Goal: Task Accomplishment & Management: Use online tool/utility

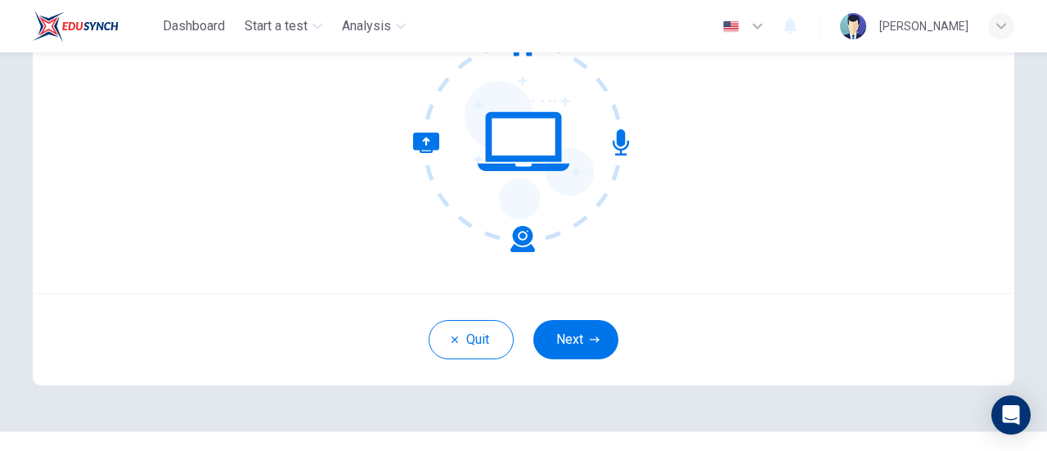
scroll to position [230, 0]
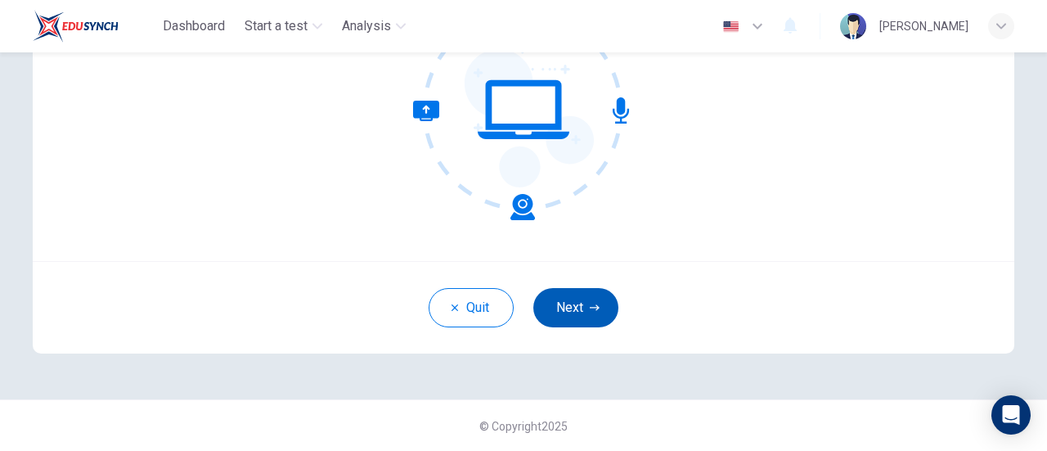
click at [559, 303] on button "Next" at bounding box center [575, 307] width 85 height 39
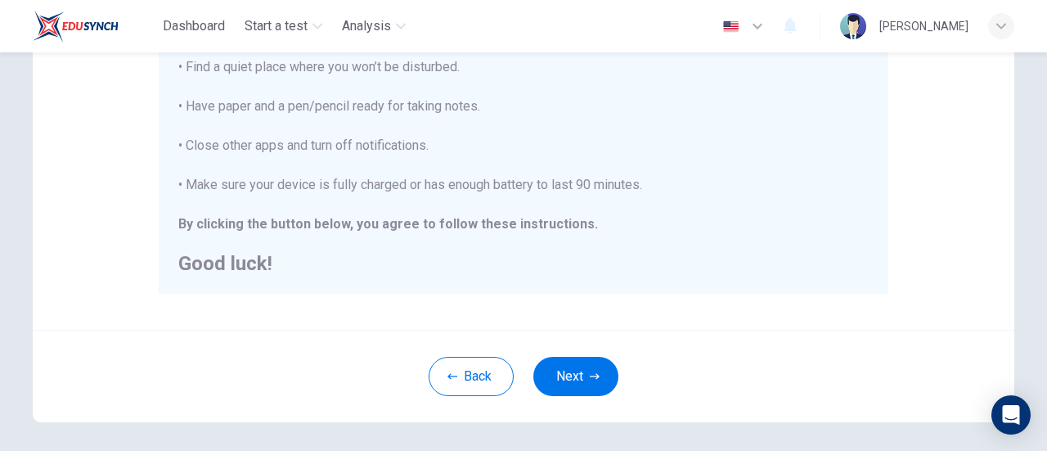
scroll to position [458, 0]
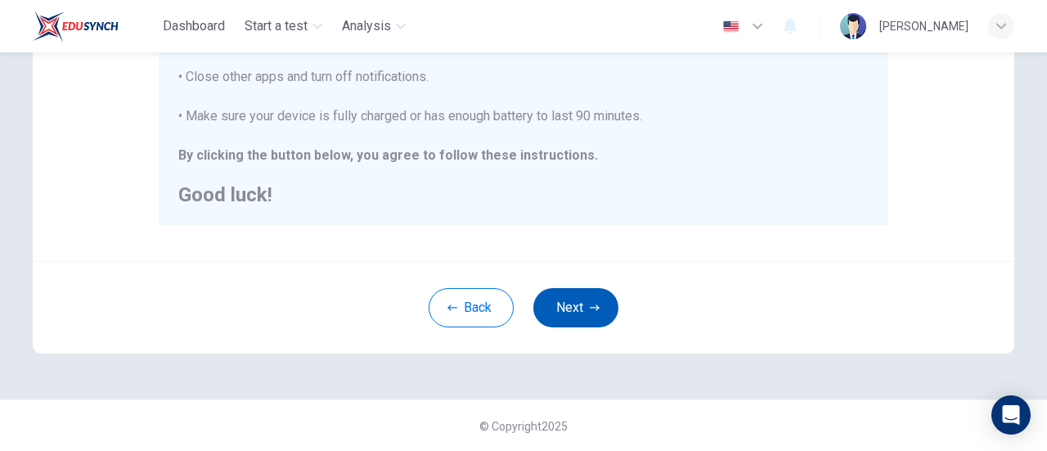
click at [560, 303] on button "Next" at bounding box center [575, 307] width 85 height 39
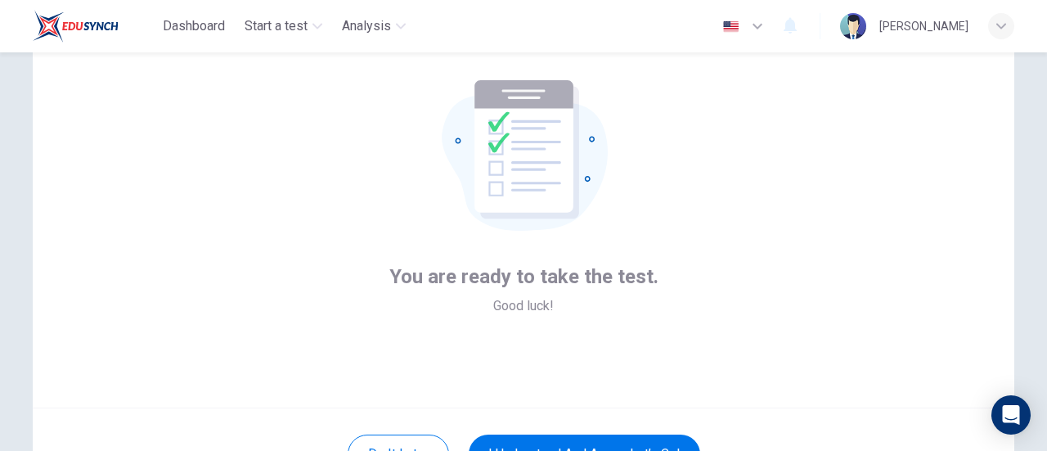
scroll to position [164, 0]
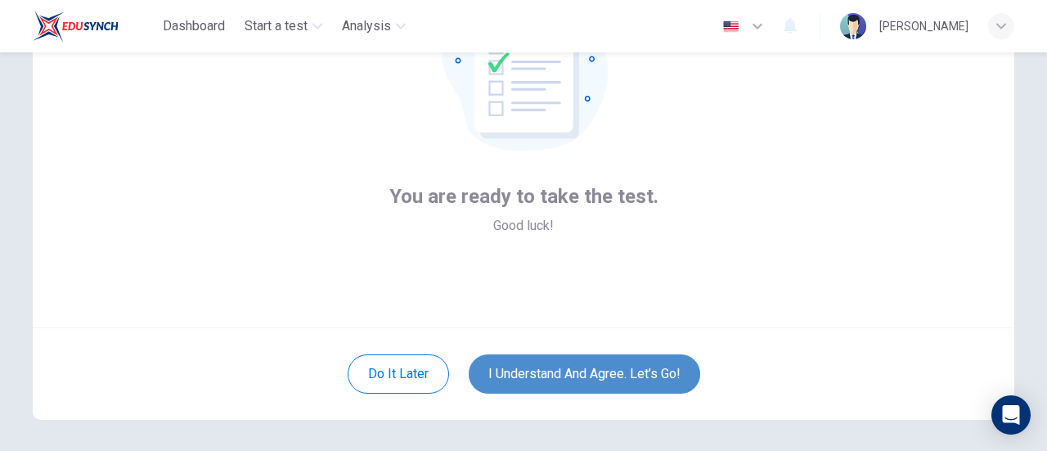
click at [570, 362] on button "I understand and agree. Let’s go!" at bounding box center [585, 373] width 232 height 39
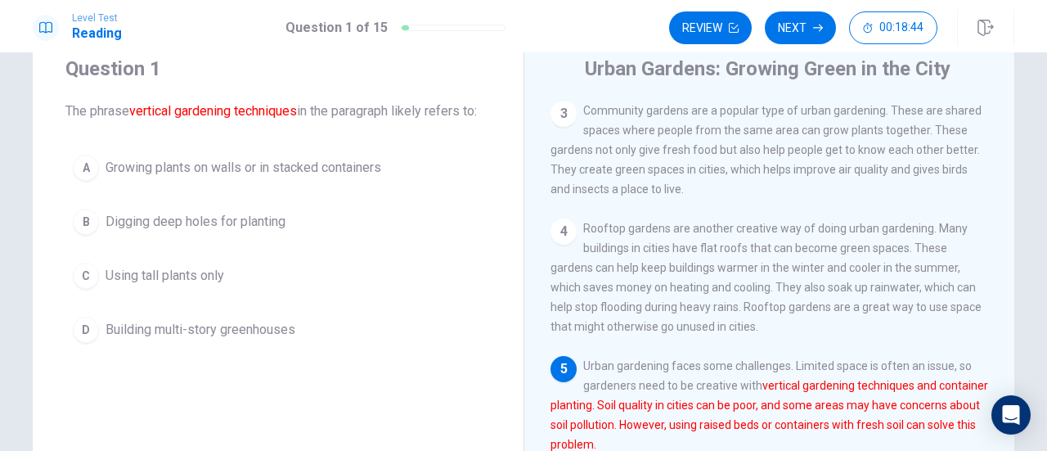
scroll to position [82, 0]
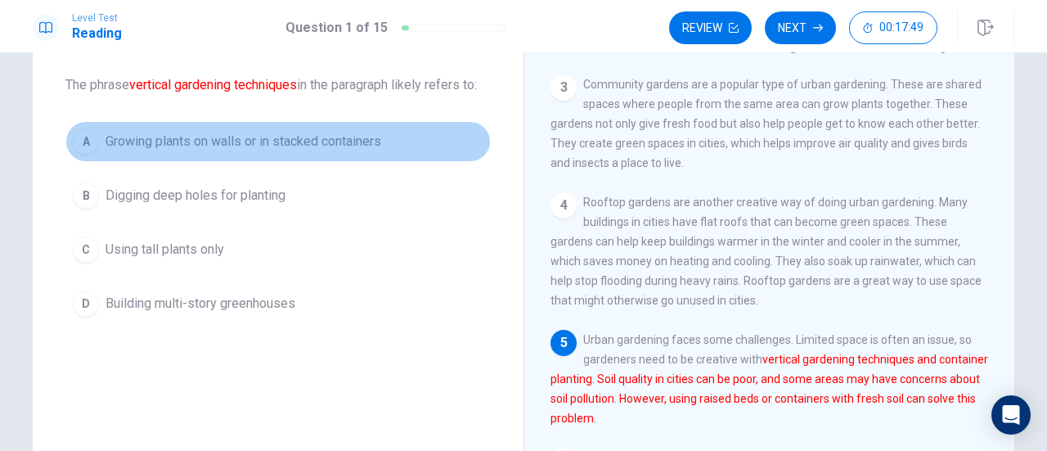
click at [191, 138] on span "Growing plants on walls or in stacked containers" at bounding box center [244, 142] width 276 height 20
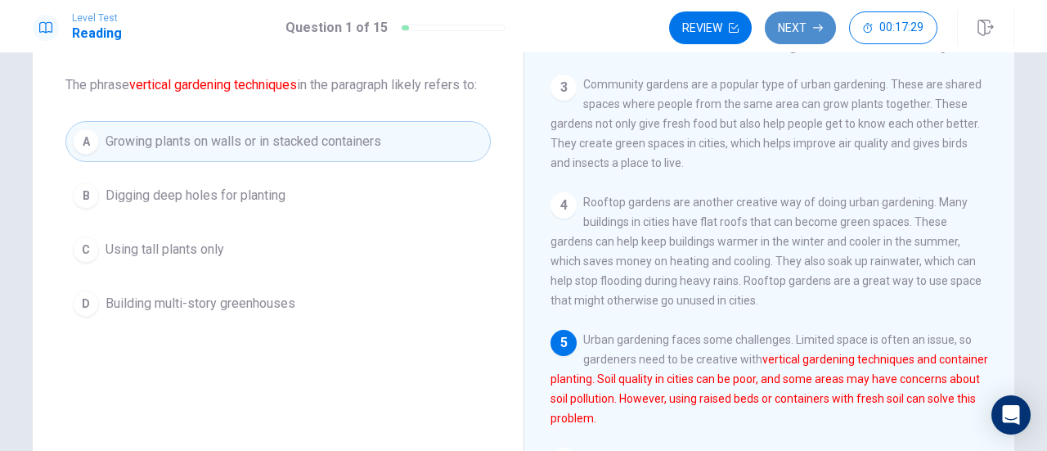
click at [798, 32] on button "Next" at bounding box center [800, 27] width 71 height 33
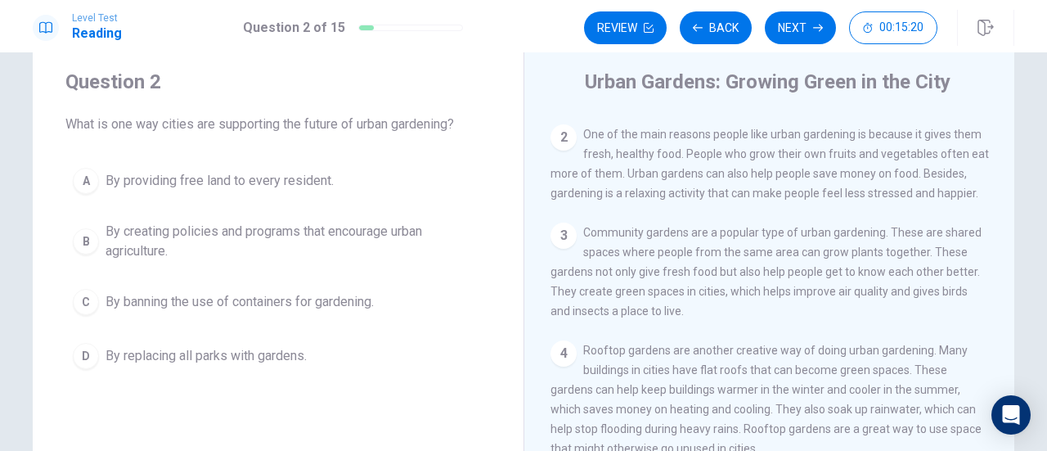
scroll to position [0, 0]
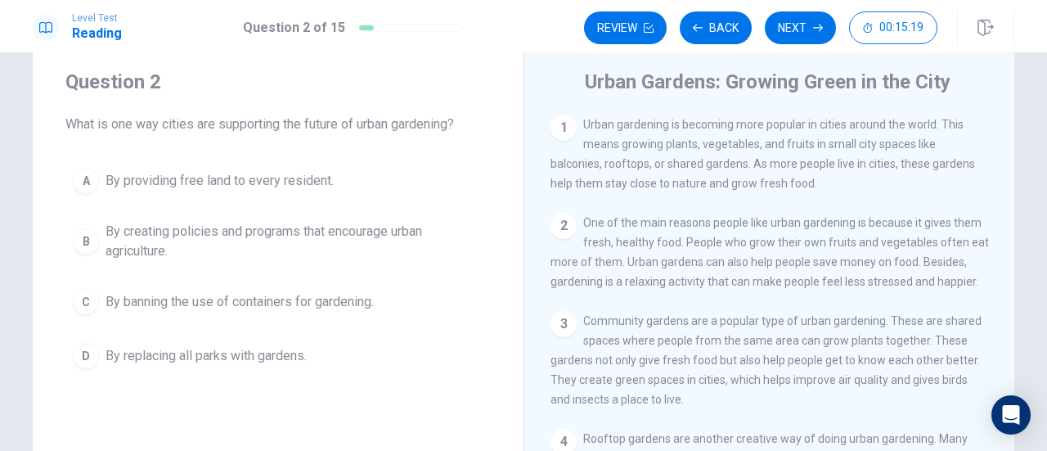
click at [383, 230] on span "By creating policies and programs that encourage urban agriculture." at bounding box center [295, 241] width 378 height 39
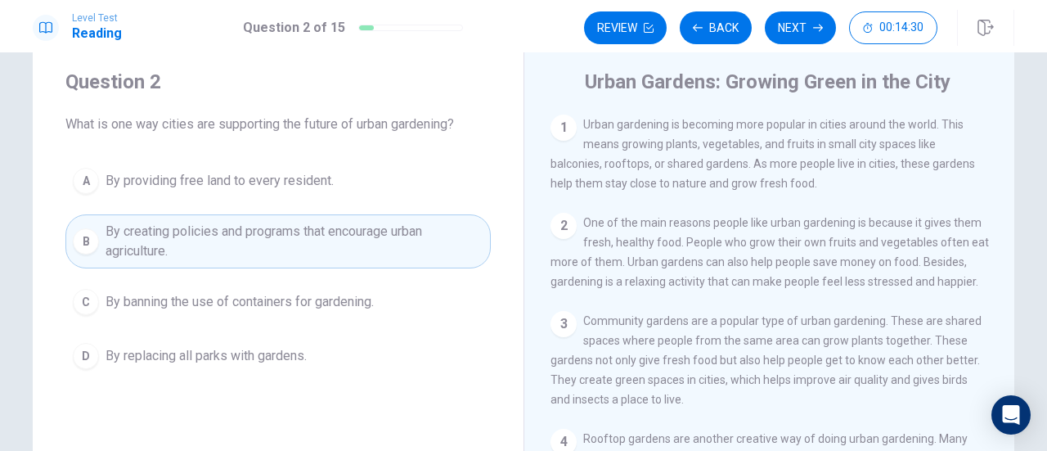
click at [345, 183] on button "A By providing free land to every resident." at bounding box center [277, 180] width 425 height 41
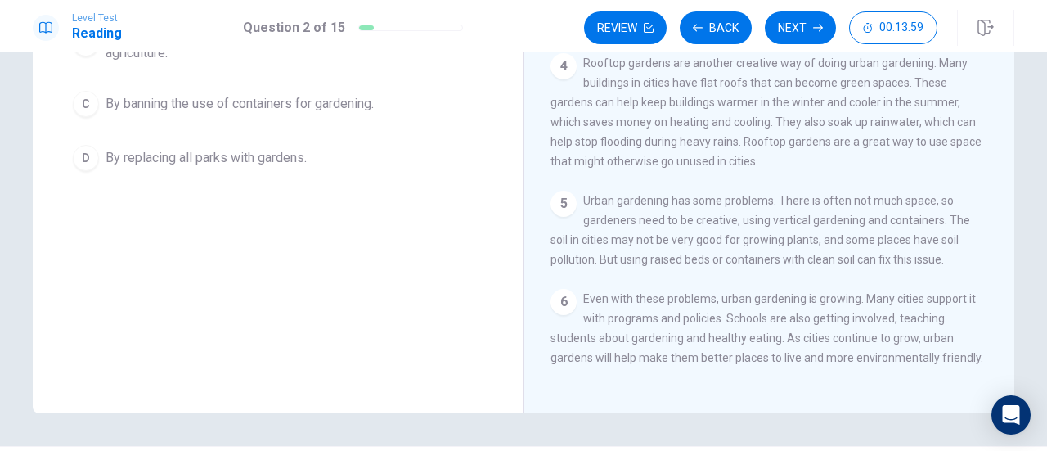
scroll to position [124, 0]
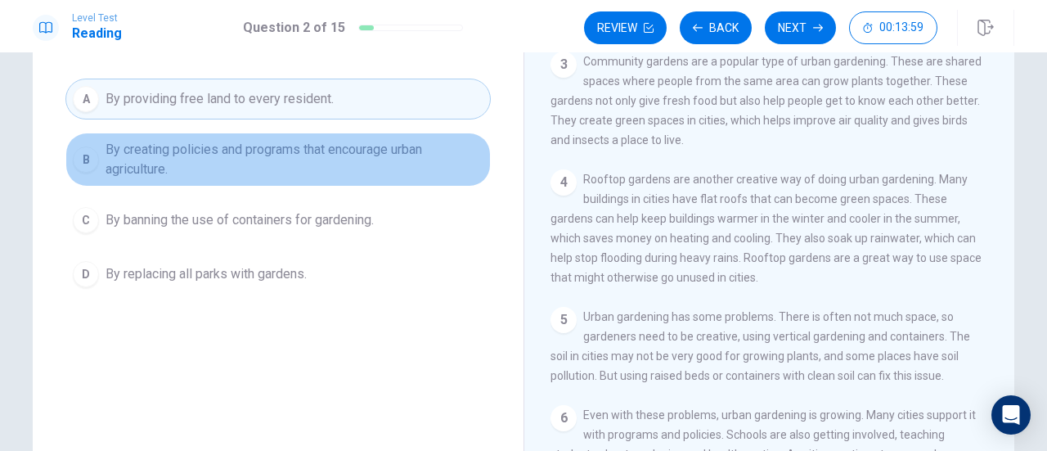
click at [290, 156] on span "By creating policies and programs that encourage urban agriculture." at bounding box center [295, 159] width 378 height 39
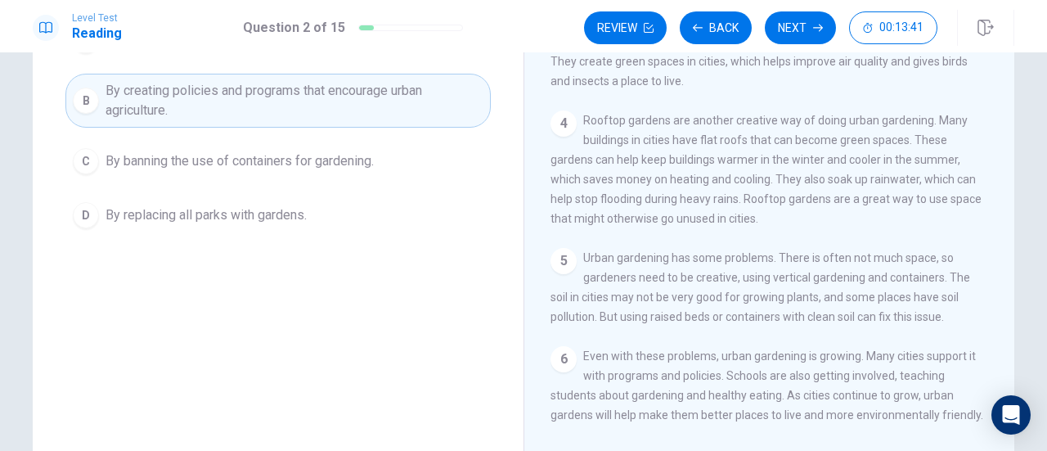
scroll to position [206, 0]
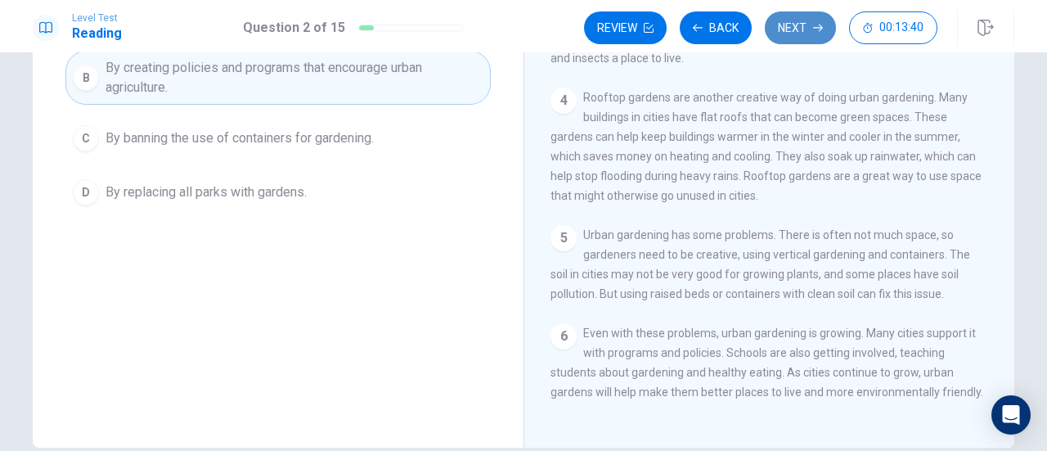
click at [803, 29] on button "Next" at bounding box center [800, 27] width 71 height 33
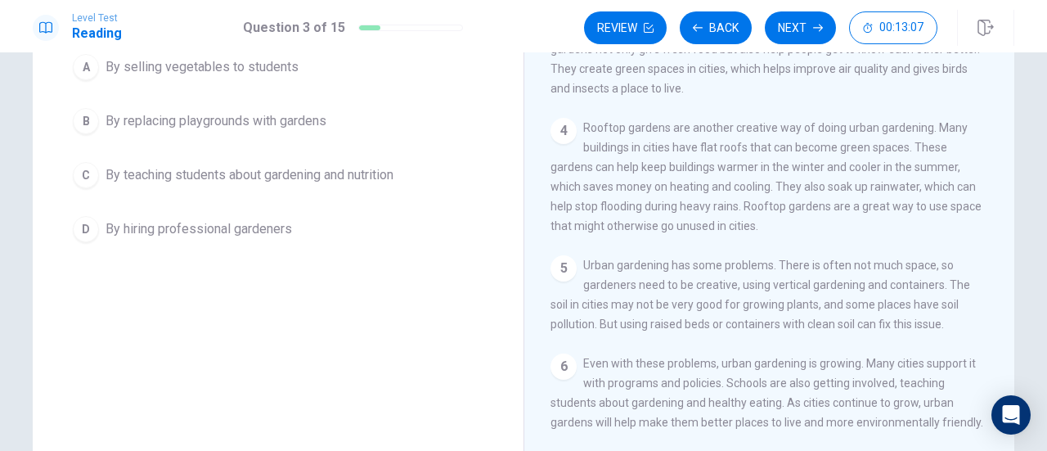
scroll to position [164, 0]
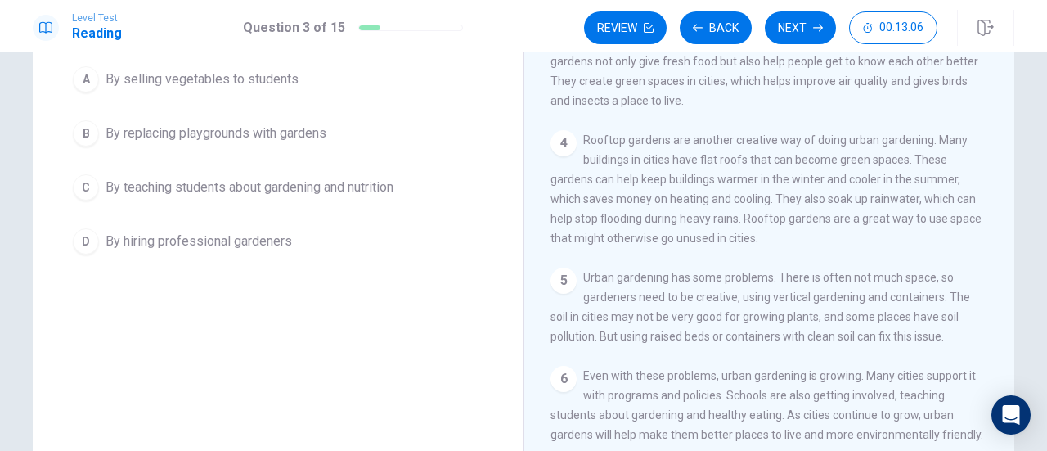
click at [344, 188] on span "By teaching students about gardening and nutrition" at bounding box center [250, 188] width 288 height 20
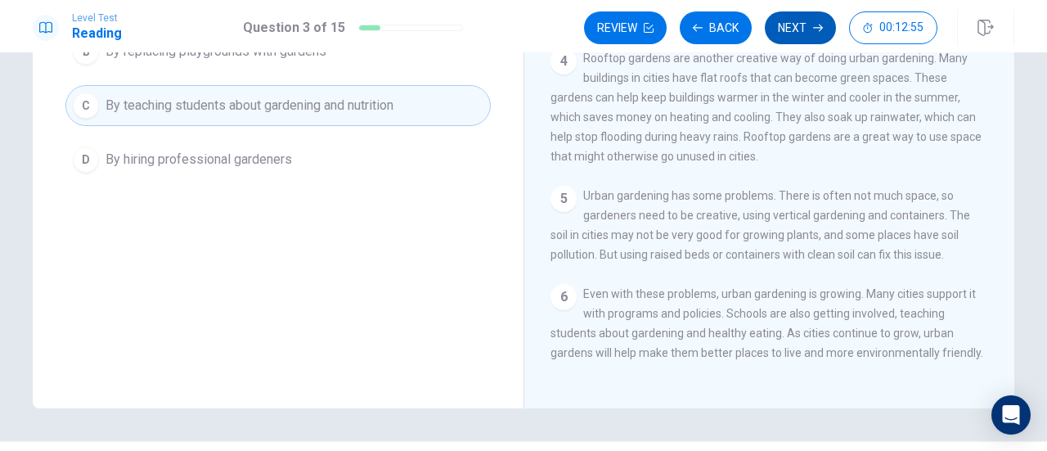
click at [808, 29] on button "Next" at bounding box center [800, 27] width 71 height 33
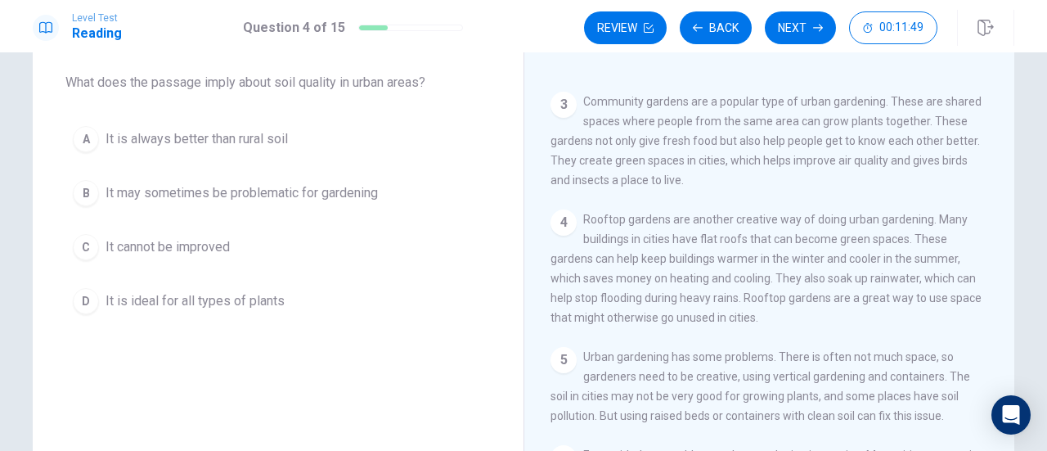
scroll to position [82, 0]
click at [250, 196] on span "It may sometimes be problematic for gardening" at bounding box center [242, 196] width 272 height 20
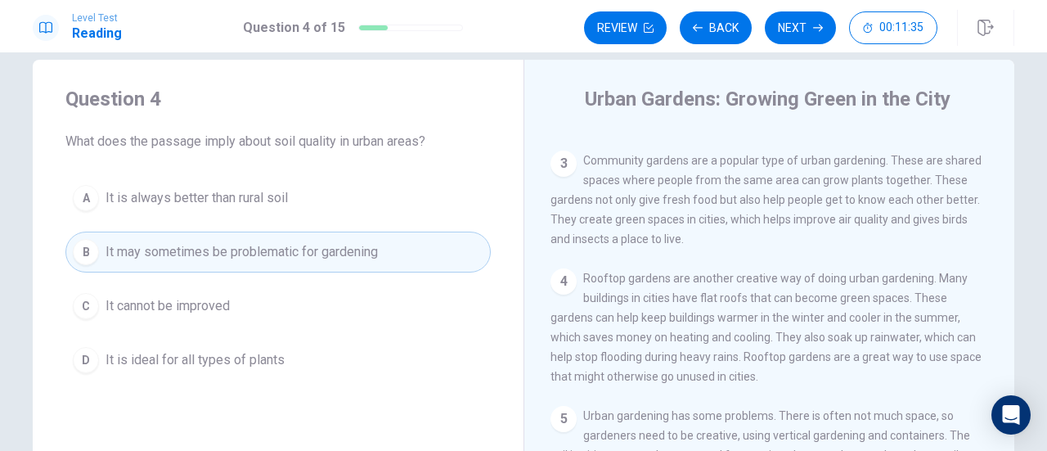
scroll to position [0, 0]
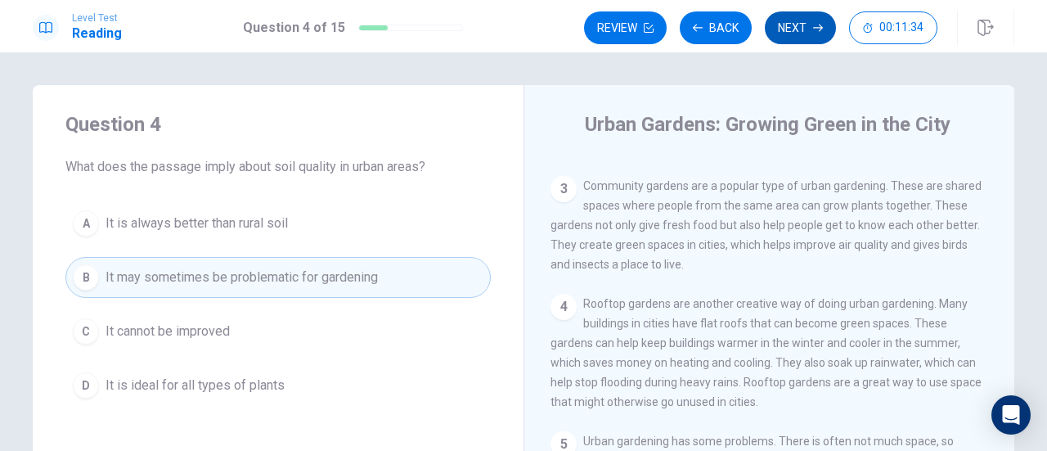
click at [797, 22] on button "Next" at bounding box center [800, 27] width 71 height 33
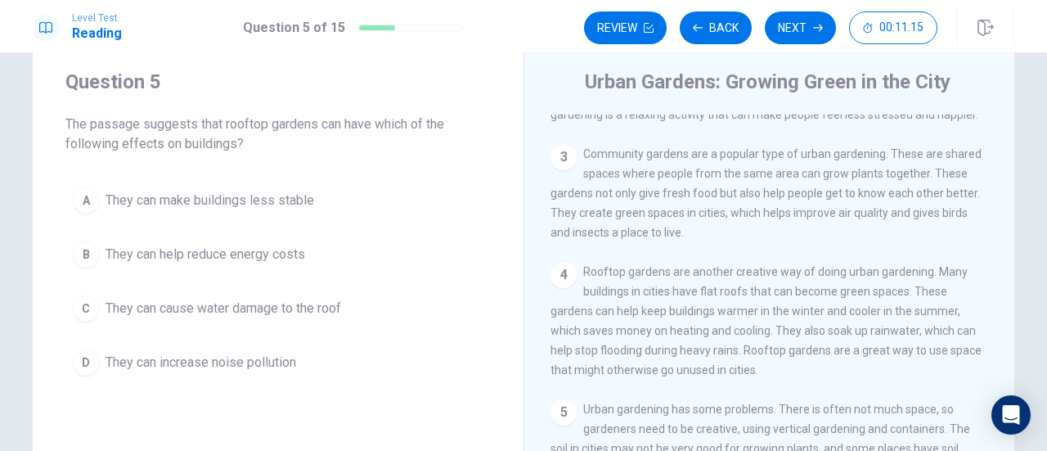
scroll to position [191, 0]
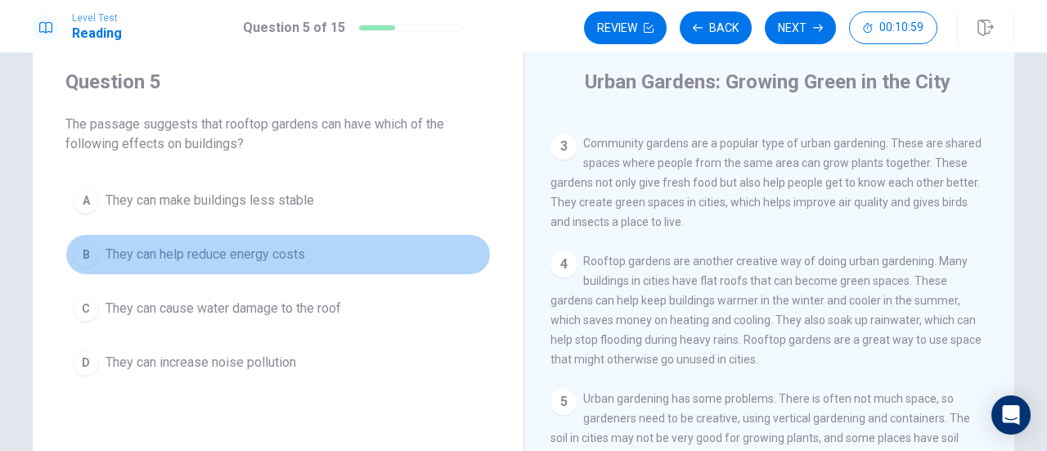
click at [278, 258] on span "They can help reduce energy costs" at bounding box center [206, 255] width 200 height 20
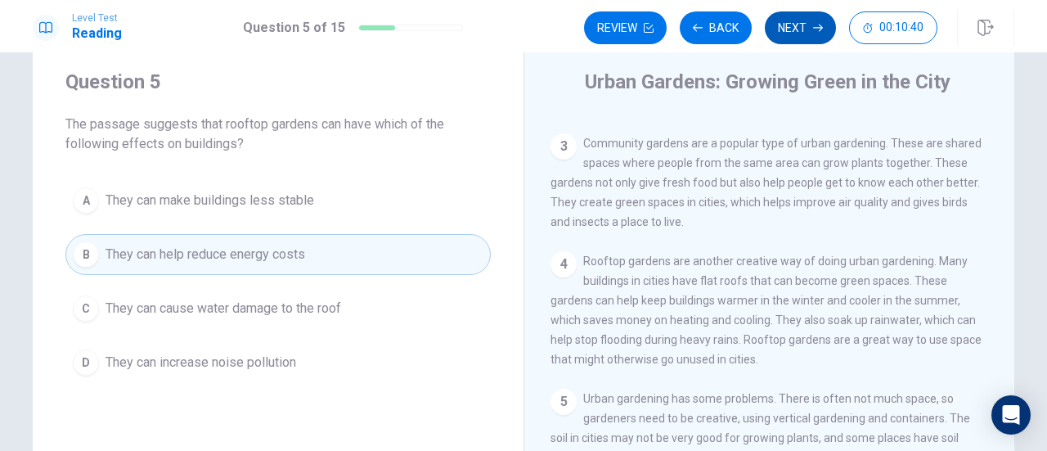
click at [818, 31] on icon "button" at bounding box center [818, 28] width 10 height 10
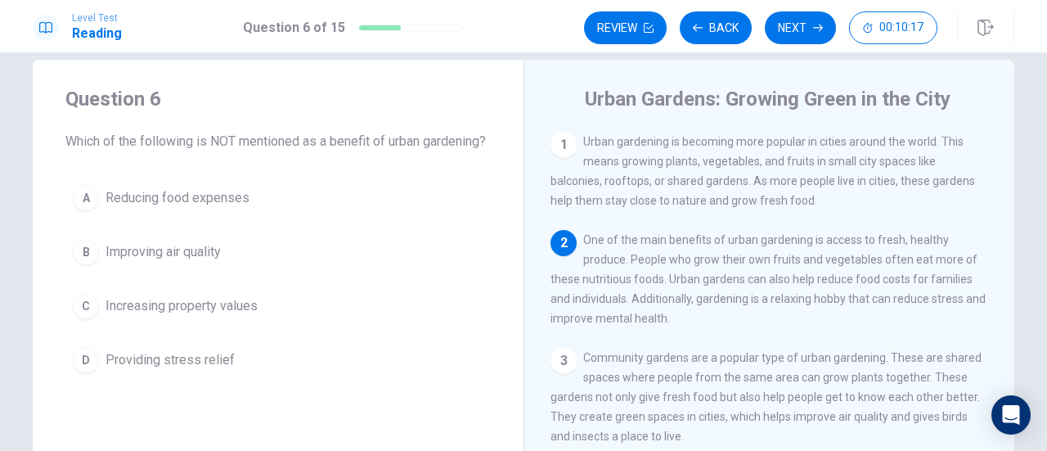
scroll to position [0, 0]
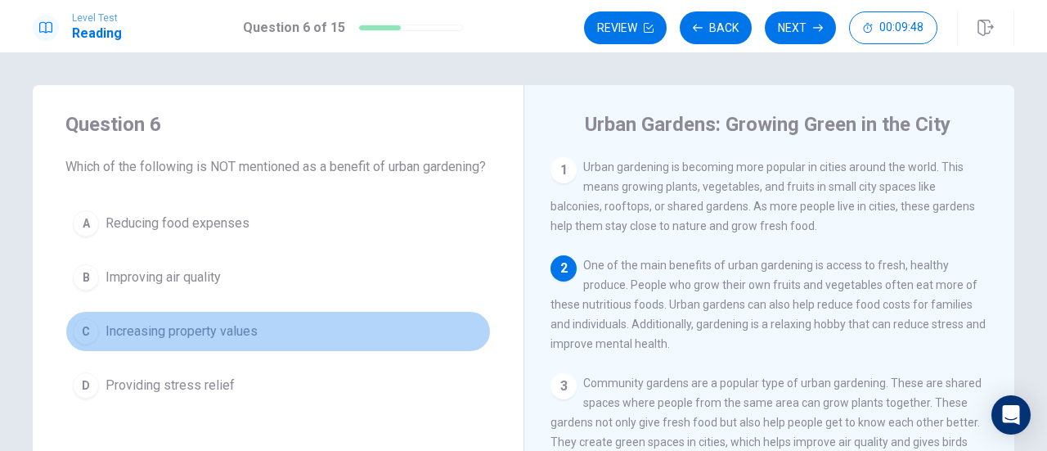
click at [203, 341] on span "Increasing property values" at bounding box center [182, 331] width 152 height 20
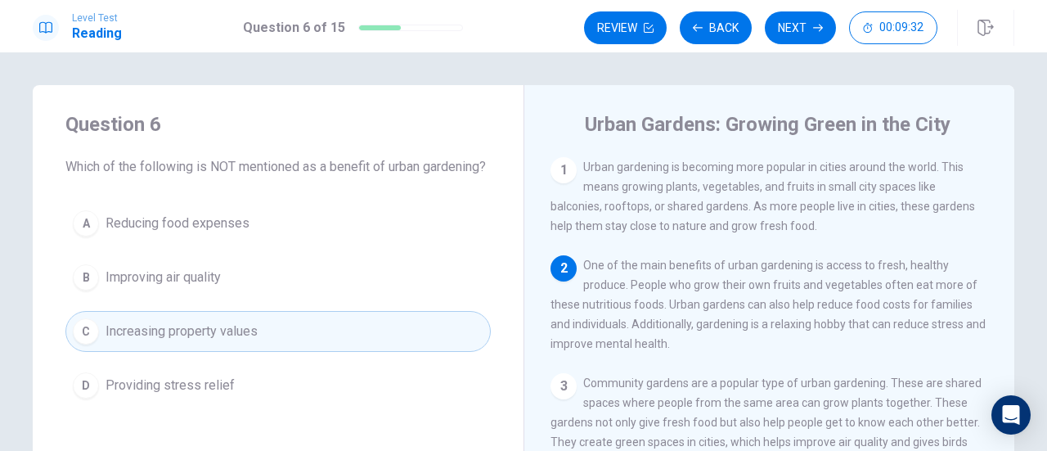
click at [232, 298] on button "B Improving air quality" at bounding box center [277, 277] width 425 height 41
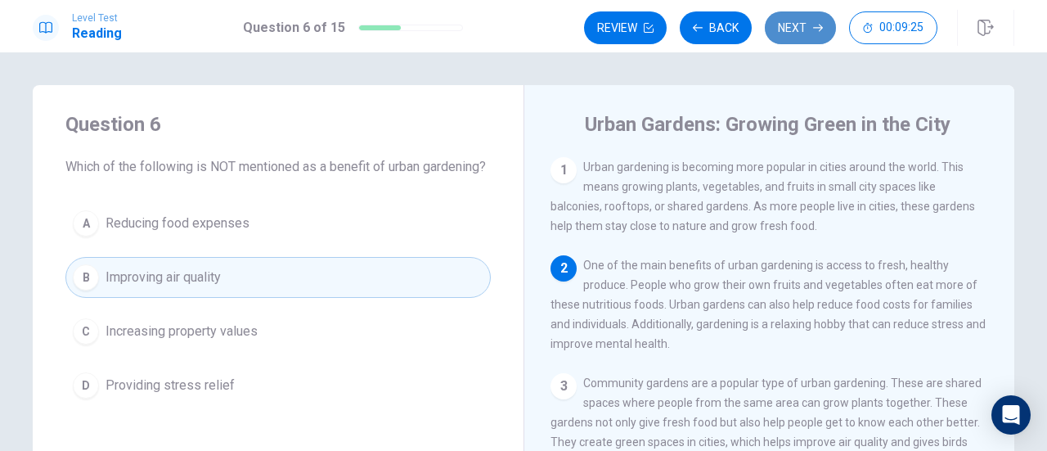
click at [793, 22] on button "Next" at bounding box center [800, 27] width 71 height 33
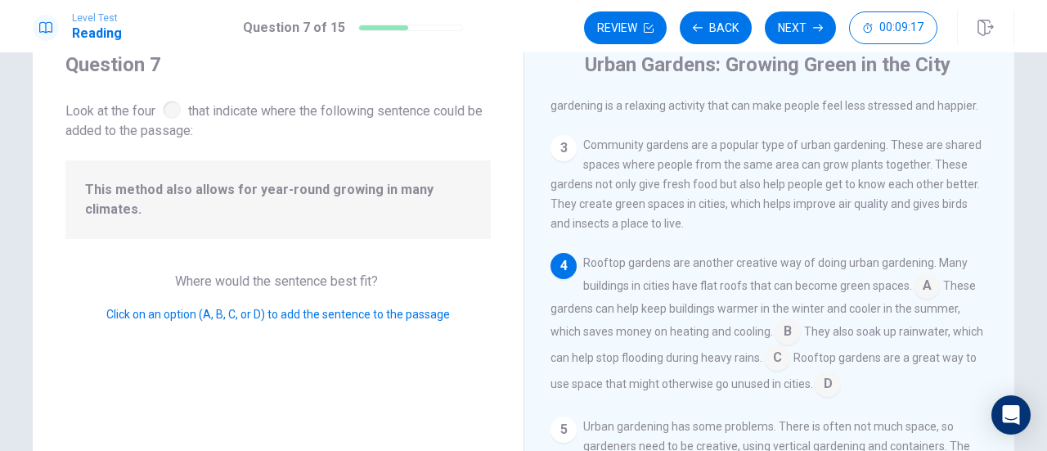
scroll to position [82, 0]
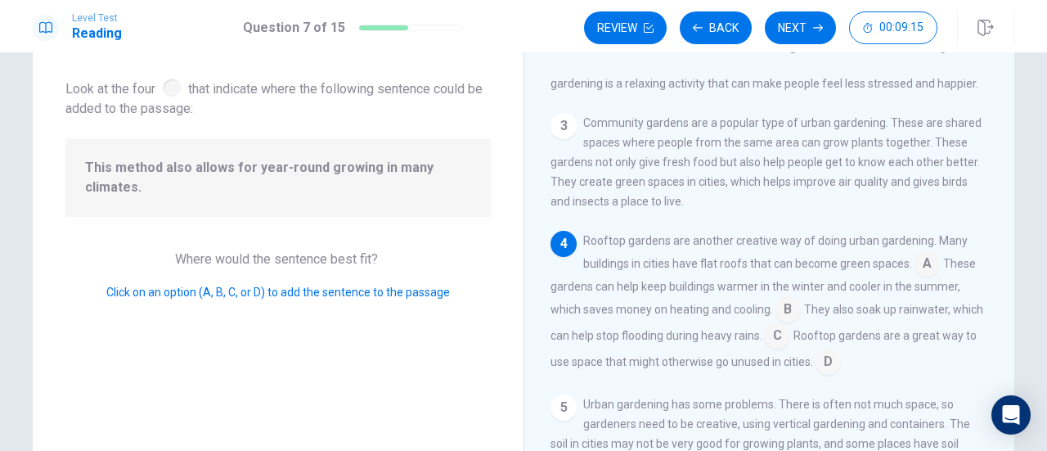
click at [917, 269] on input at bounding box center [927, 265] width 26 height 26
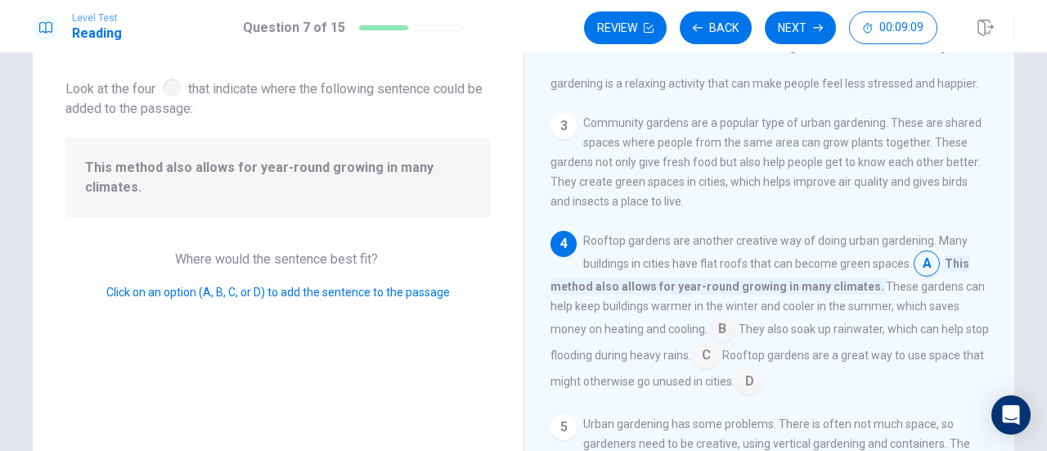
click at [918, 266] on input at bounding box center [927, 265] width 26 height 26
click at [719, 366] on input at bounding box center [706, 357] width 26 height 26
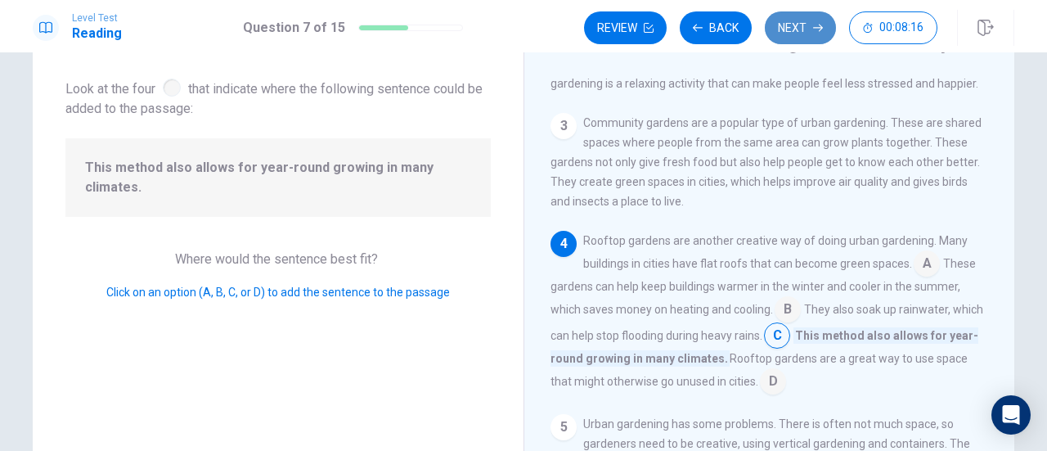
click at [785, 25] on button "Next" at bounding box center [800, 27] width 71 height 33
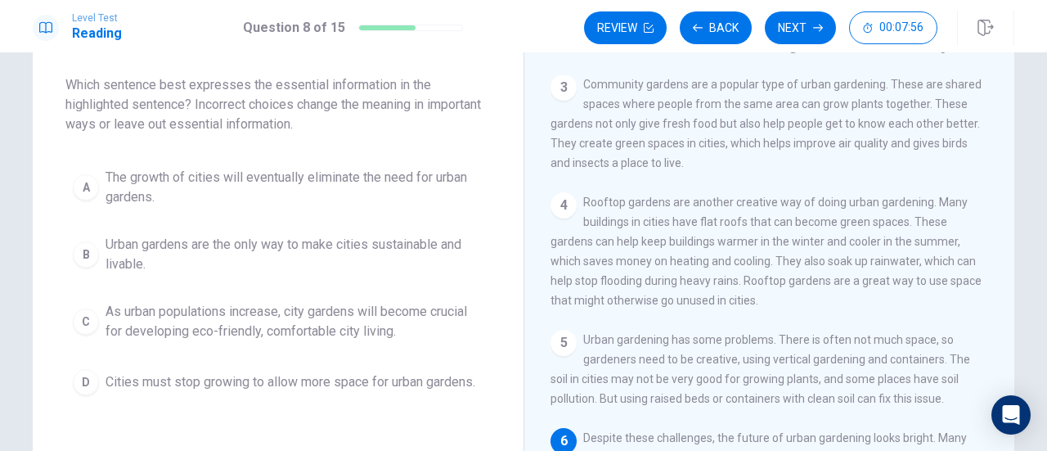
scroll to position [164, 0]
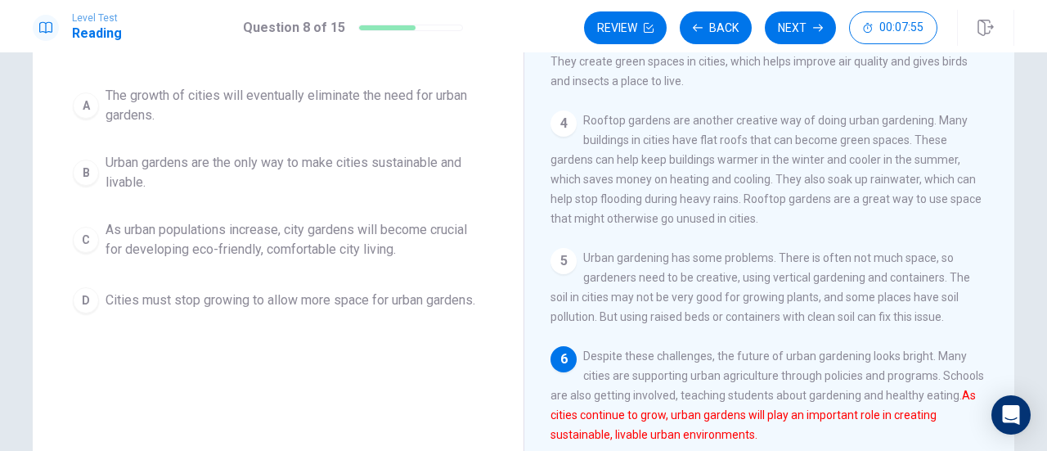
click at [221, 235] on span "As urban populations increase, city gardens will become crucial for developing …" at bounding box center [295, 239] width 378 height 39
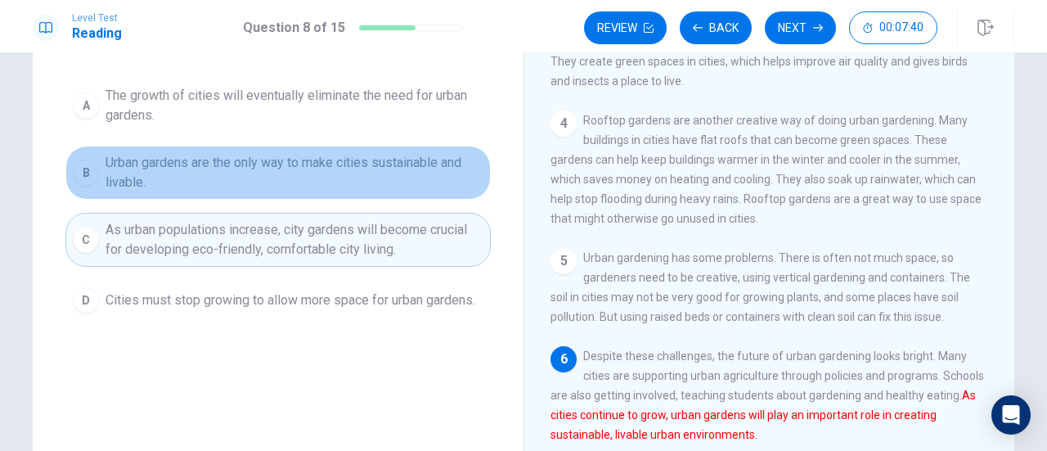
click at [223, 168] on span "Urban gardens are the only way to make cities sustainable and livable." at bounding box center [295, 172] width 378 height 39
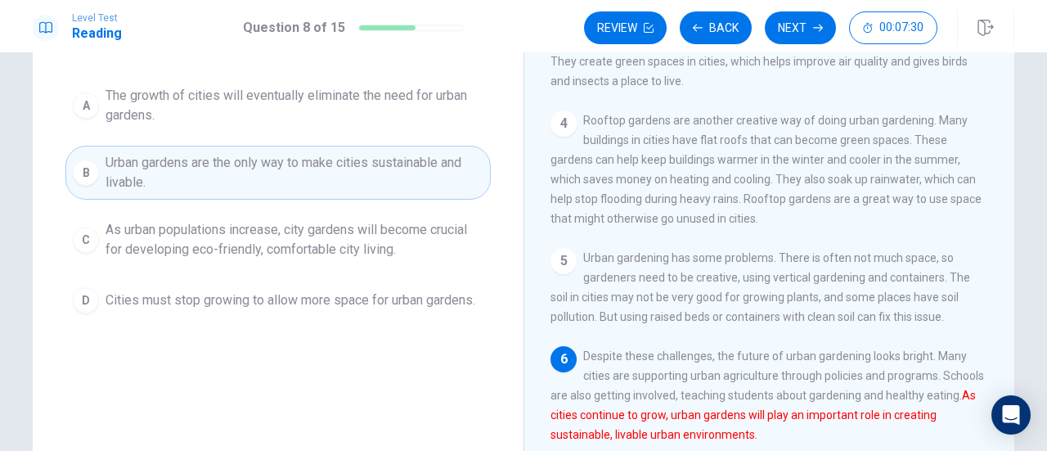
click at [269, 243] on span "As urban populations increase, city gardens will become crucial for developing …" at bounding box center [295, 239] width 378 height 39
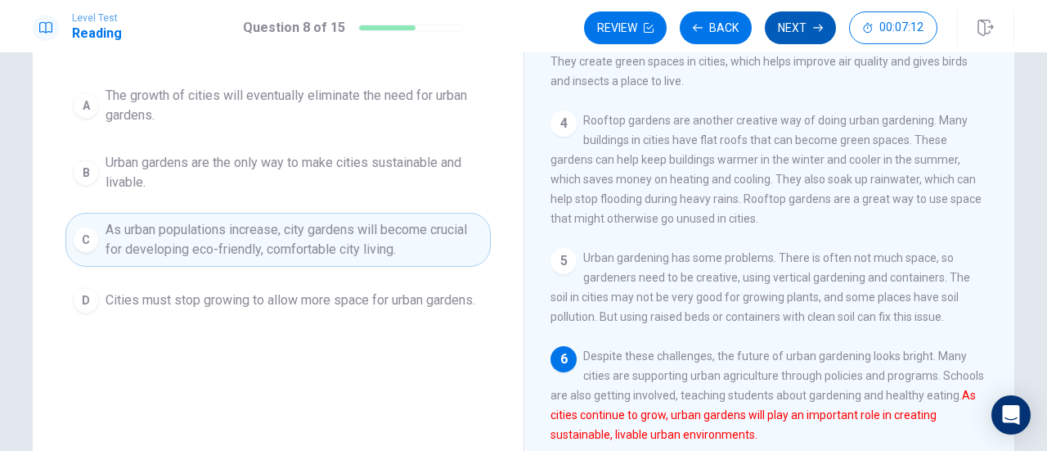
click at [802, 17] on button "Next" at bounding box center [800, 27] width 71 height 33
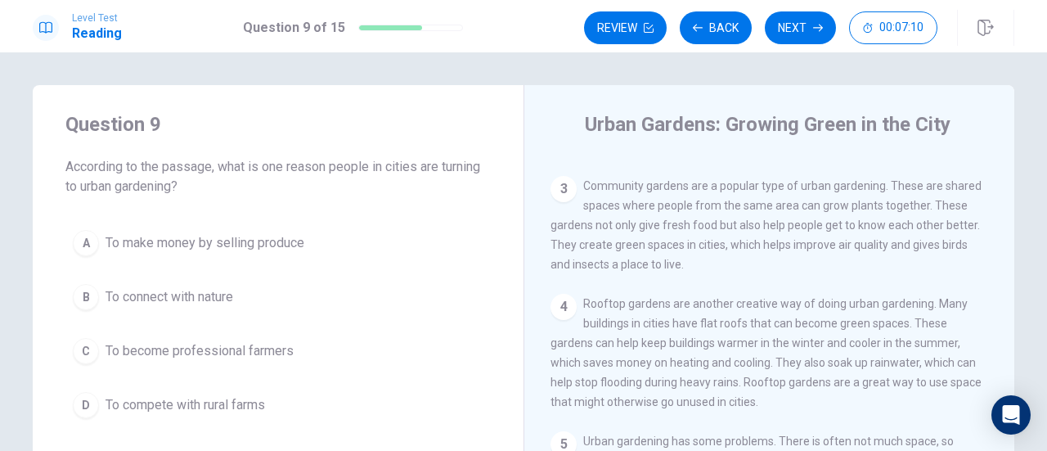
scroll to position [0, 0]
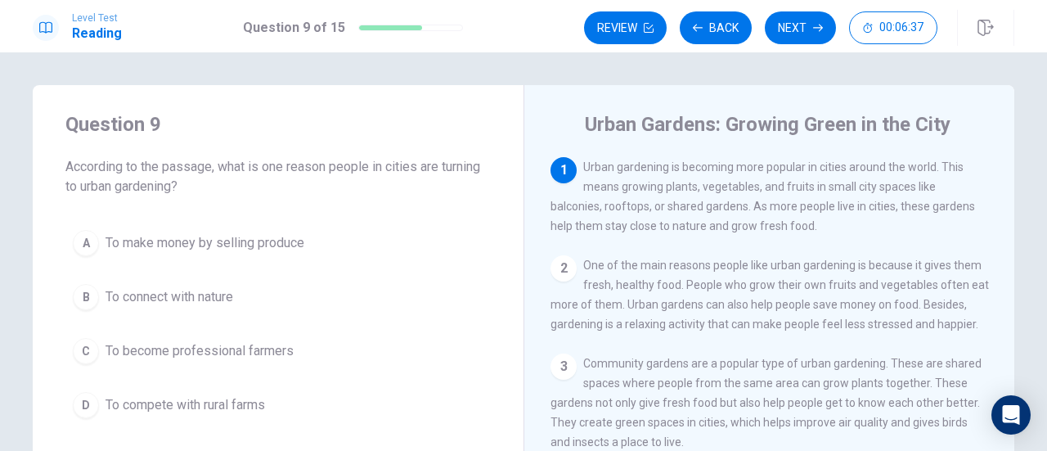
click at [111, 302] on span "To connect with nature" at bounding box center [170, 297] width 128 height 20
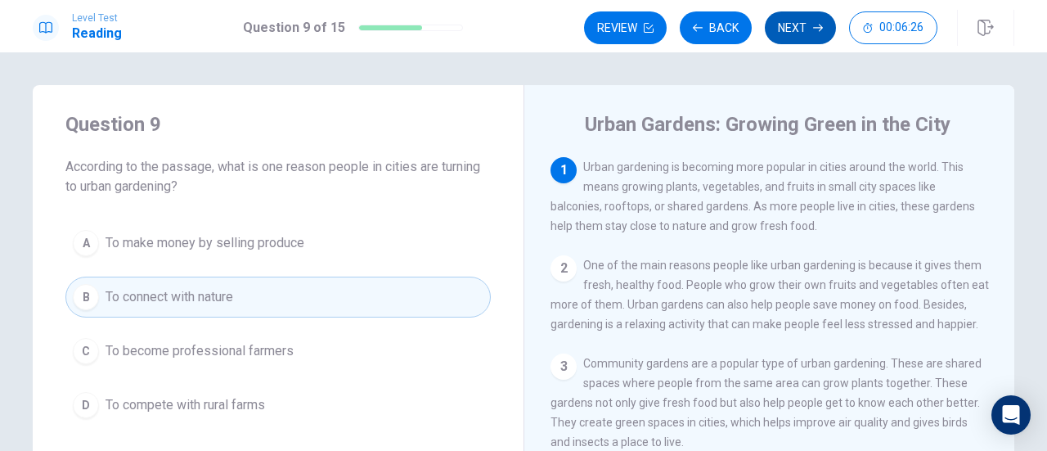
click at [802, 24] on button "Next" at bounding box center [800, 27] width 71 height 33
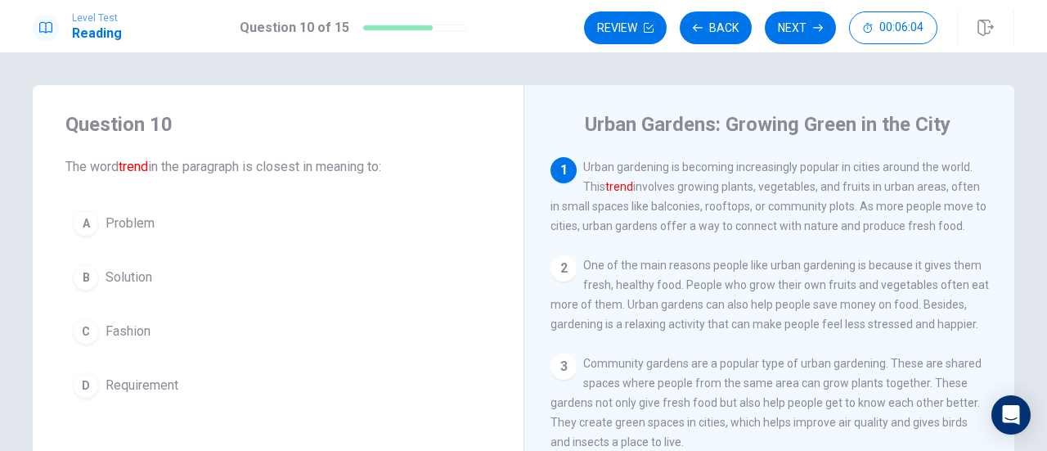
click at [92, 333] on div "C" at bounding box center [86, 331] width 26 height 26
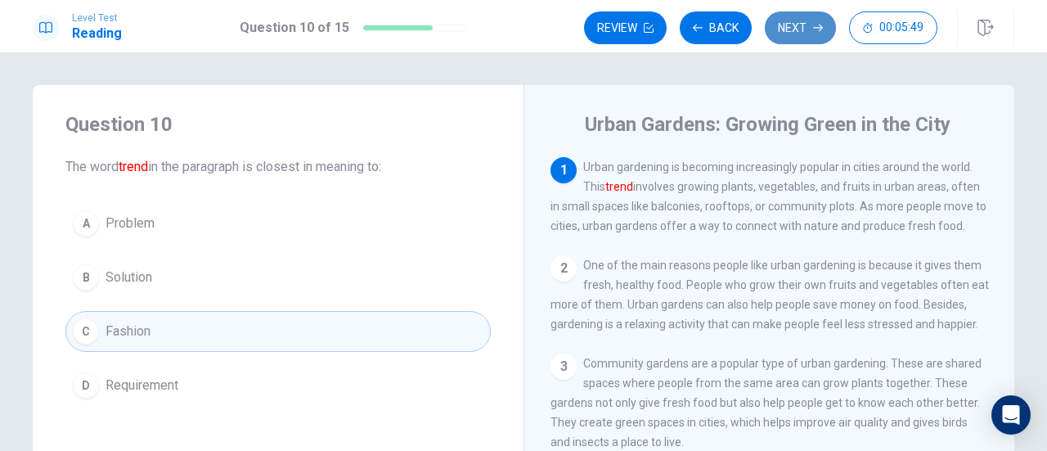
click at [792, 32] on button "Next" at bounding box center [800, 27] width 71 height 33
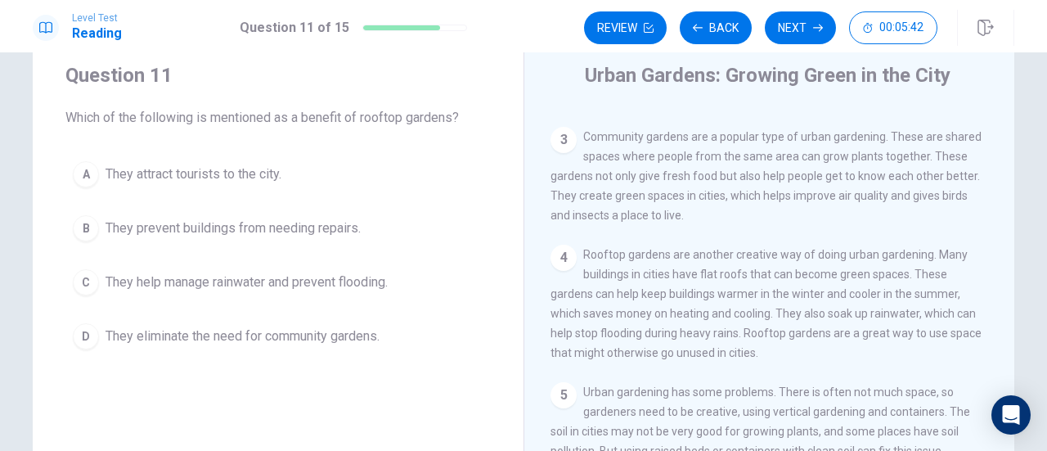
scroll to position [82, 0]
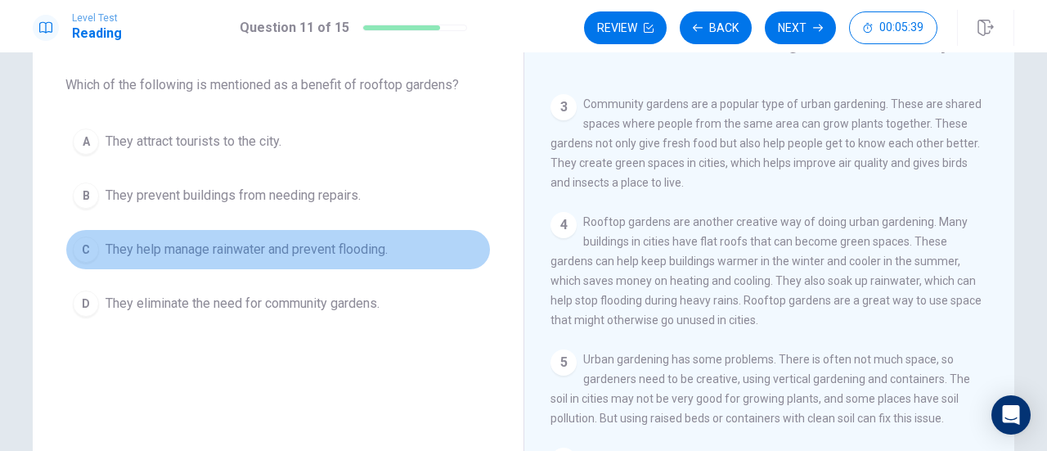
click at [249, 258] on span "They help manage rainwater and prevent flooding." at bounding box center [247, 250] width 282 height 20
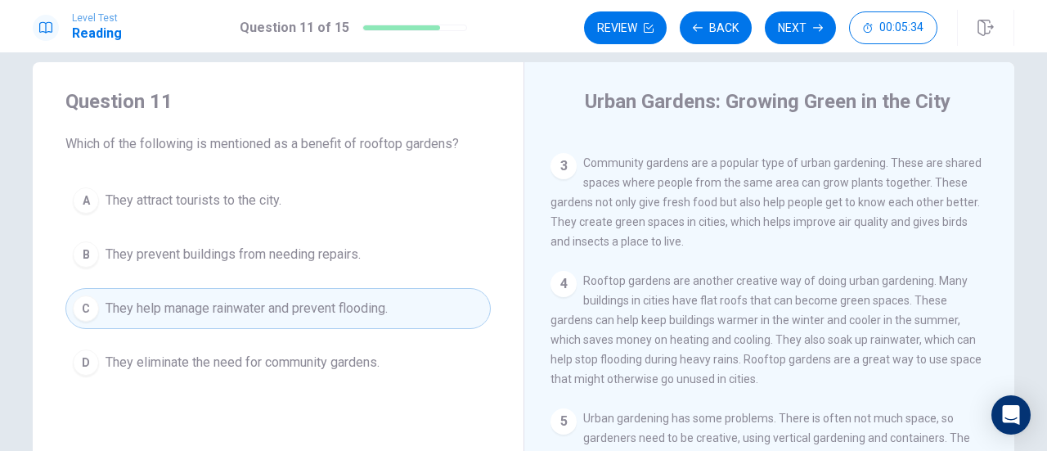
scroll to position [0, 0]
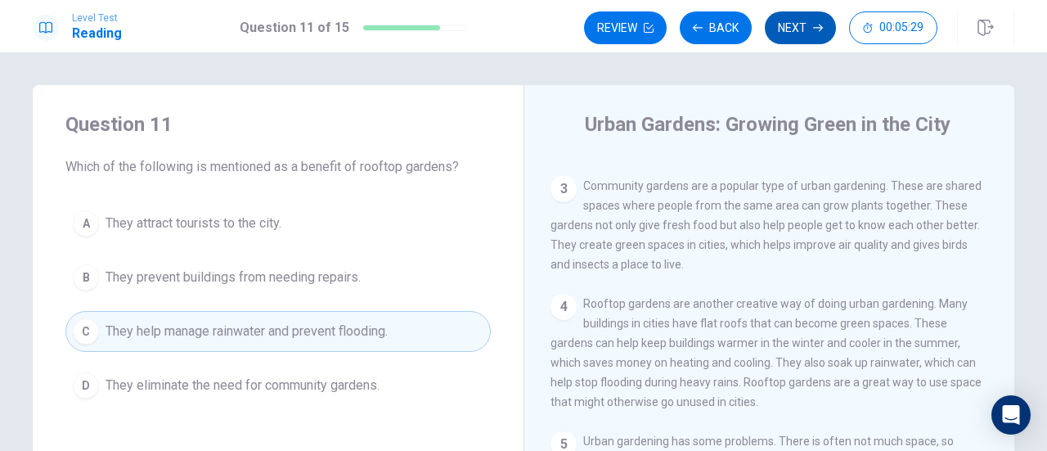
click at [800, 22] on button "Next" at bounding box center [800, 27] width 71 height 33
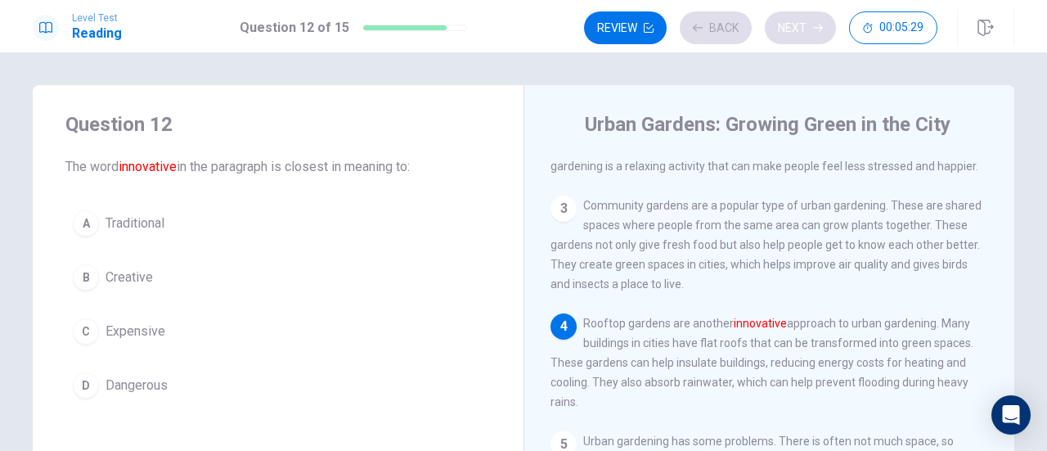
scroll to position [172, 0]
click at [800, 22] on div "Review Back Next 00:05:29" at bounding box center [760, 27] width 353 height 33
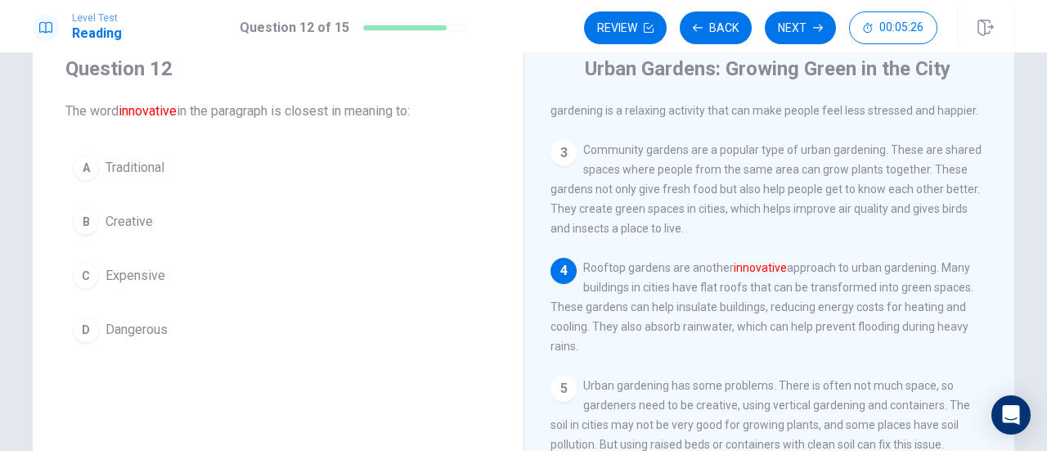
scroll to position [82, 0]
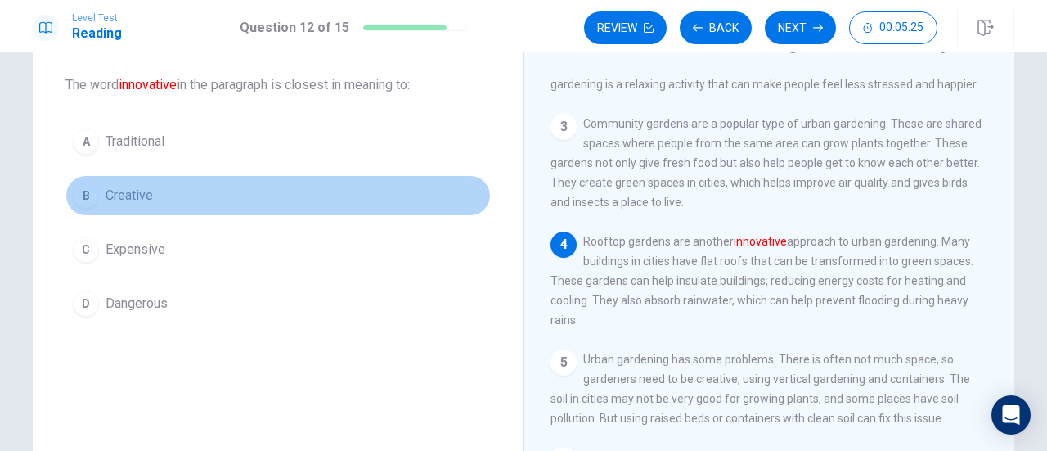
click at [87, 187] on div "B" at bounding box center [86, 195] width 26 height 26
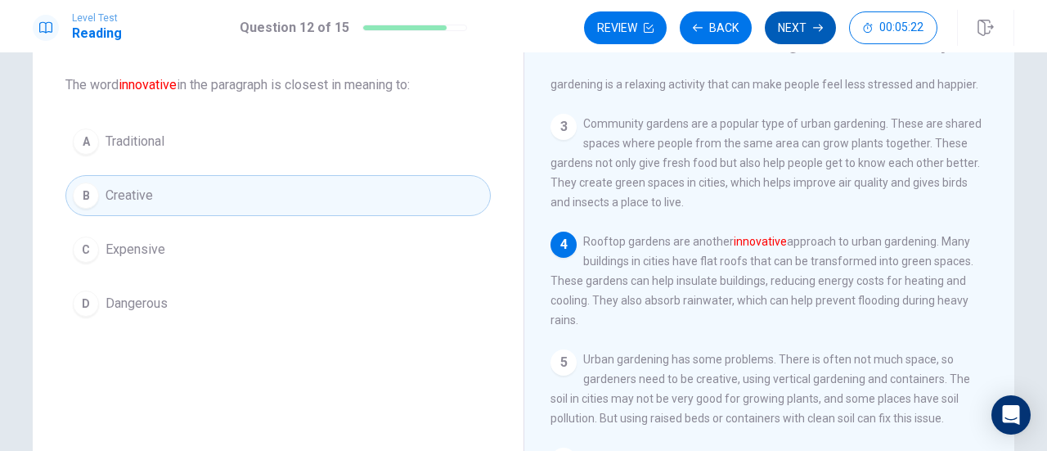
click at [786, 27] on button "Next" at bounding box center [800, 27] width 71 height 33
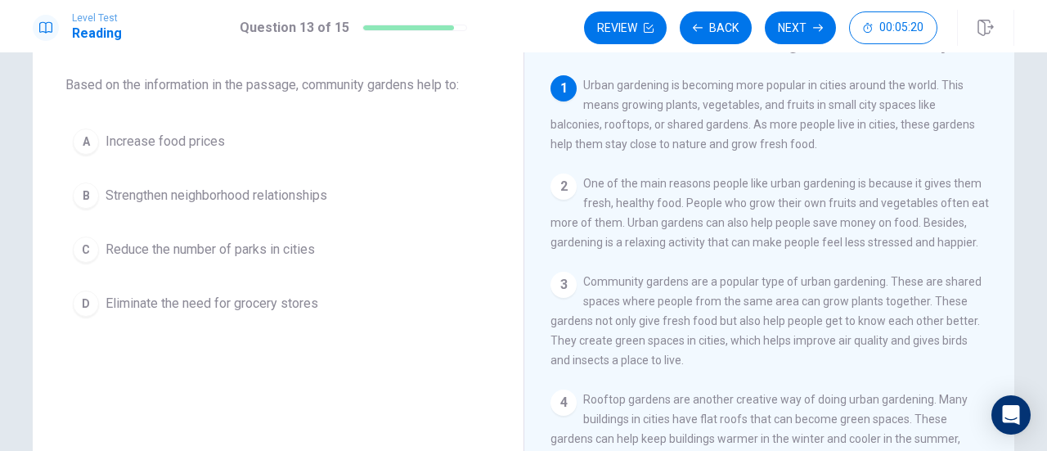
scroll to position [0, 0]
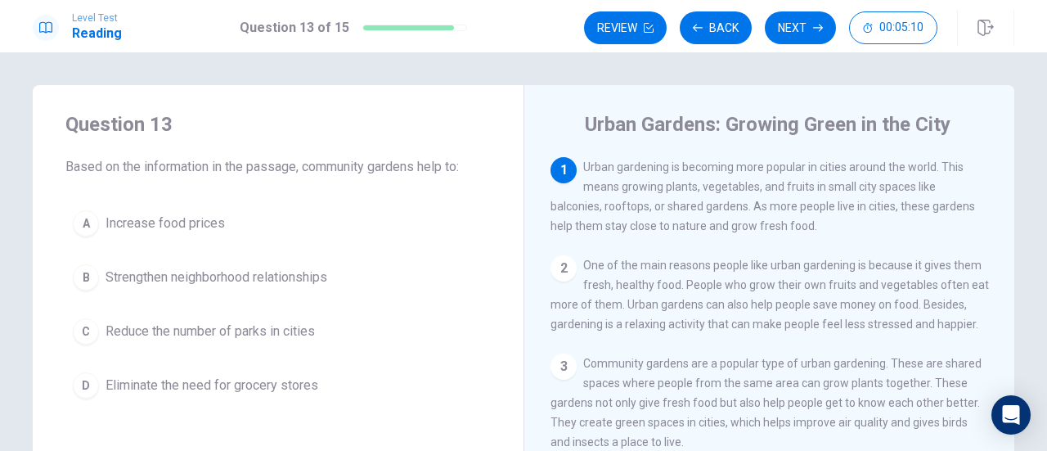
click at [173, 227] on span "Increase food prices" at bounding box center [165, 224] width 119 height 20
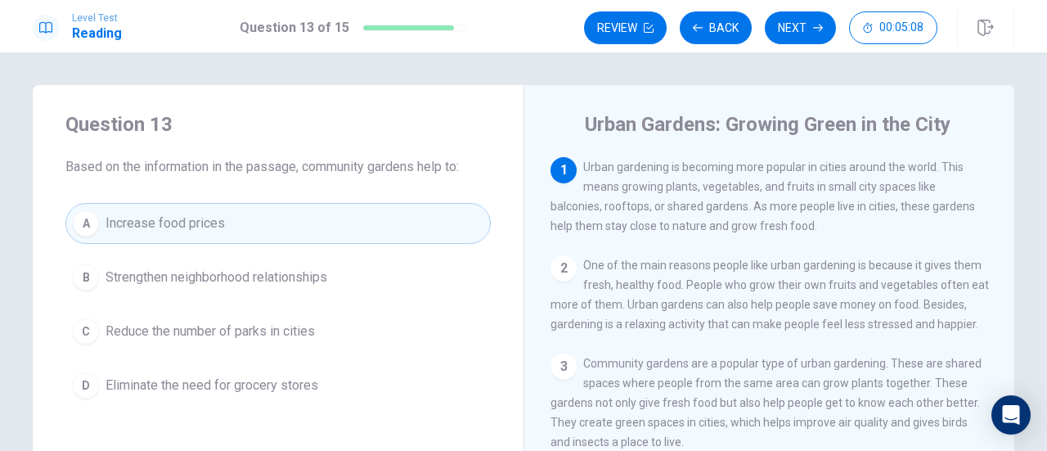
click at [247, 284] on span "Strengthen neighborhood relationships" at bounding box center [217, 277] width 222 height 20
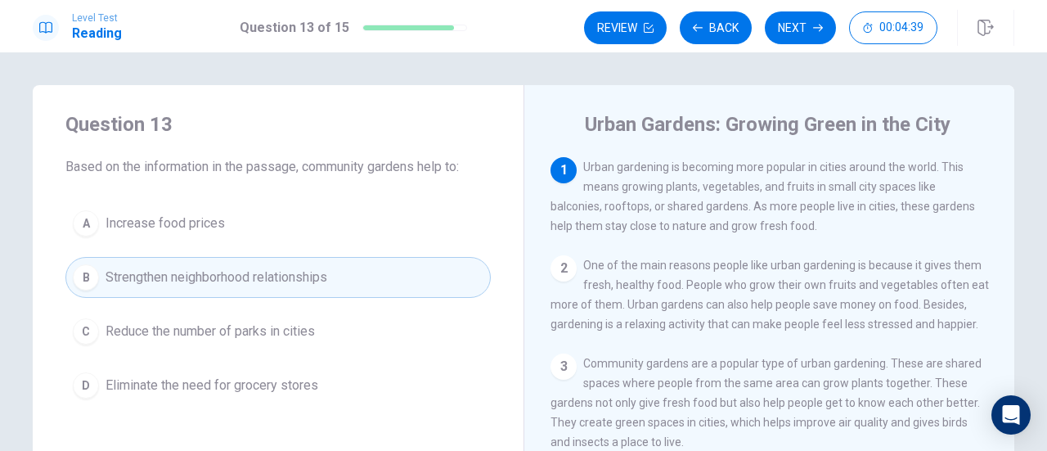
click at [290, 381] on span "Eliminate the need for grocery stores" at bounding box center [212, 385] width 213 height 20
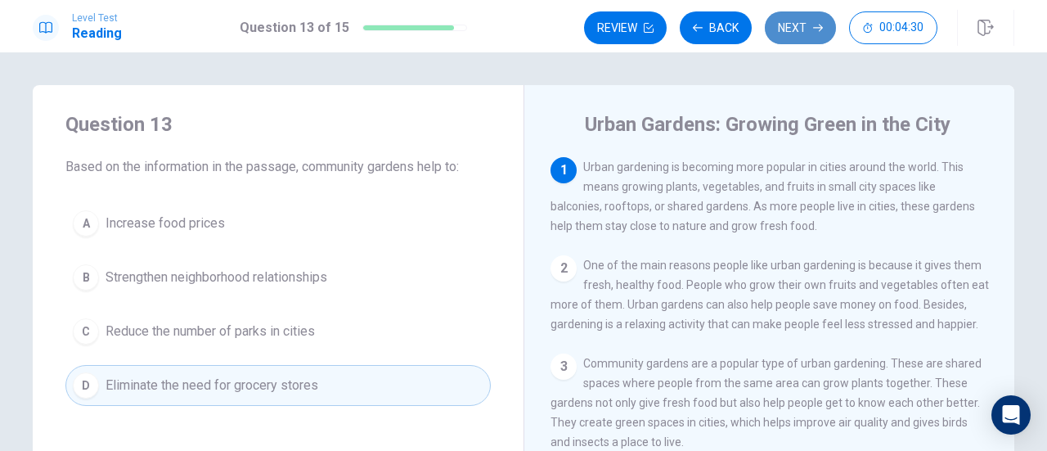
click at [803, 26] on button "Next" at bounding box center [800, 27] width 71 height 33
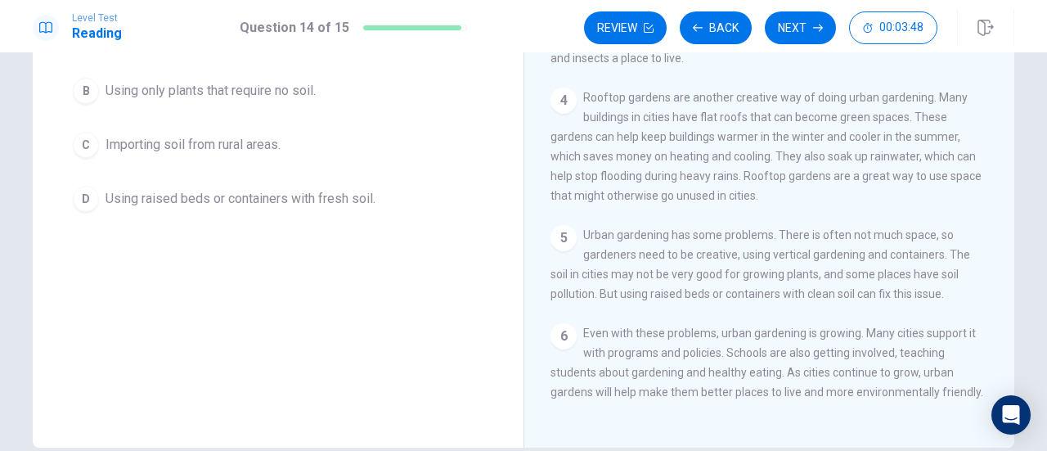
scroll to position [124, 0]
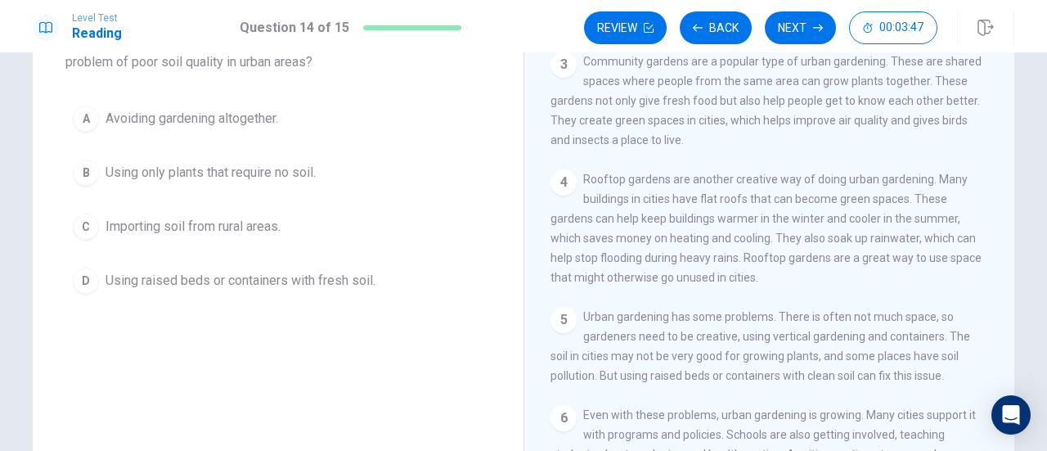
click at [219, 293] on button "D Using raised beds or containers with fresh soil." at bounding box center [277, 280] width 425 height 41
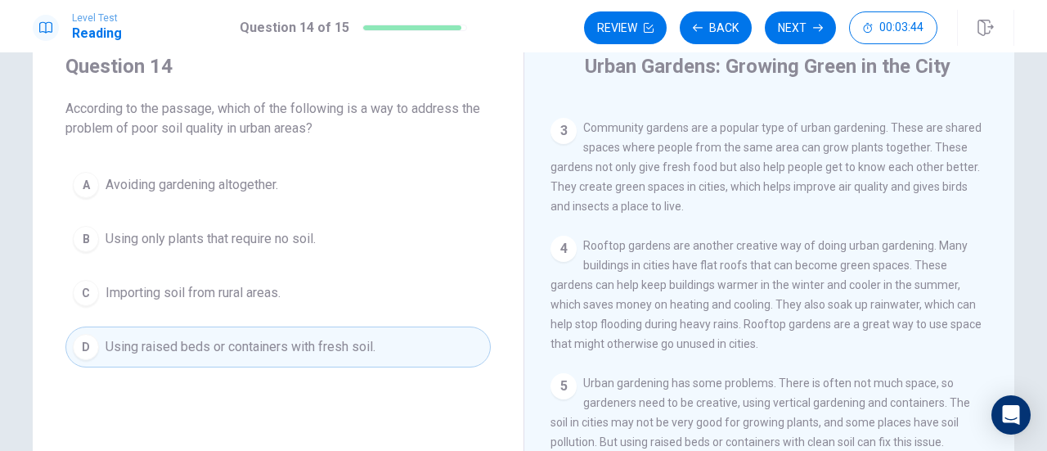
scroll to position [43, 0]
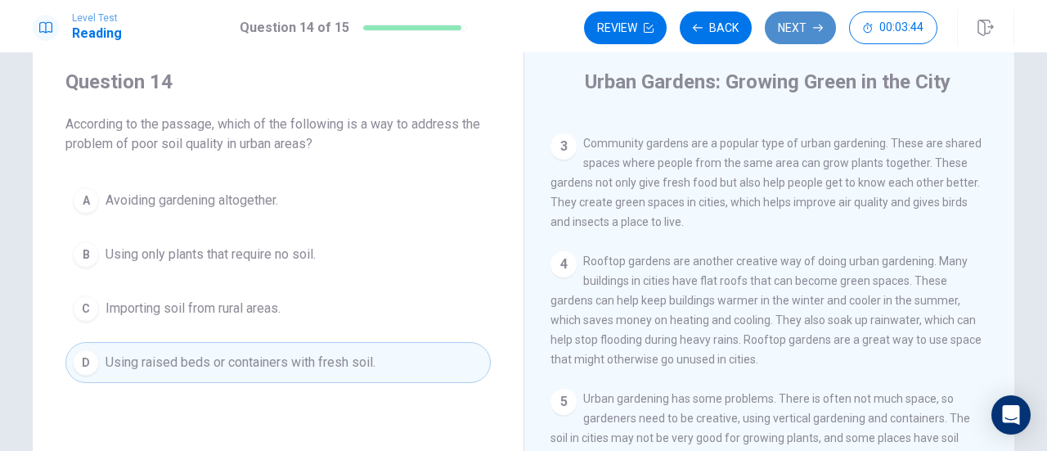
click at [816, 17] on button "Next" at bounding box center [800, 27] width 71 height 33
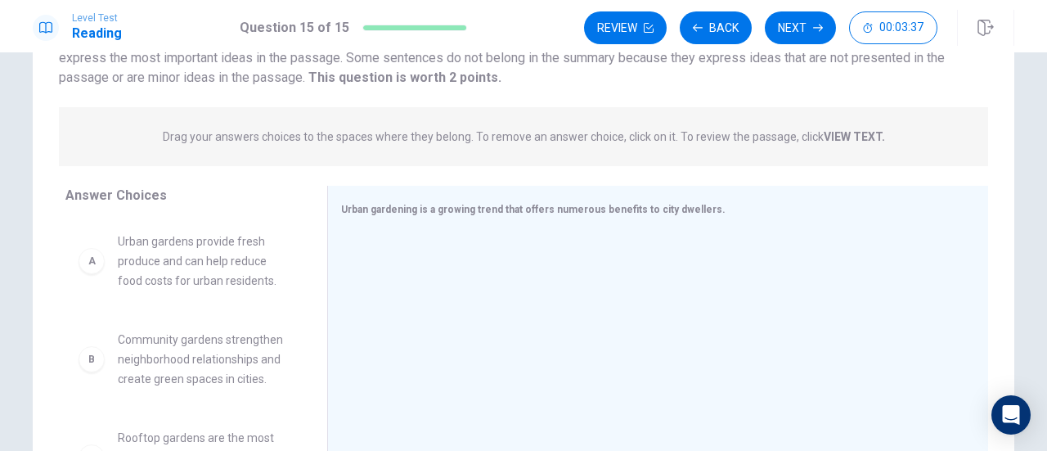
scroll to position [124, 0]
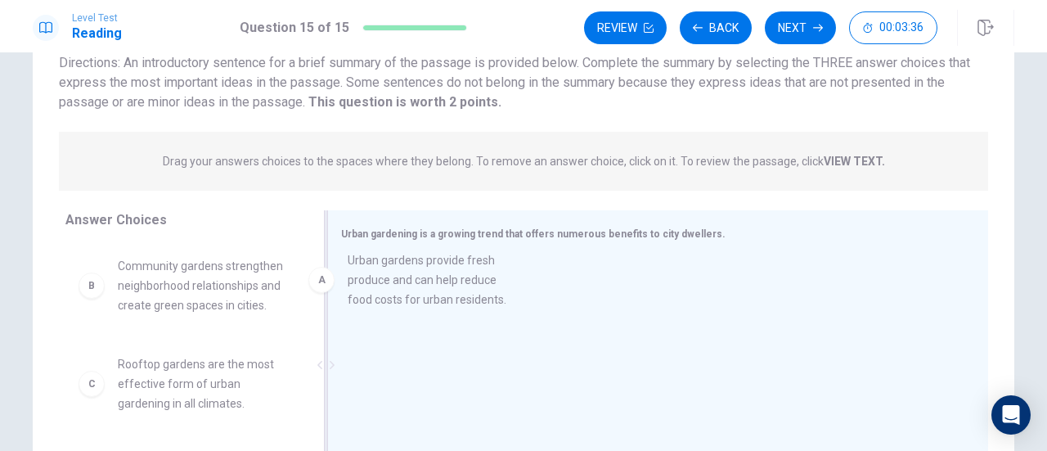
drag, startPoint x: 107, startPoint y: 309, endPoint x: 372, endPoint y: 301, distance: 265.2
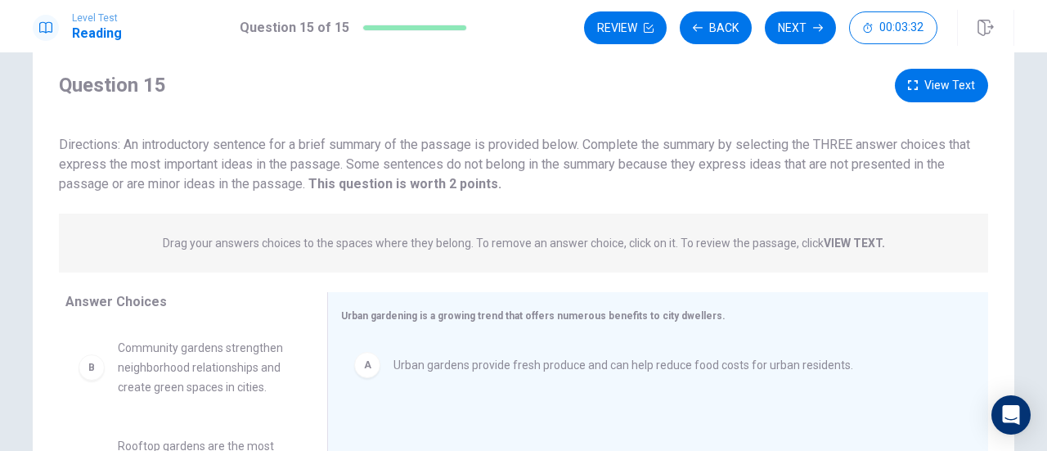
scroll to position [0, 0]
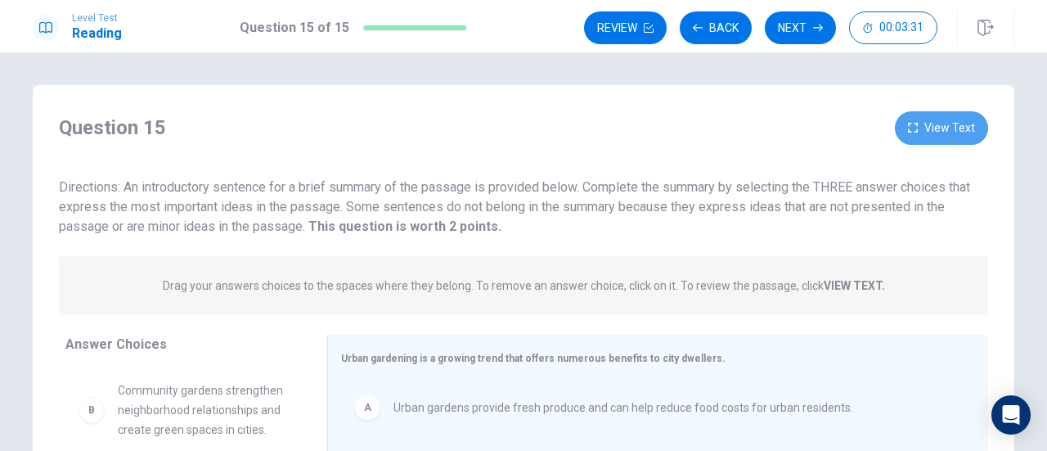
click at [950, 132] on button "View Text" at bounding box center [941, 128] width 93 height 34
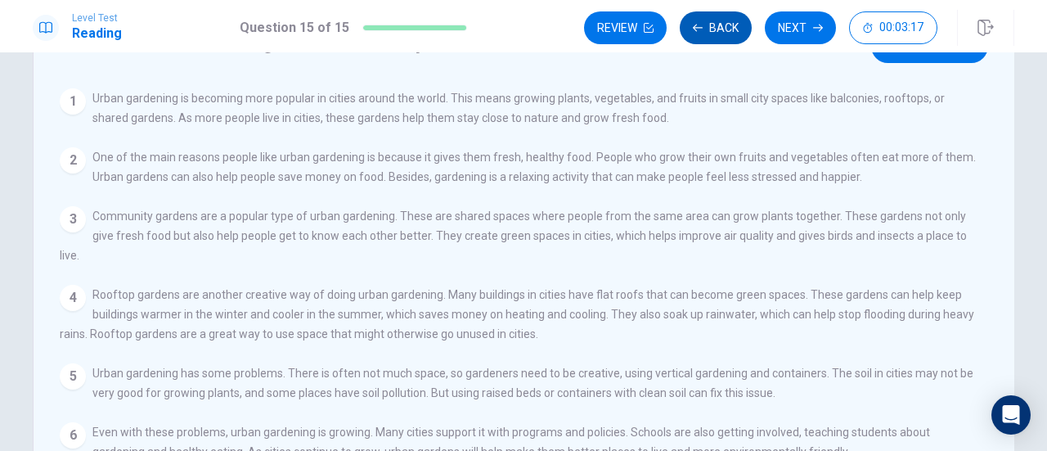
click at [710, 21] on button "Back" at bounding box center [716, 27] width 72 height 33
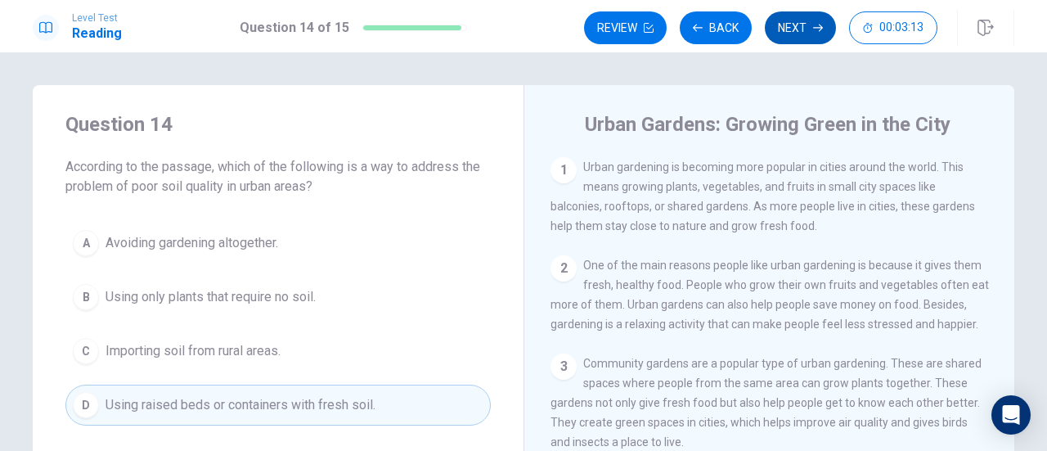
click at [795, 29] on button "Next" at bounding box center [800, 27] width 71 height 33
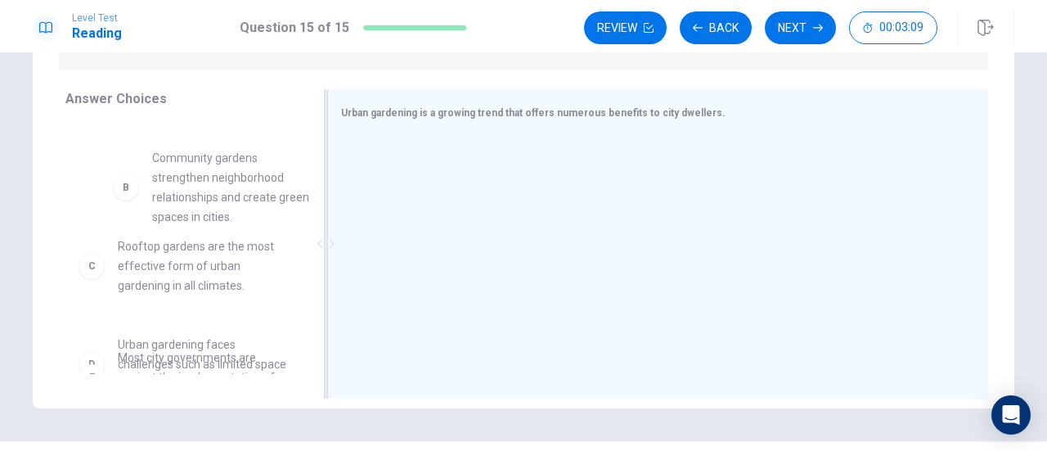
scroll to position [79, 0]
drag, startPoint x: 226, startPoint y: 197, endPoint x: 454, endPoint y: 189, distance: 228.4
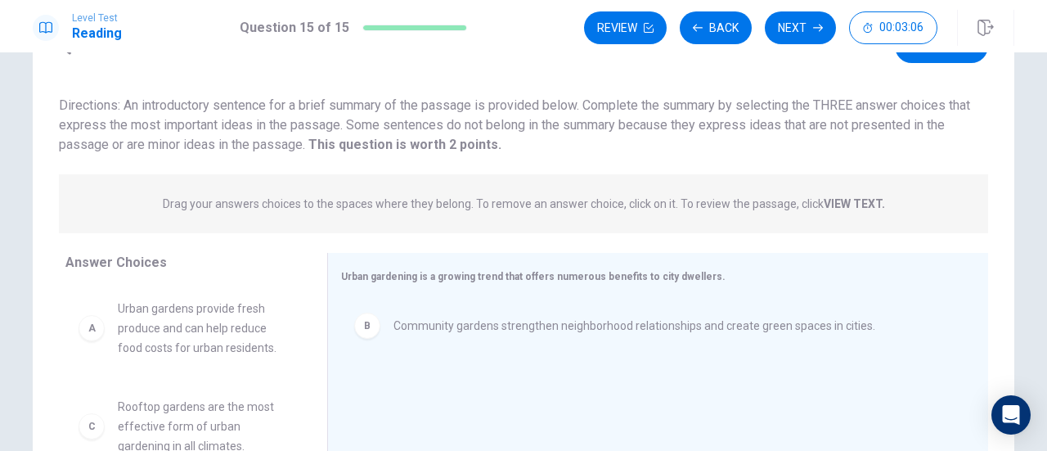
scroll to position [245, 0]
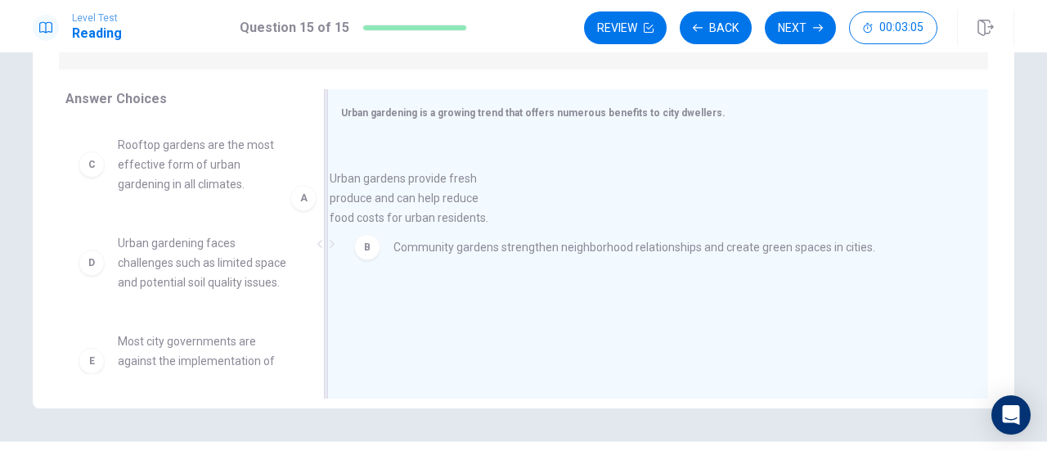
drag, startPoint x: 188, startPoint y: 163, endPoint x: 420, endPoint y: 196, distance: 234.7
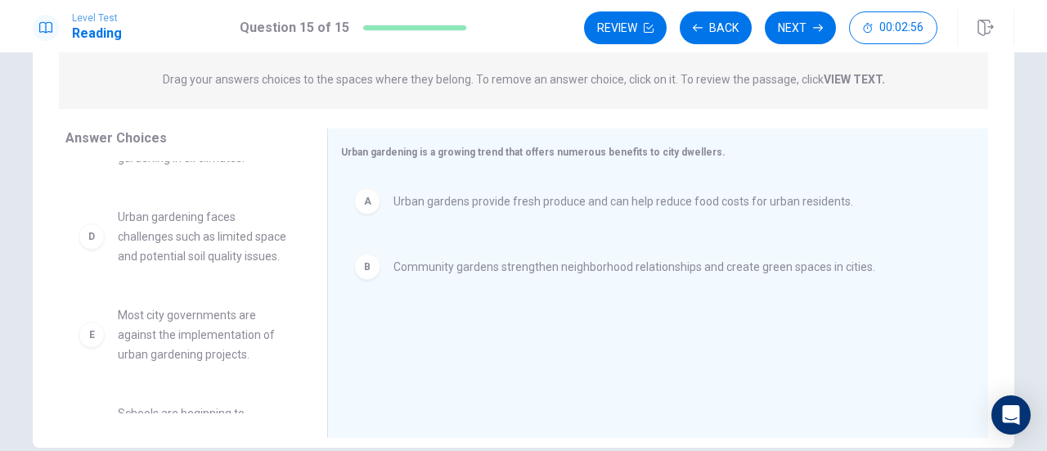
scroll to position [0, 0]
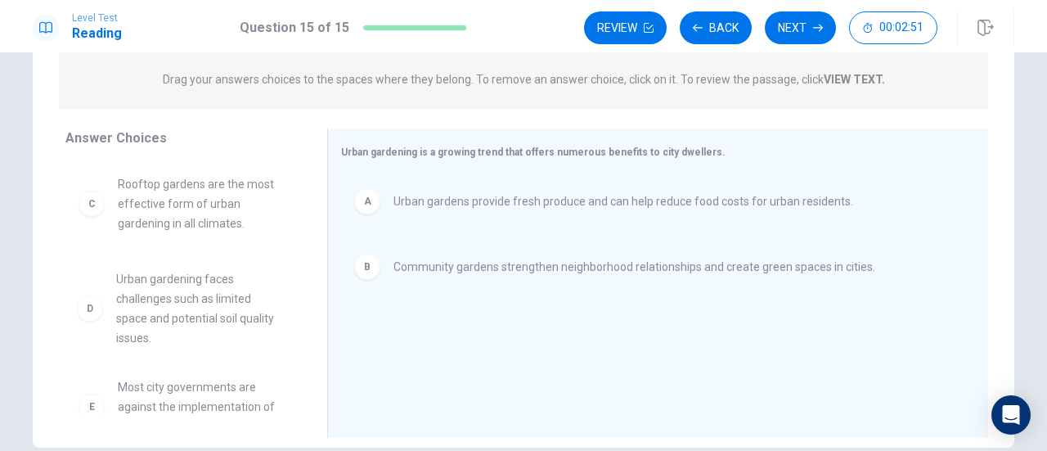
drag, startPoint x: 182, startPoint y: 316, endPoint x: 178, endPoint y: 299, distance: 17.7
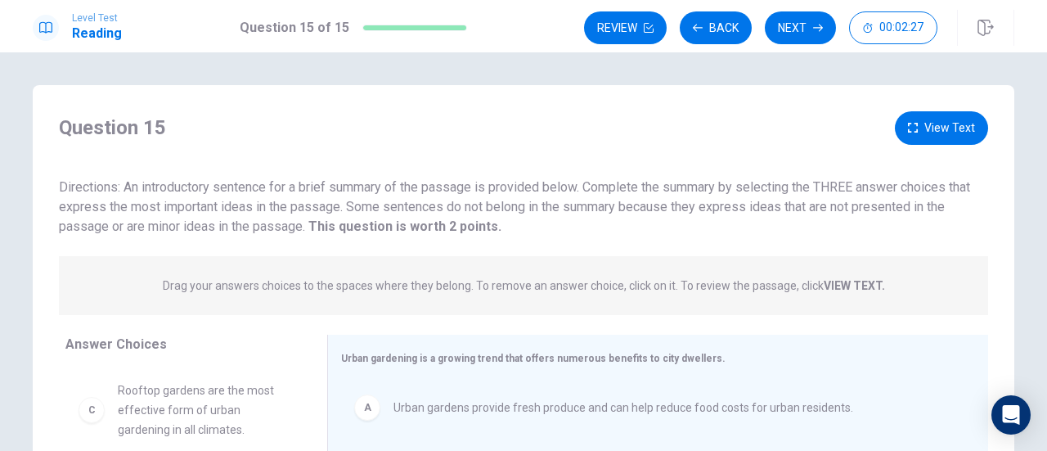
click at [946, 122] on button "View Text" at bounding box center [941, 128] width 93 height 34
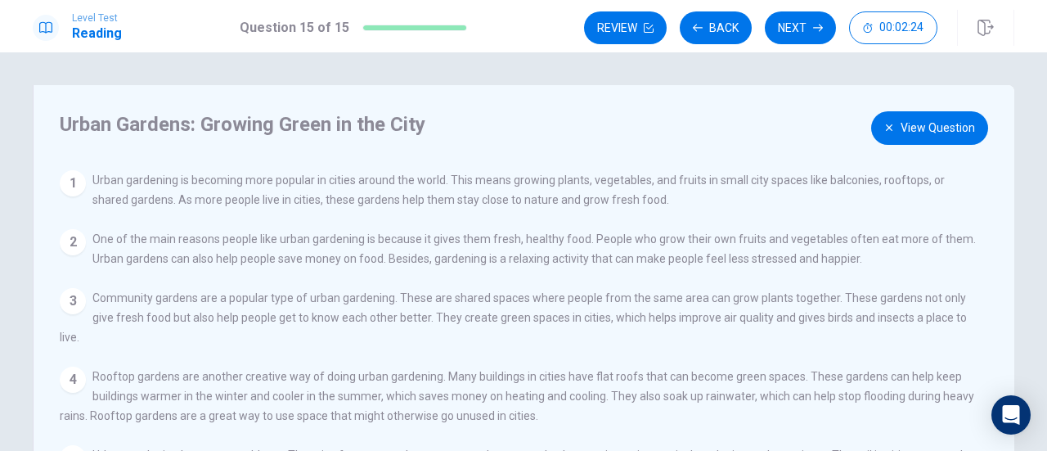
click at [952, 124] on button "View Question" at bounding box center [929, 128] width 117 height 34
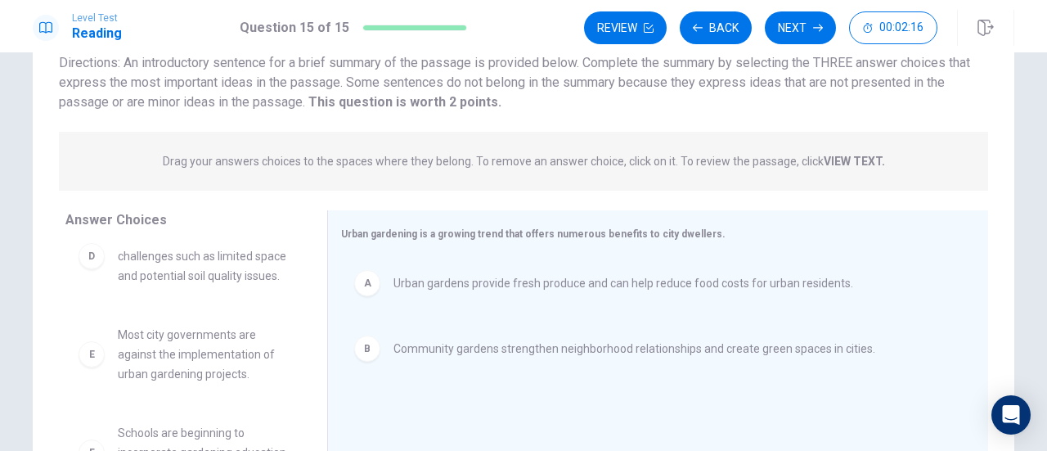
scroll to position [43, 0]
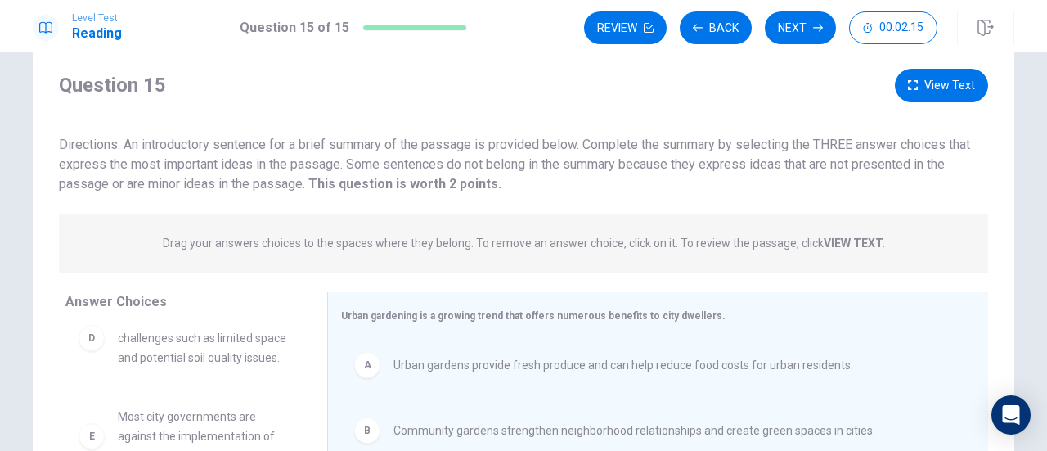
click at [944, 78] on button "View Text" at bounding box center [941, 86] width 93 height 34
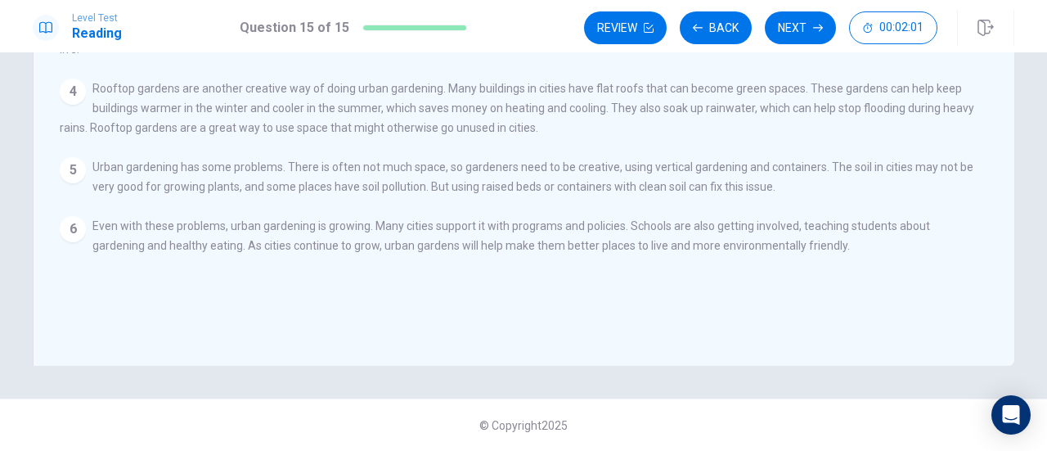
scroll to position [0, 0]
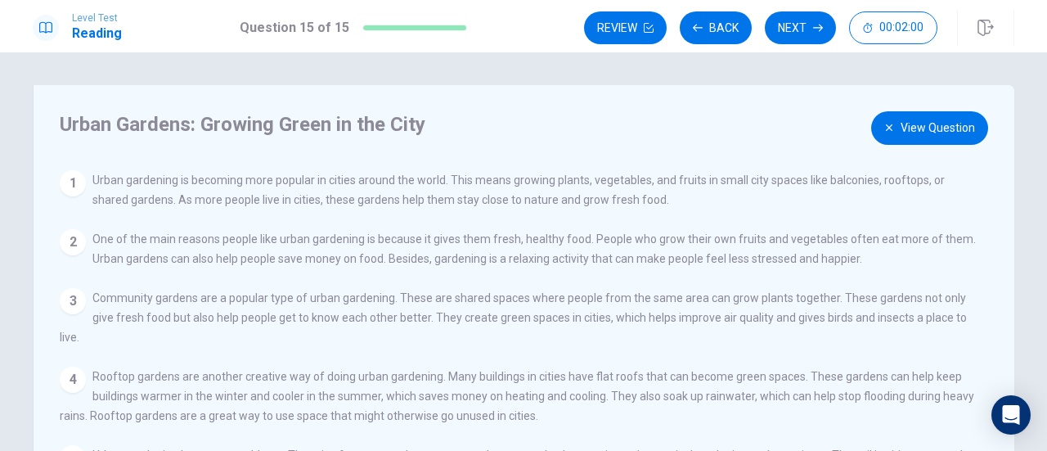
click at [930, 147] on div "Urban Gardens: Growing Green in the City View Question 1 Urban gardening is bec…" at bounding box center [524, 369] width 982 height 569
click at [924, 137] on button "View Question" at bounding box center [929, 128] width 117 height 34
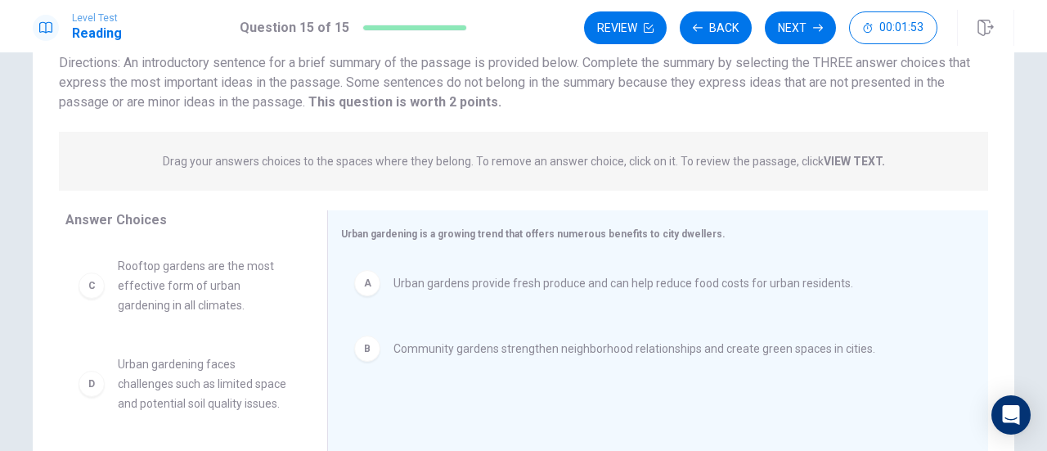
scroll to position [206, 0]
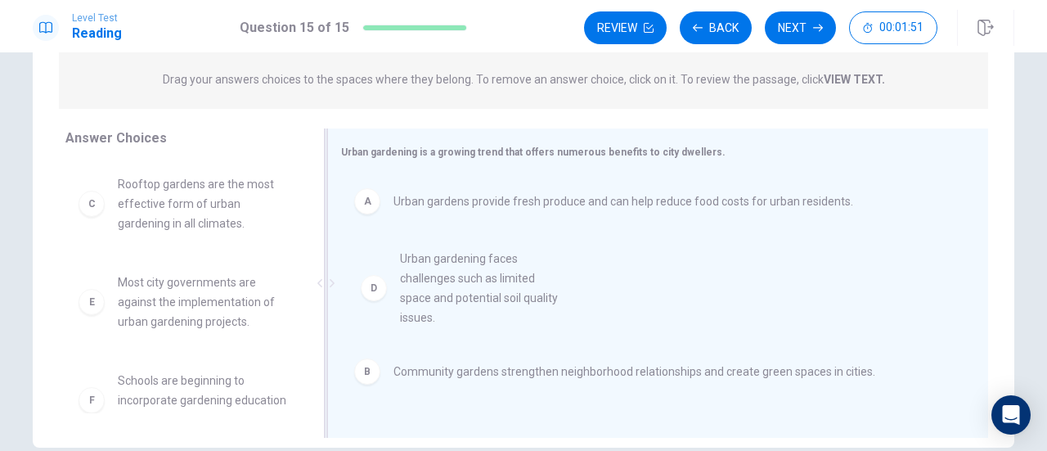
drag, startPoint x: 434, startPoint y: 273, endPoint x: 474, endPoint y: 306, distance: 52.4
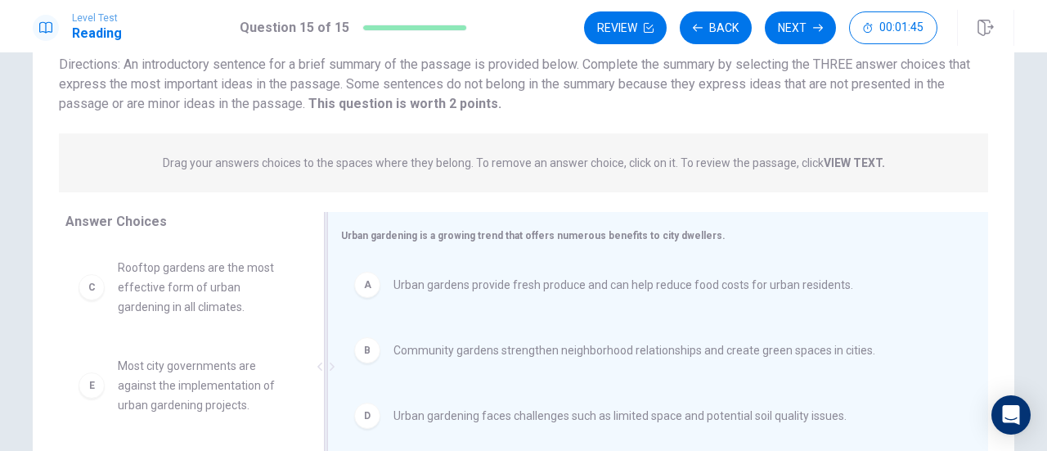
scroll to position [245, 0]
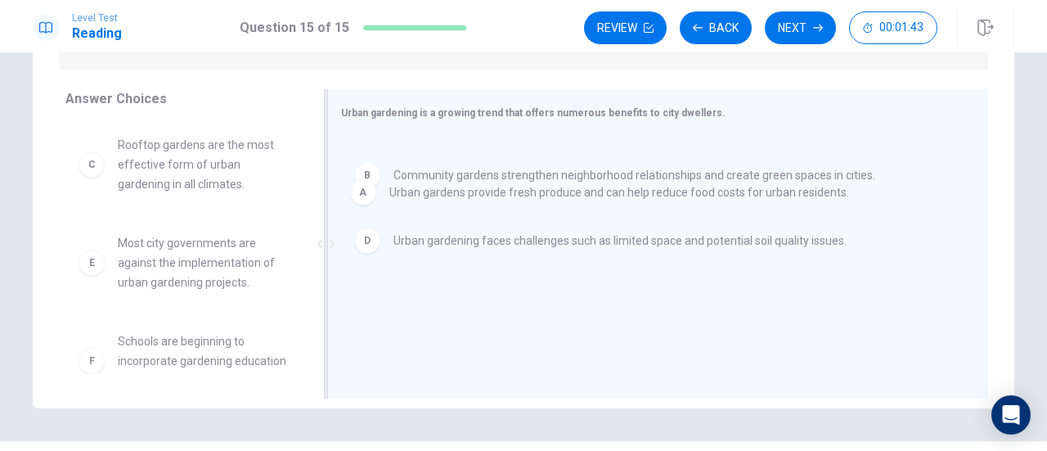
drag, startPoint x: 472, startPoint y: 172, endPoint x: 473, endPoint y: 218, distance: 45.8
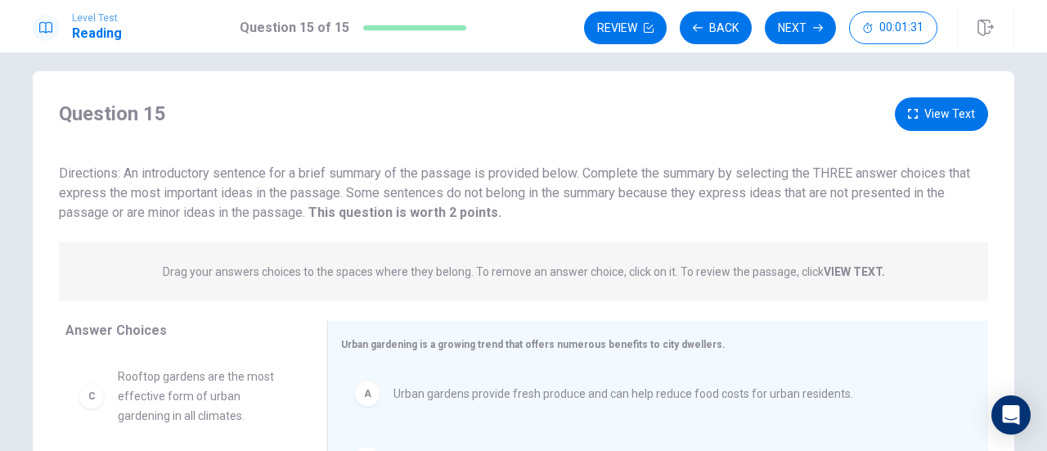
scroll to position [0, 0]
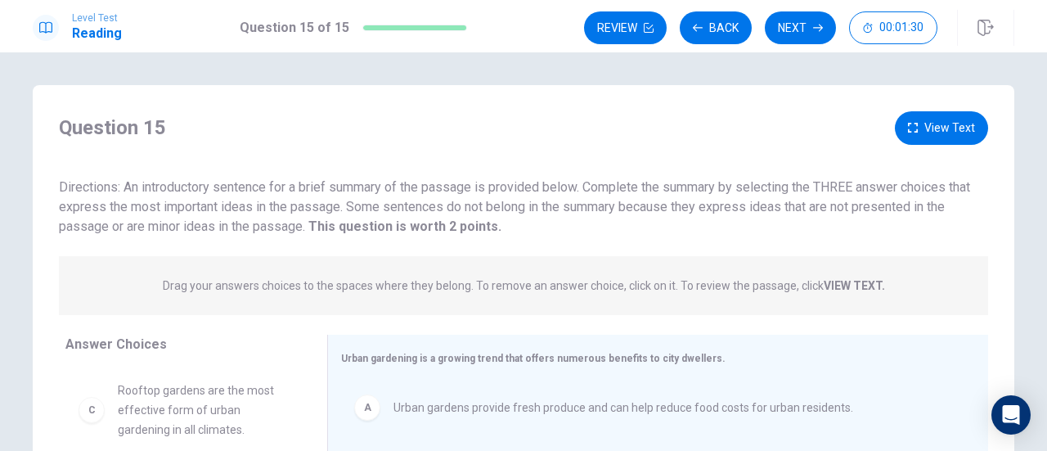
click at [964, 124] on button "View Text" at bounding box center [941, 128] width 93 height 34
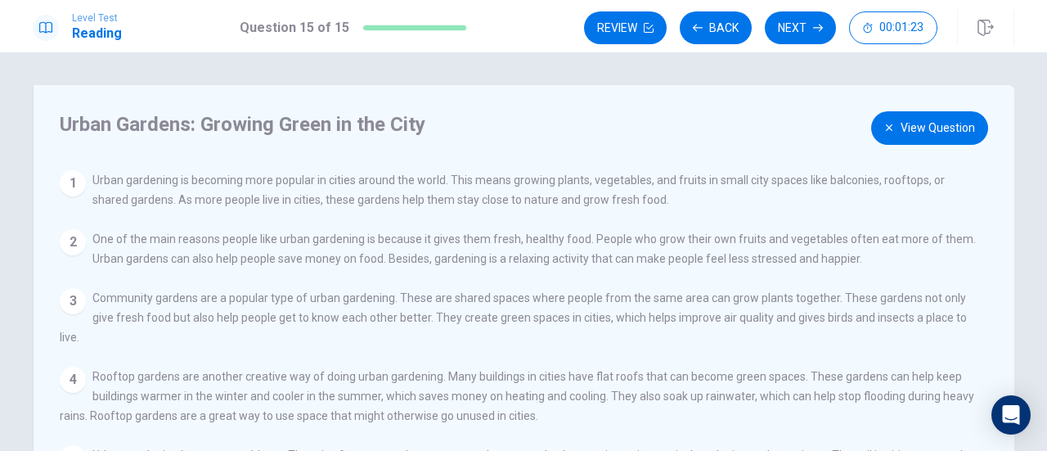
click at [905, 128] on button "View Question" at bounding box center [929, 128] width 117 height 34
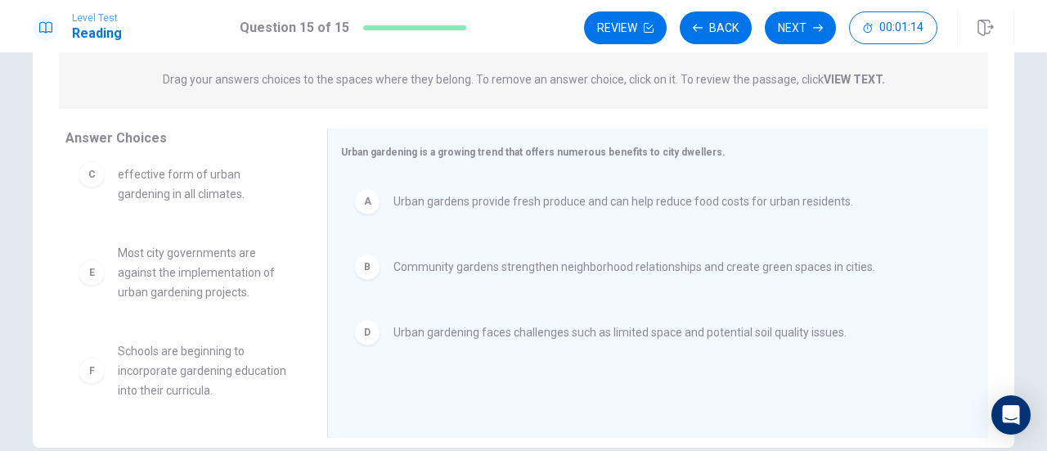
scroll to position [8, 0]
drag, startPoint x: 633, startPoint y: 44, endPoint x: 633, endPoint y: 26, distance: 18.0
click at [633, 37] on div "Review Back Next 00:01:13" at bounding box center [799, 28] width 430 height 36
click at [633, 26] on button "Review" at bounding box center [625, 27] width 83 height 33
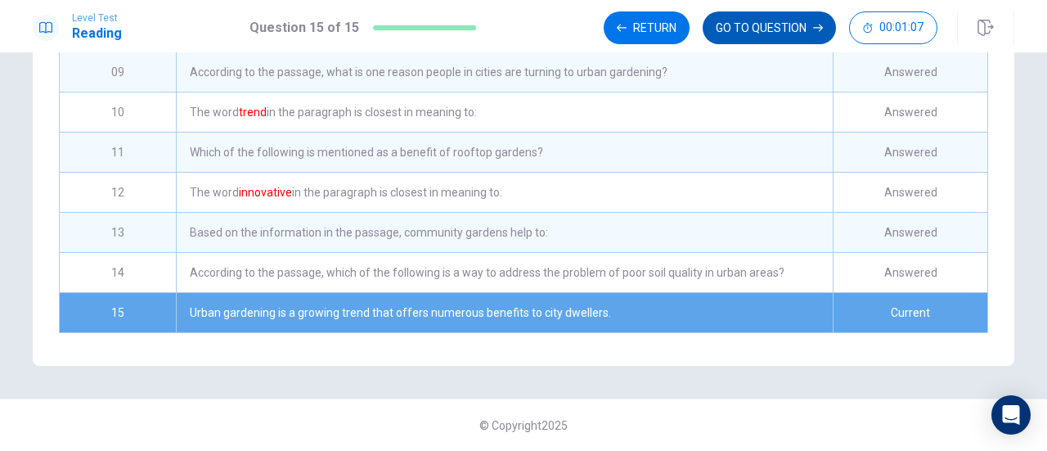
click at [723, 40] on button "GO TO QUESTION" at bounding box center [769, 27] width 133 height 33
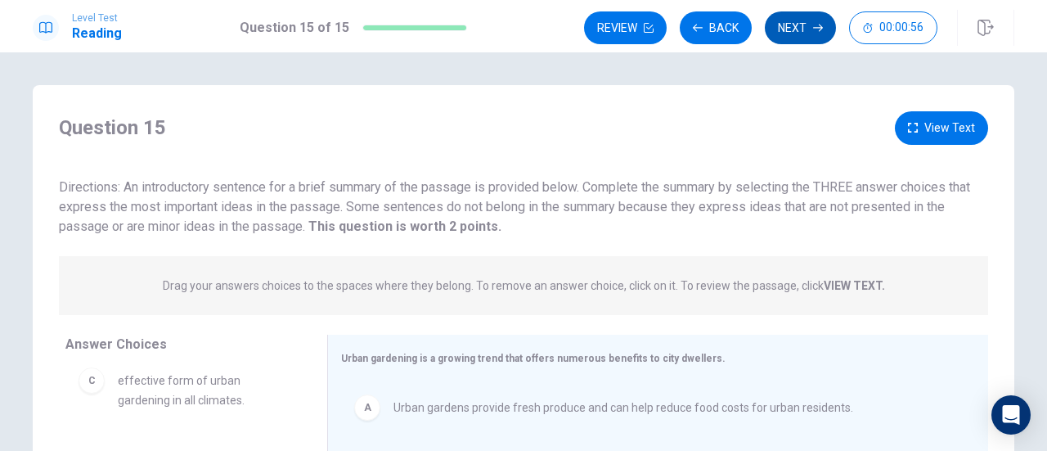
click at [799, 21] on button "Next" at bounding box center [800, 27] width 71 height 33
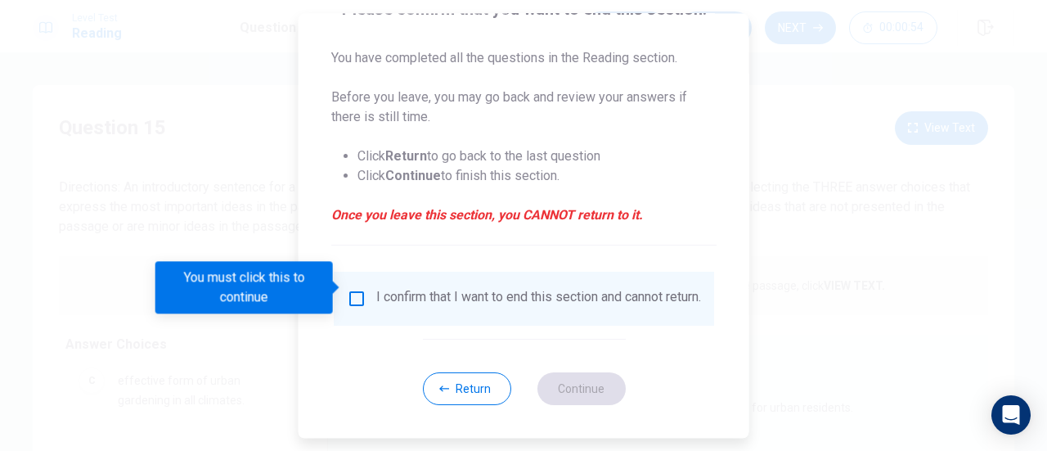
click at [348, 289] on input "You must click this to continue" at bounding box center [357, 299] width 20 height 20
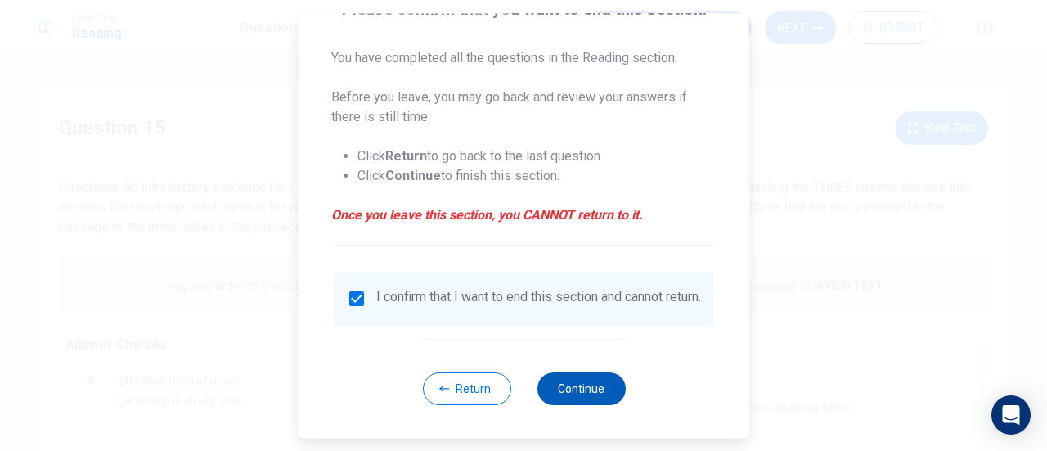
click at [584, 384] on button "Continue" at bounding box center [581, 388] width 88 height 33
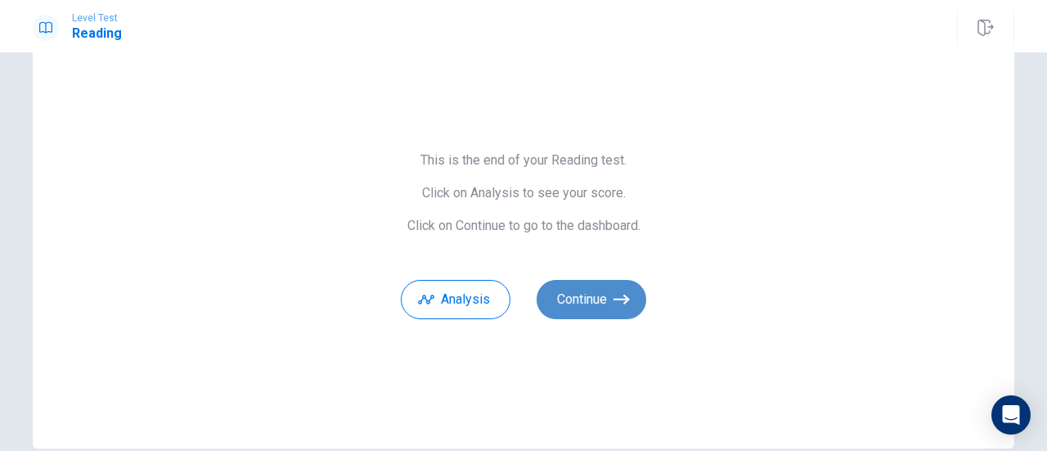
click at [596, 313] on button "Continue" at bounding box center [592, 299] width 110 height 39
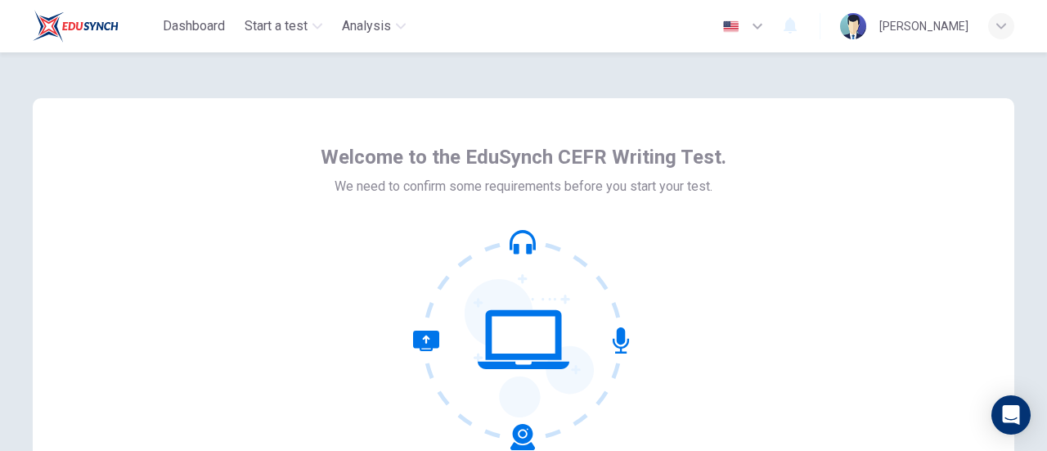
scroll to position [230, 0]
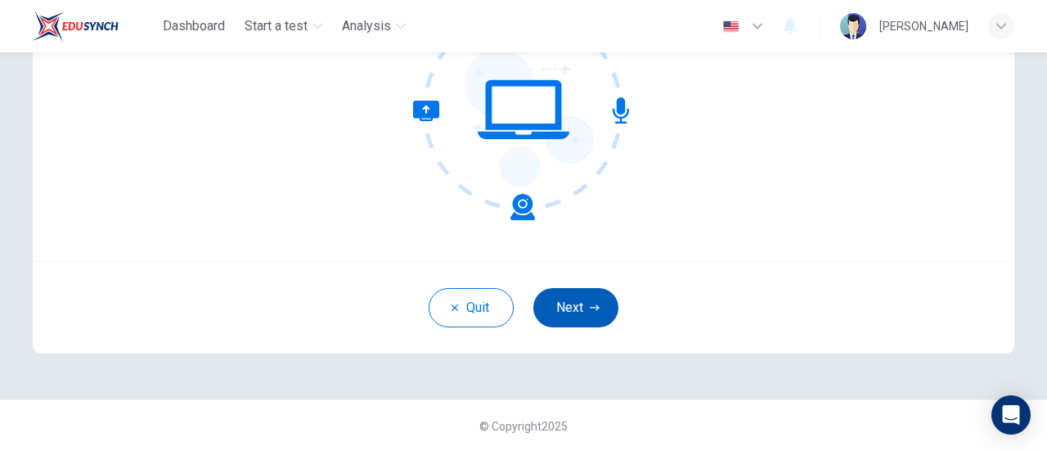
click at [573, 312] on button "Next" at bounding box center [575, 307] width 85 height 39
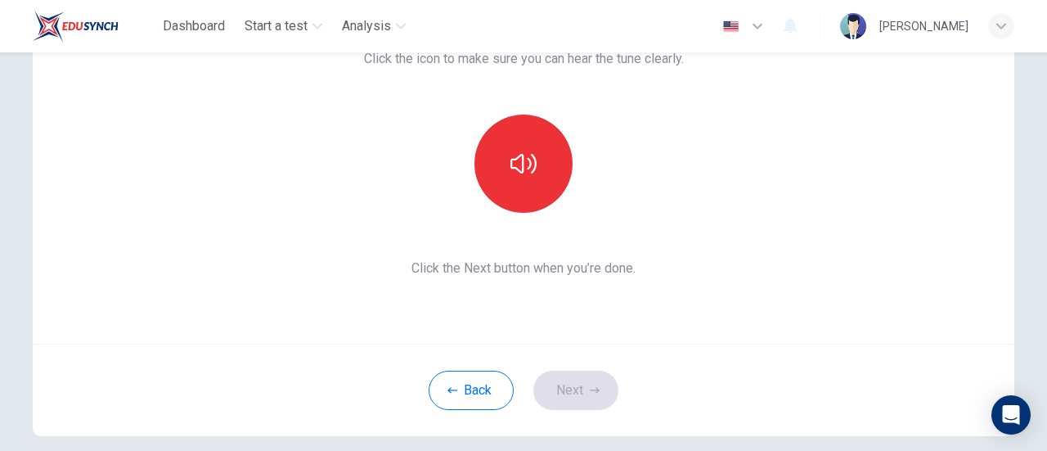
scroll to position [66, 0]
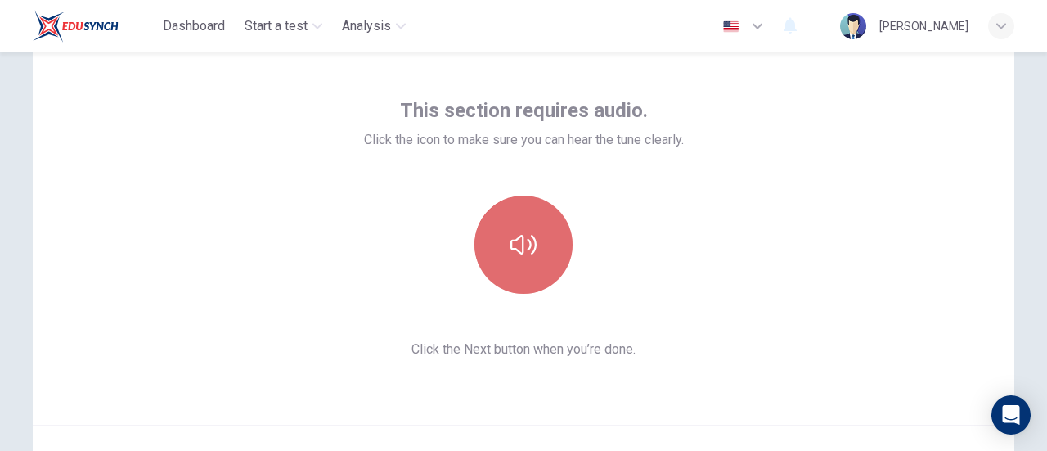
click at [530, 256] on icon "button" at bounding box center [523, 245] width 26 height 26
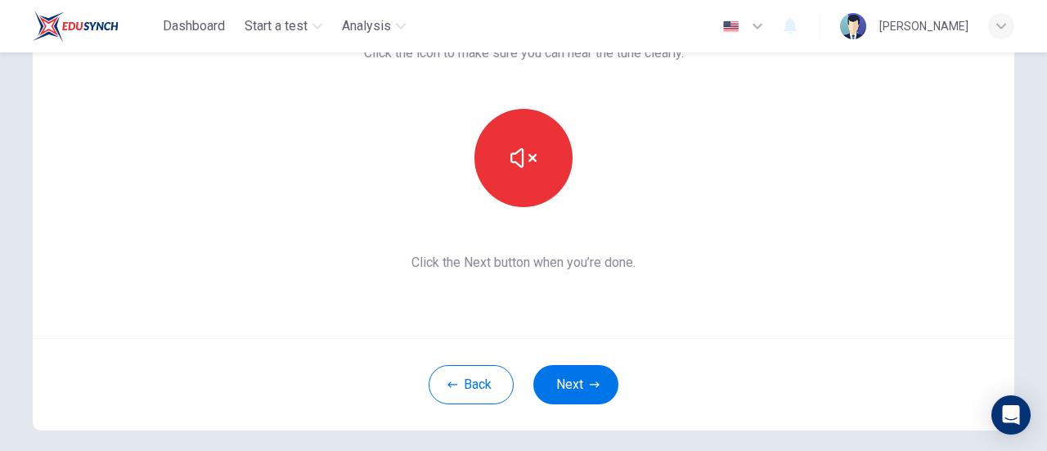
scroll to position [230, 0]
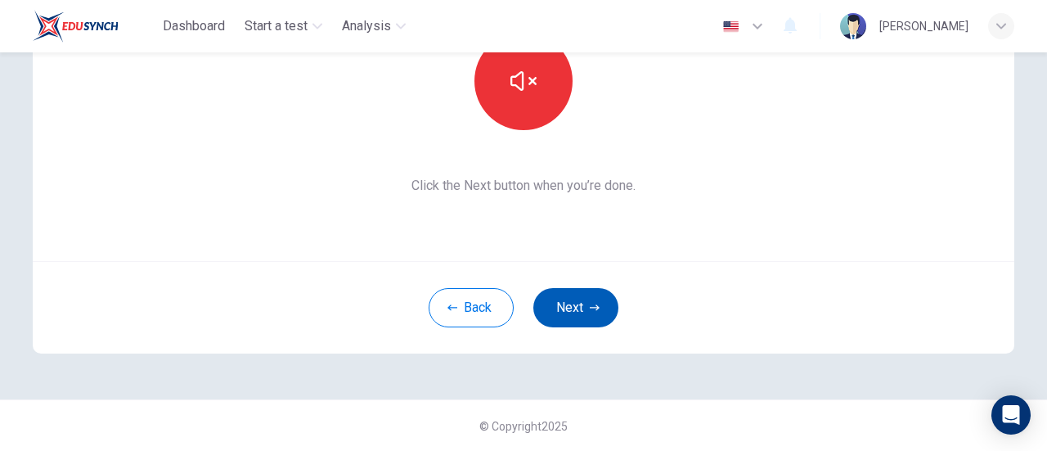
click at [571, 321] on button "Next" at bounding box center [575, 307] width 85 height 39
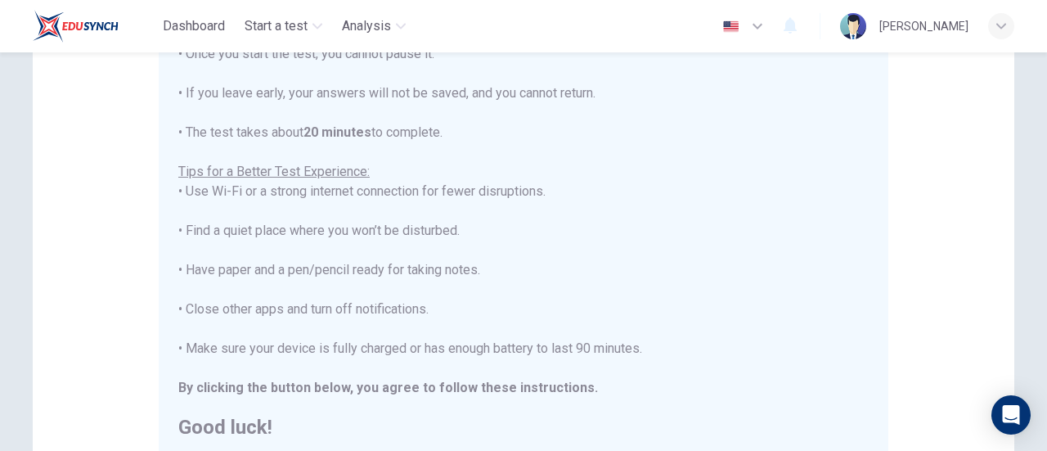
scroll to position [18, 0]
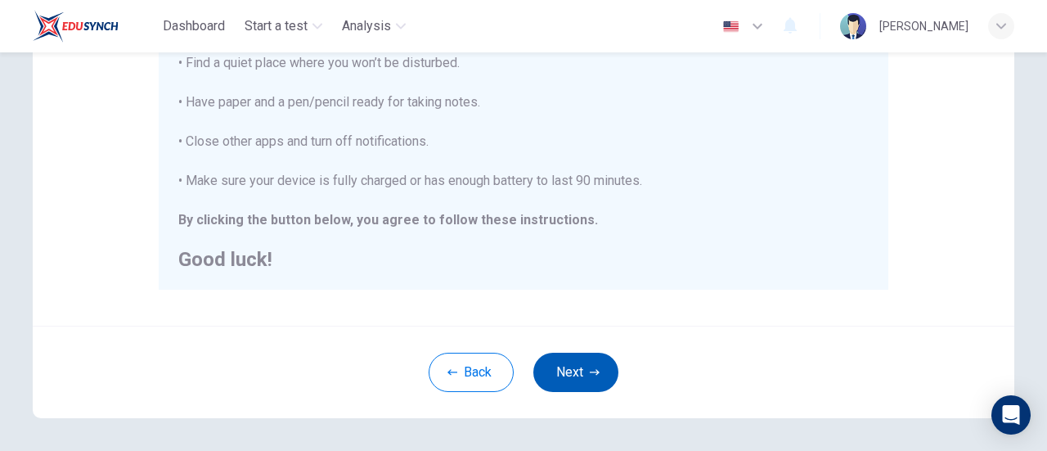
click at [569, 375] on button "Next" at bounding box center [575, 372] width 85 height 39
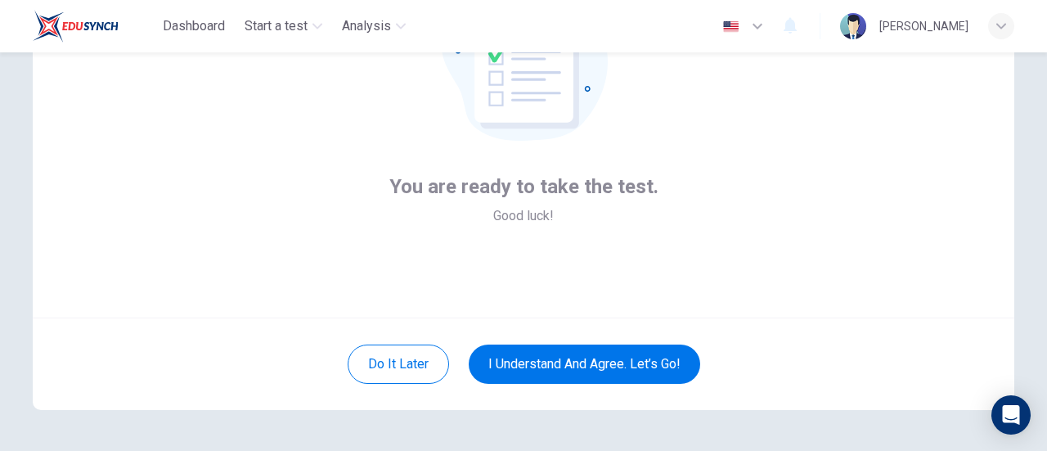
scroll to position [148, 0]
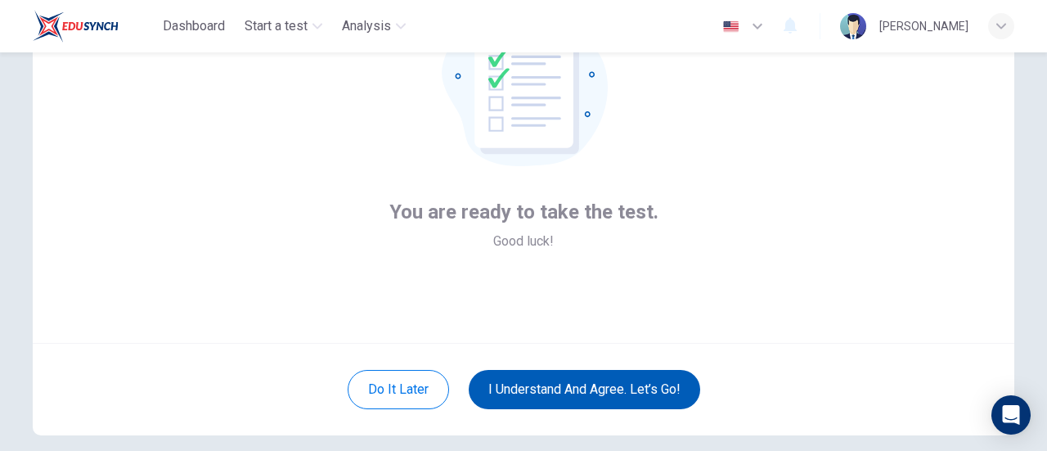
click at [648, 382] on button "I understand and agree. Let’s go!" at bounding box center [585, 389] width 232 height 39
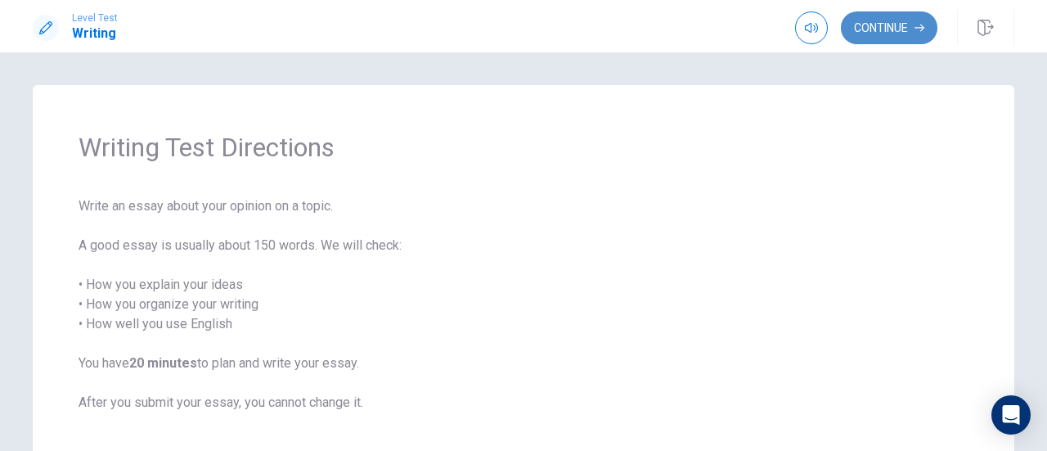
click at [918, 27] on icon "button" at bounding box center [920, 28] width 10 height 7
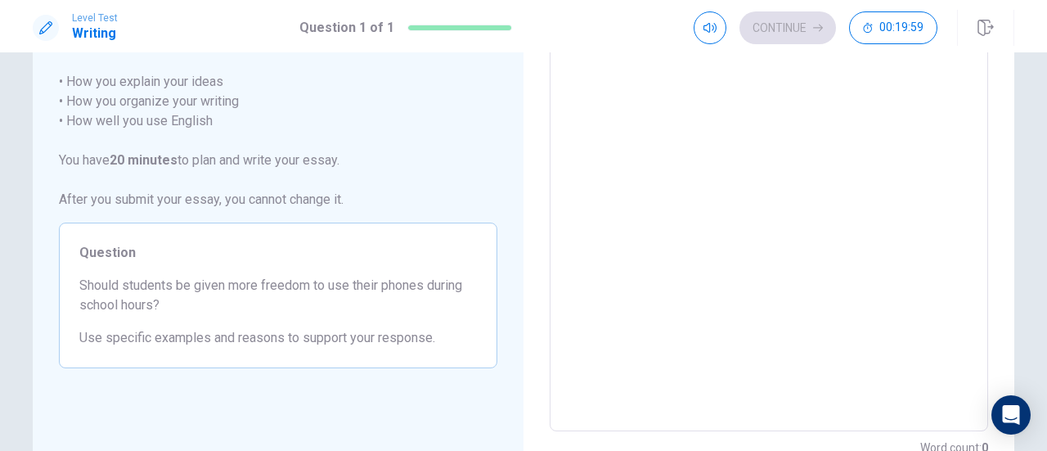
scroll to position [82, 0]
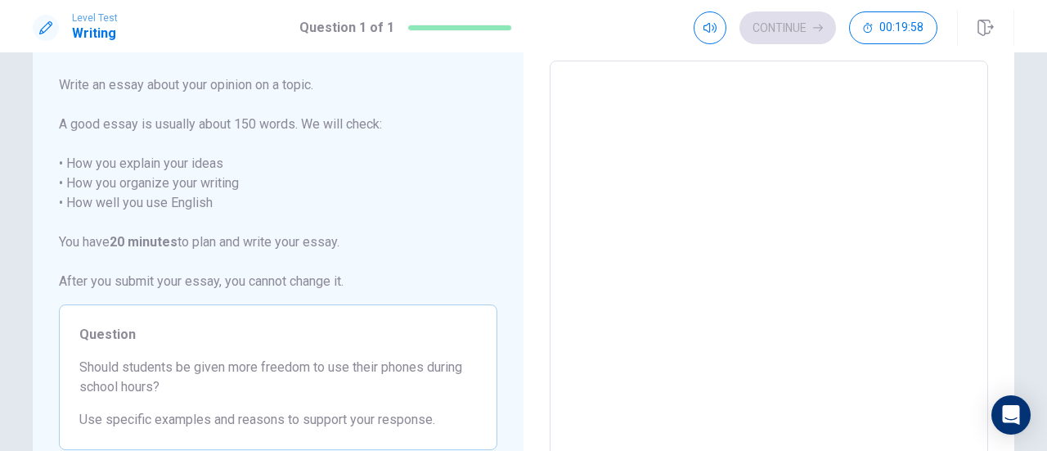
click at [704, 179] on textarea at bounding box center [769, 286] width 416 height 425
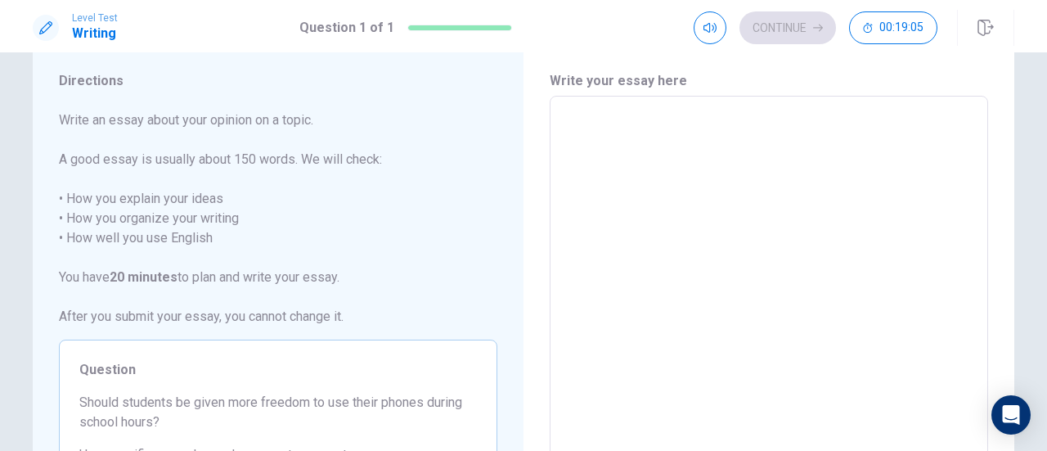
scroll to position [0, 0]
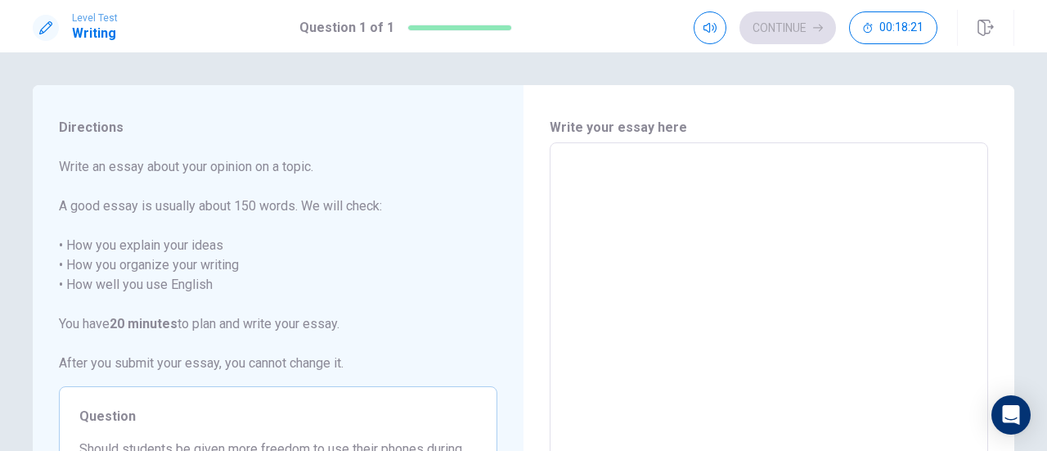
type textarea "I"
type textarea "x"
type textarea "I"
type textarea "x"
type textarea "I c"
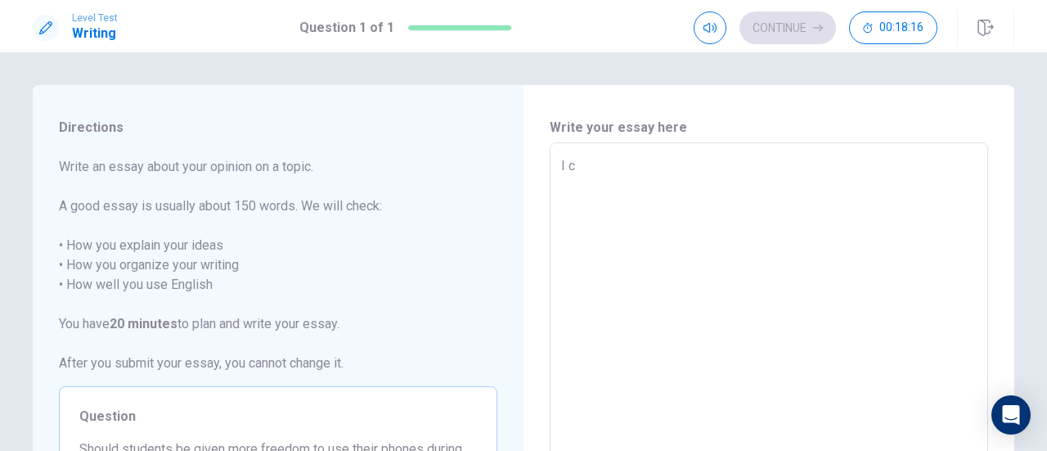
type textarea "x"
type textarea "I co"
type textarea "x"
type textarea "I con"
type textarea "x"
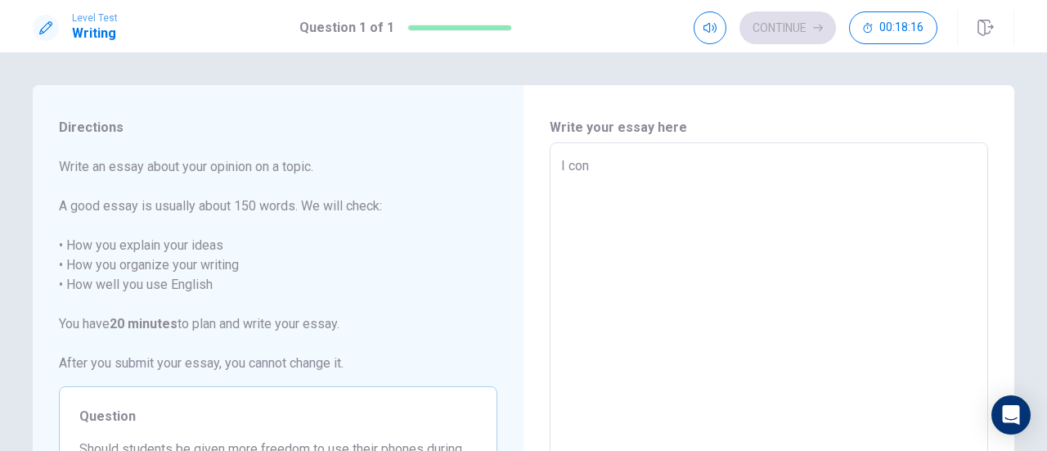
type textarea "I conc"
type textarea "x"
type textarea "I concu"
type textarea "x"
type textarea "I concur"
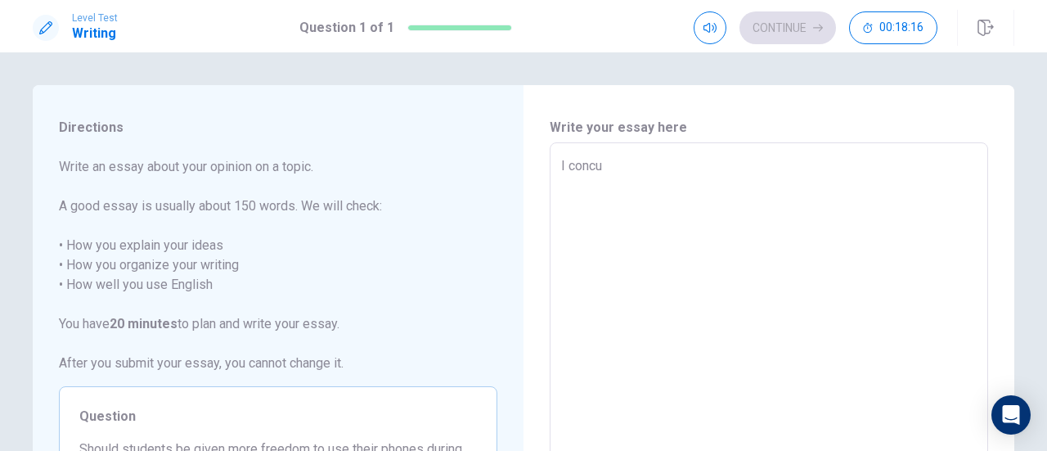
type textarea "x"
type textarea "I concur"
type textarea "x"
type textarea "I concur w"
type textarea "x"
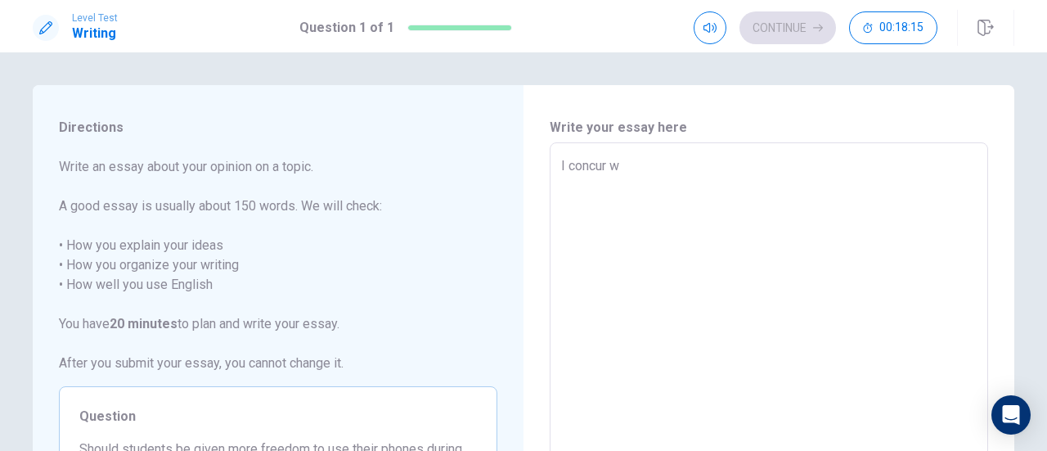
type textarea "I concur wi"
type textarea "x"
type textarea "I concur wit"
type textarea "x"
type textarea "I concur with"
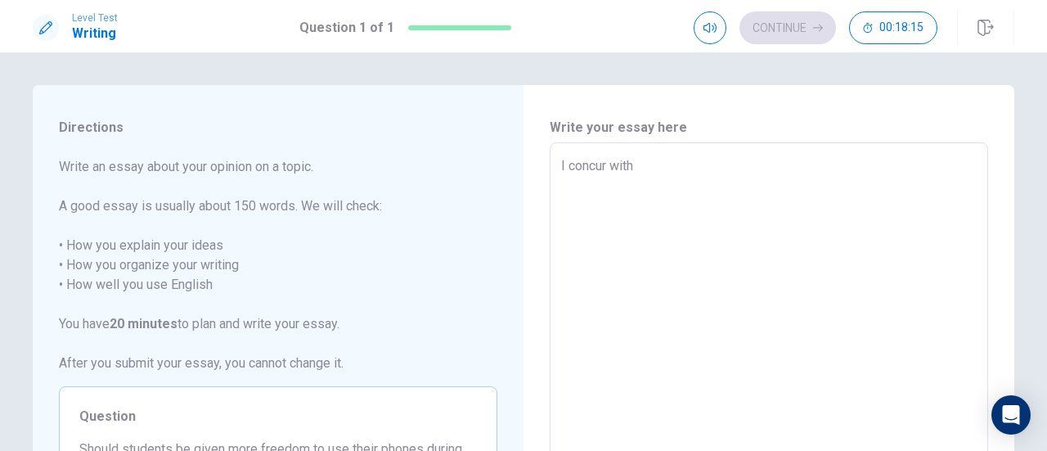
type textarea "x"
type textarea "I concur withb"
type textarea "x"
type textarea "I concur withbt"
type textarea "x"
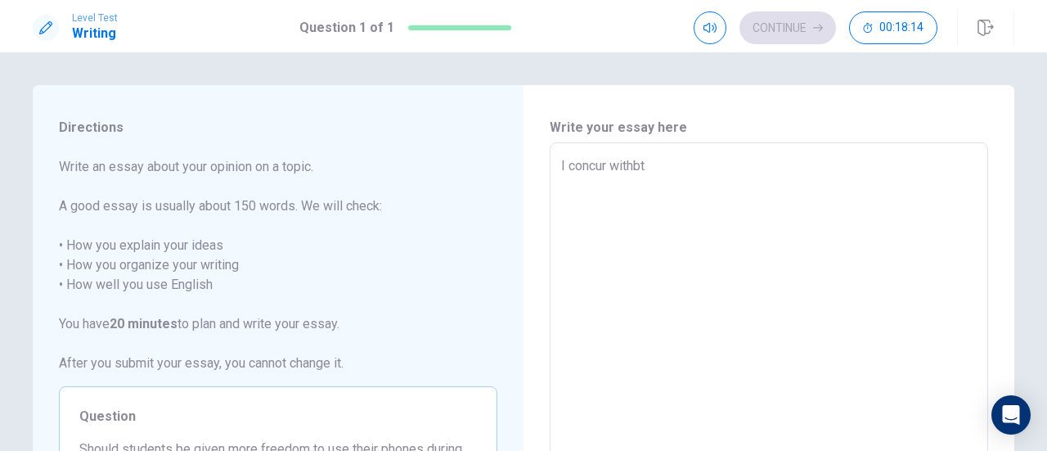
type textarea "I concur withb"
type textarea "x"
type textarea "I concur with"
type textarea "x"
type textarea "I concur with"
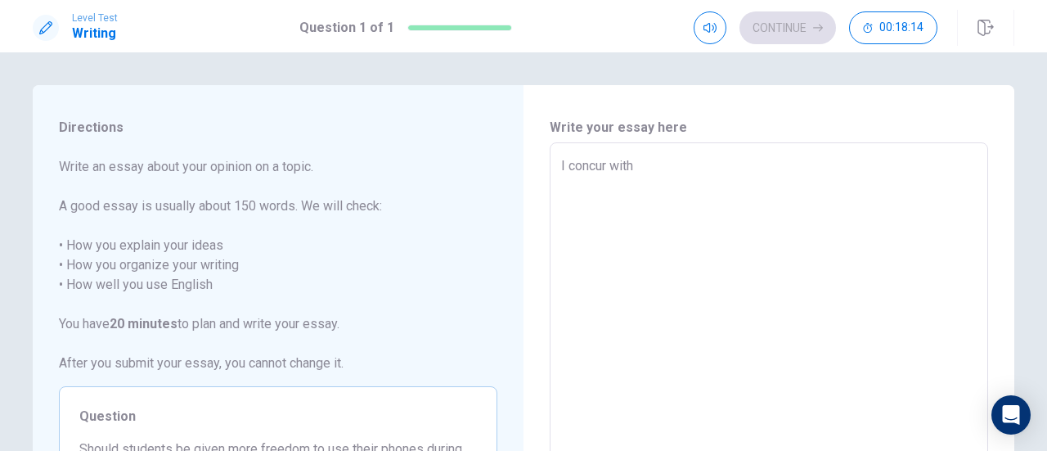
type textarea "x"
type textarea "I concur with t"
type textarea "x"
type textarea "I concur with th"
type textarea "x"
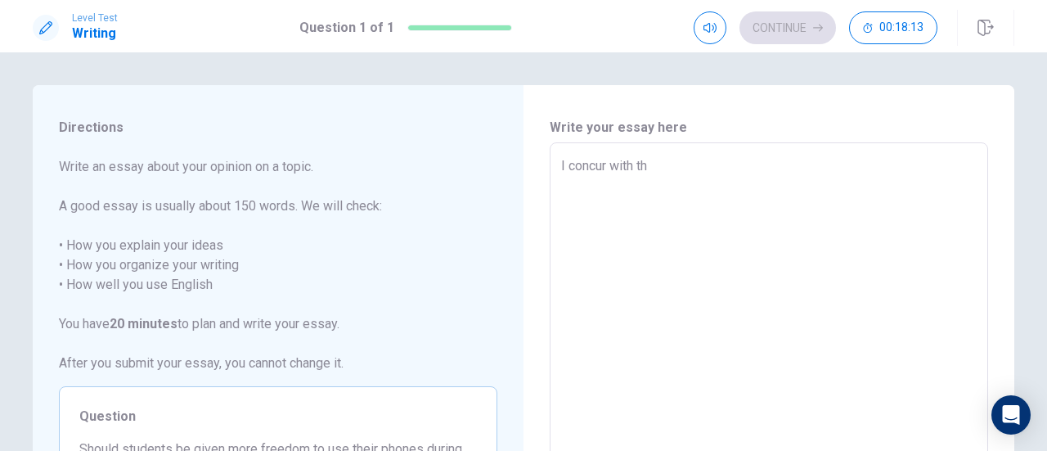
type textarea "I concur with the"
type textarea "x"
type textarea "I concur with the"
type textarea "x"
type textarea "I concur with the n"
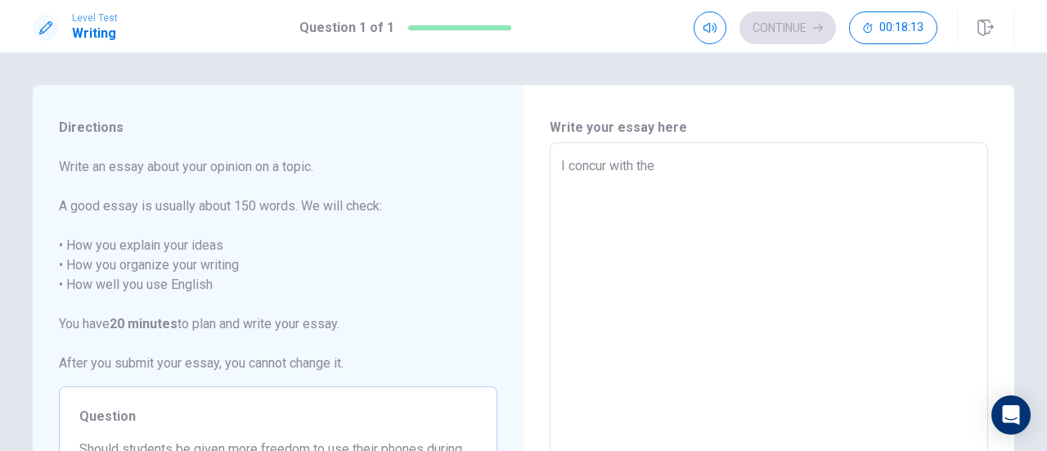
type textarea "x"
type textarea "I concur with the no"
type textarea "x"
type textarea "I concur with the not"
type textarea "x"
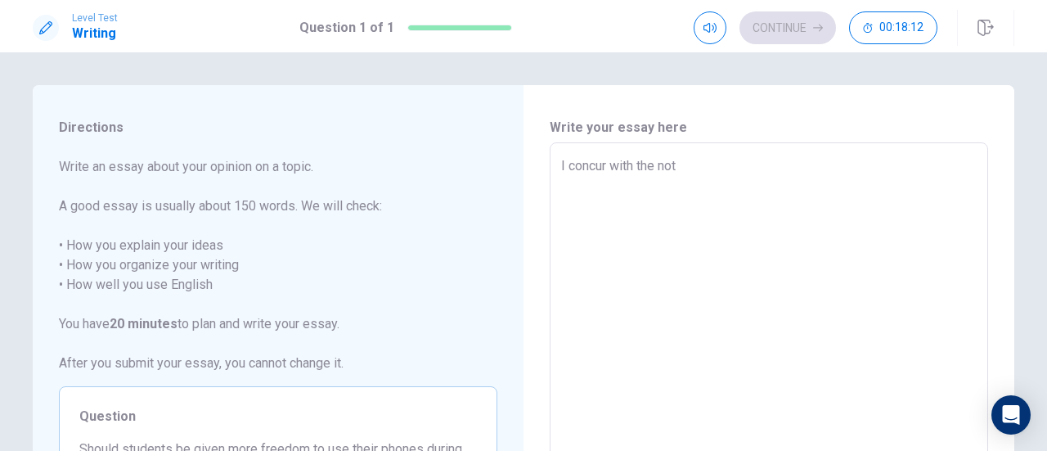
type textarea "I concur with the noti"
type textarea "x"
type textarea "I concur with the notio"
type textarea "x"
type textarea "I concur with the notion"
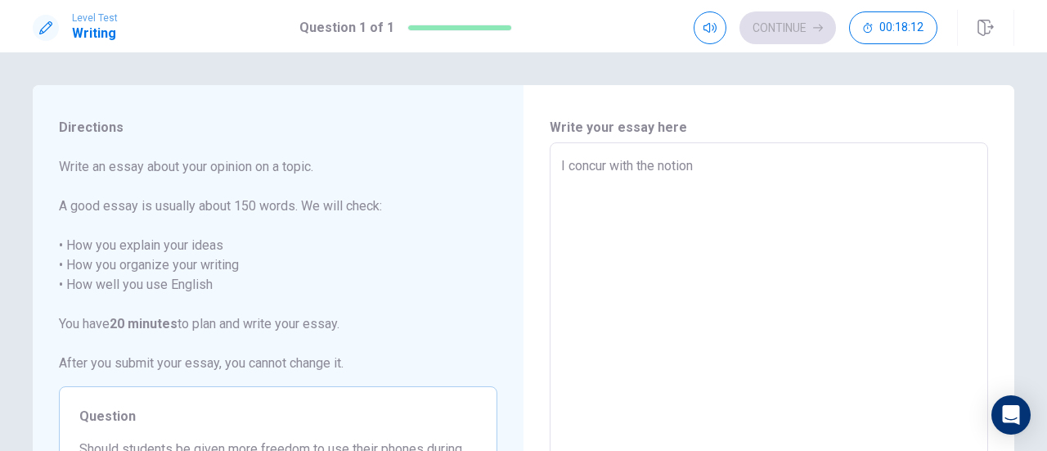
type textarea "x"
type textarea "I concur with the notion"
type textarea "x"
type textarea "I concur with the notion t"
type textarea "x"
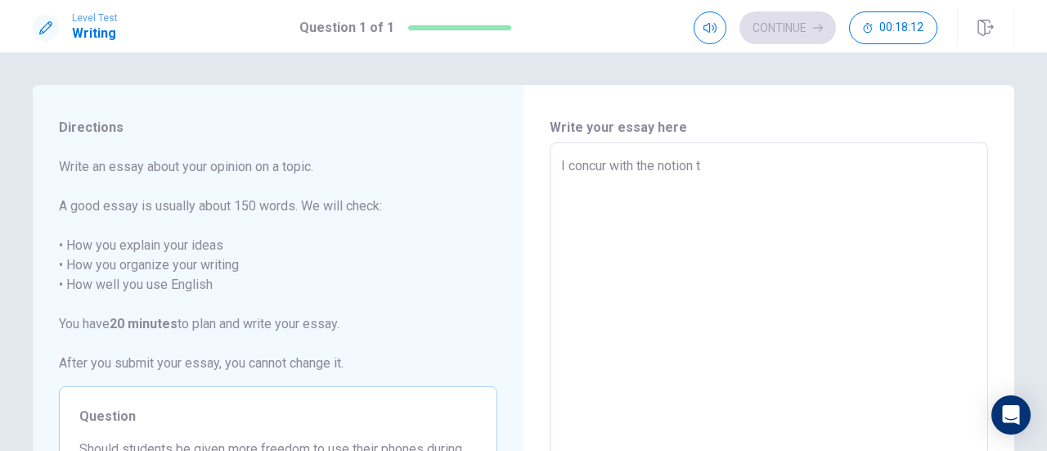
type textarea "I concur with the notion ta"
type textarea "x"
type textarea "I concur with the notion t"
type textarea "x"
type textarea "I concur with the notion th"
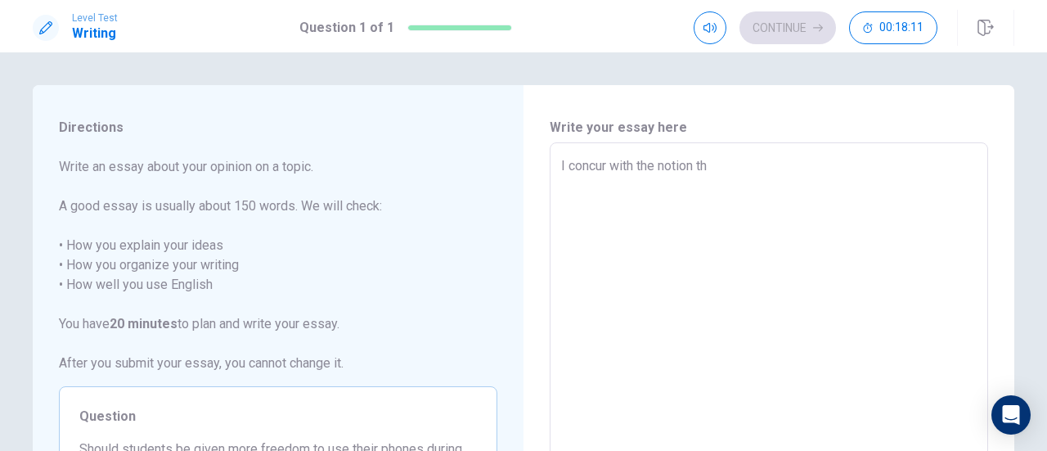
type textarea "x"
type textarea "I concur with the notion tha"
type textarea "x"
type textarea "I concur with the notion that"
type textarea "x"
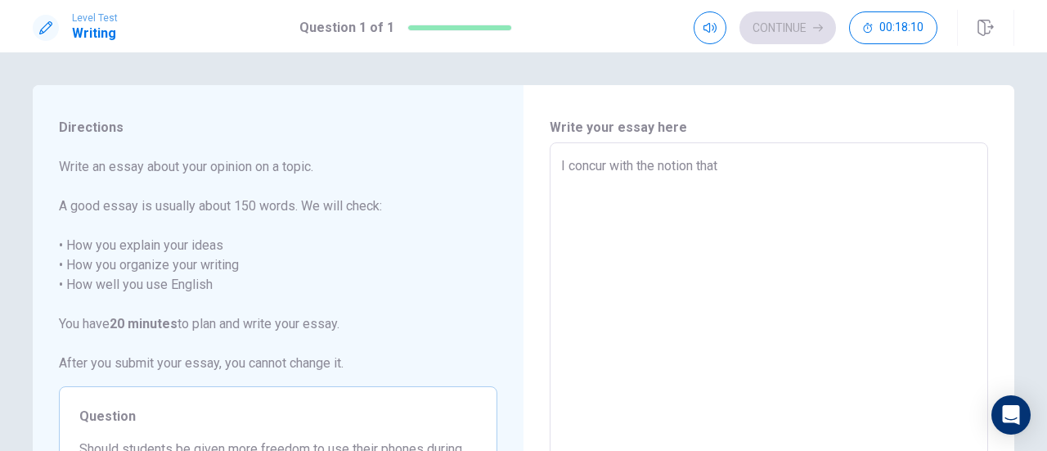
type textarea "I concur with the notion that"
type textarea "x"
type textarea "I concur with the notion that s"
type textarea "x"
type textarea "I concur with the notion that st"
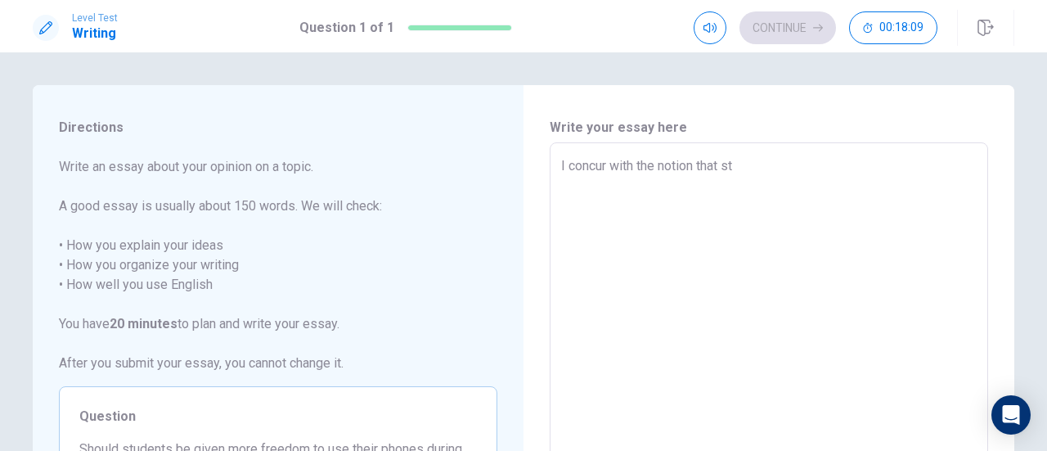
type textarea "x"
type textarea "I concur with the notion that stu"
type textarea "x"
type textarea "I concur with the notion that stud"
type textarea "x"
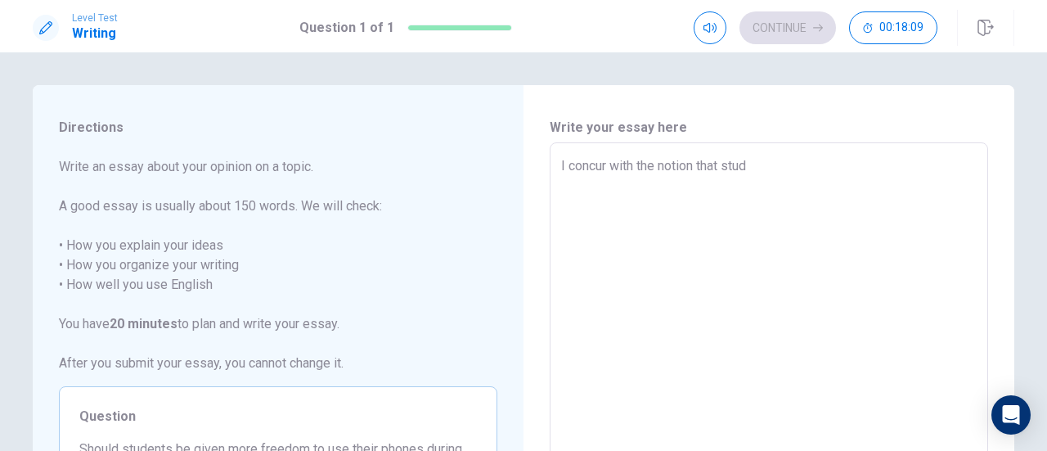
type textarea "I concur with the notion that stude"
type textarea "x"
type textarea "I concur with the notion that studen"
type textarea "x"
type textarea "I concur with the notion that student"
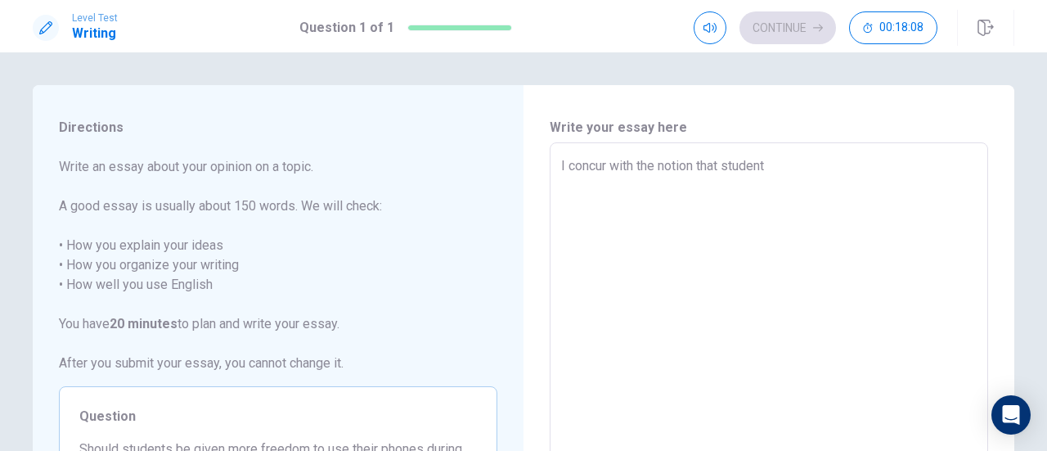
type textarea "x"
type textarea "I concur with the notion that students"
type textarea "x"
type textarea "I concur with the notion that students"
type textarea "x"
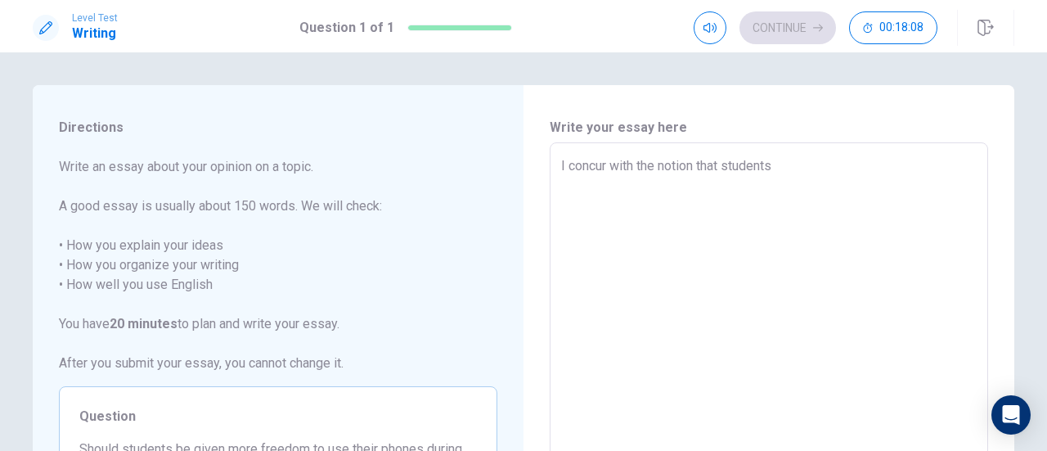
type textarea "I concur with the notion that students s"
type textarea "x"
type textarea "I concur with the notion that students sh"
type textarea "x"
type textarea "I concur with the notion that students sho"
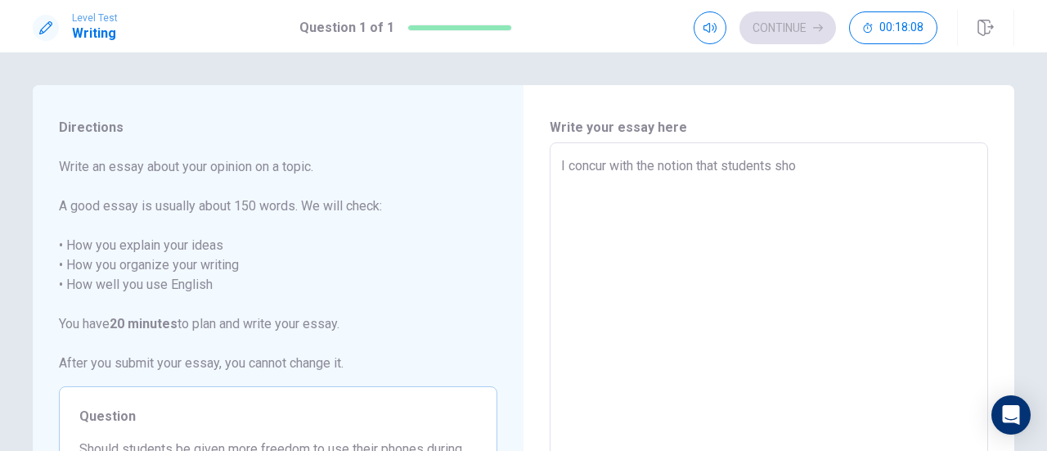
type textarea "x"
type textarea "I concur with the notion that students shou"
type textarea "x"
type textarea "I concur with the notion that students shoul"
type textarea "x"
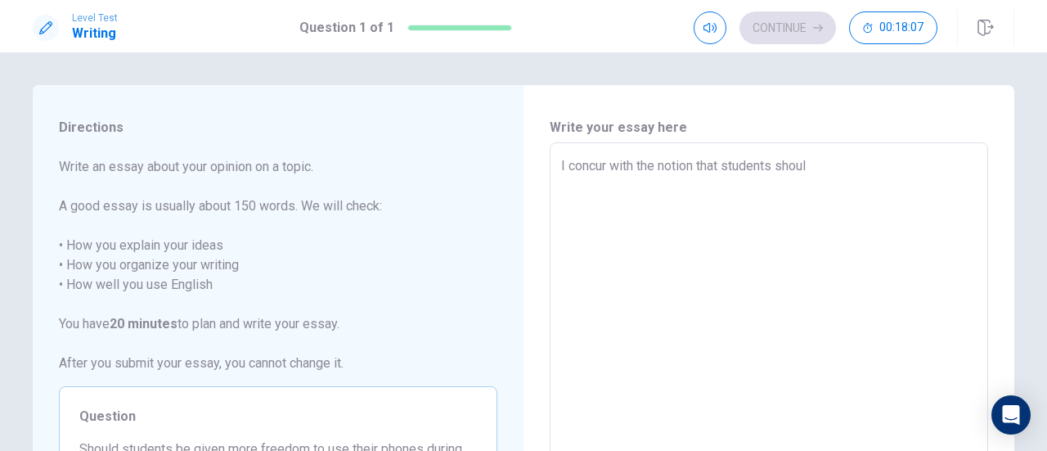
type textarea "I concur with the notion that students should"
type textarea "x"
type textarea "I concur with the notion that students should"
type textarea "x"
type textarea "I concur with the notion that students should n"
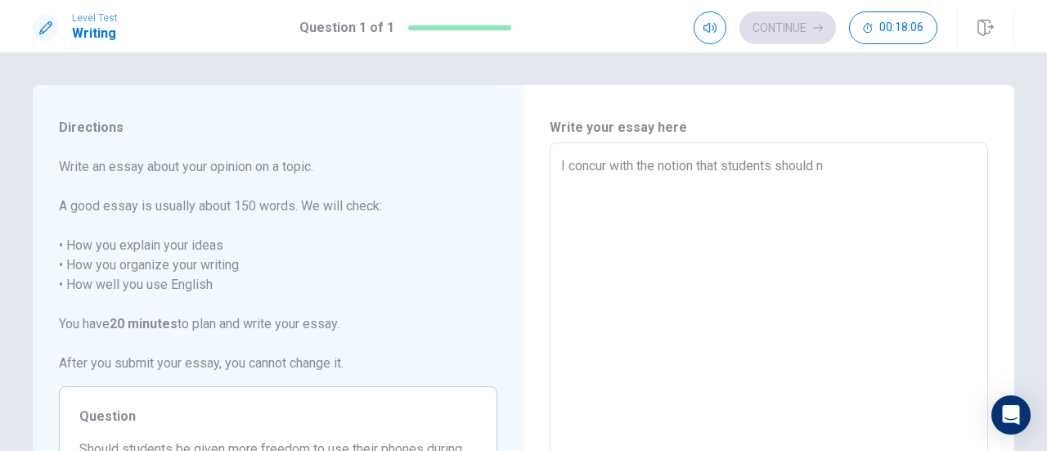
type textarea "x"
type textarea "I concur with the notion that students should no"
type textarea "x"
type textarea "I concur with the notion that students should not"
type textarea "x"
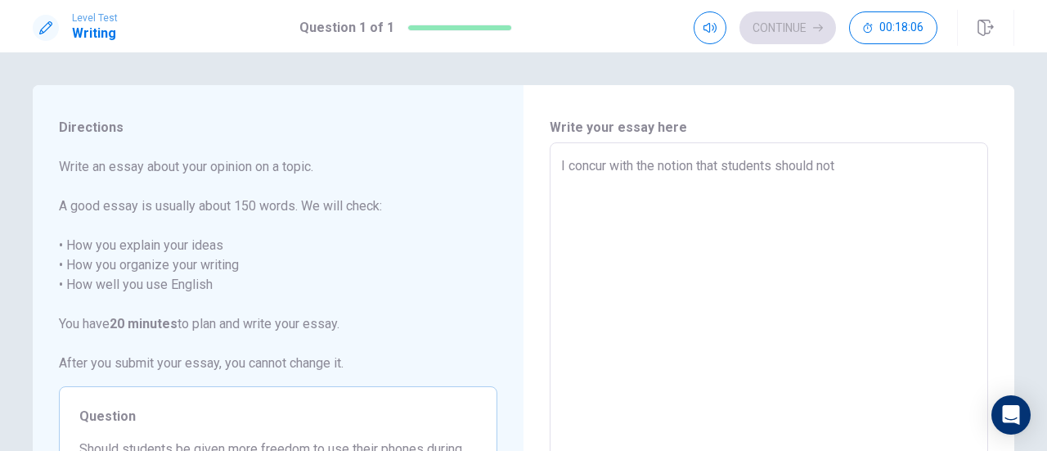
type textarea "I concur with the notion that students should not"
type textarea "x"
type textarea "I concur with the notion that students should not b"
type textarea "x"
type textarea "I concur with the notion that students should not be"
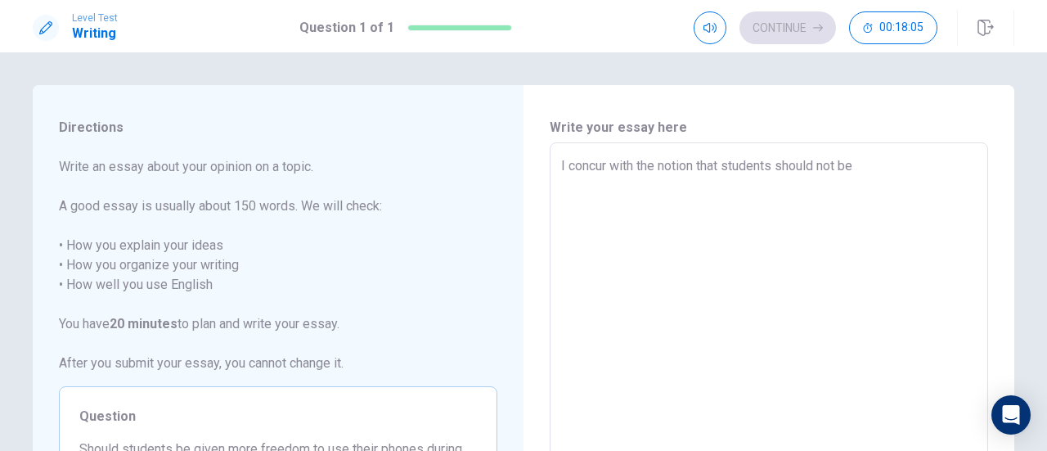
type textarea "x"
type textarea "I concur with the notion that students should not be"
type textarea "x"
type textarea "I concur with the notion that students should not be h"
type textarea "x"
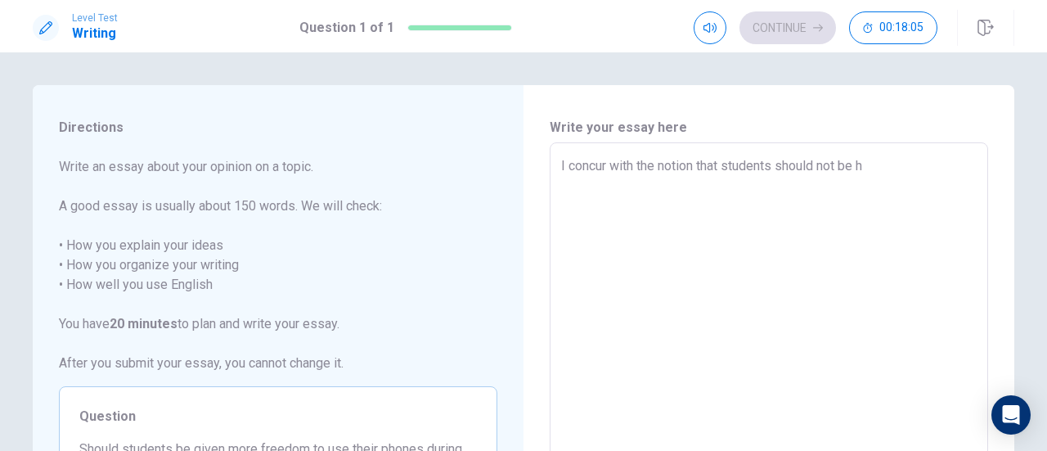
type textarea "I concur with the notion that students should not be ha"
type textarea "x"
type textarea "I concur with the notion that students should not be han"
type textarea "x"
type textarea "I concur with the notion that students should not be hand"
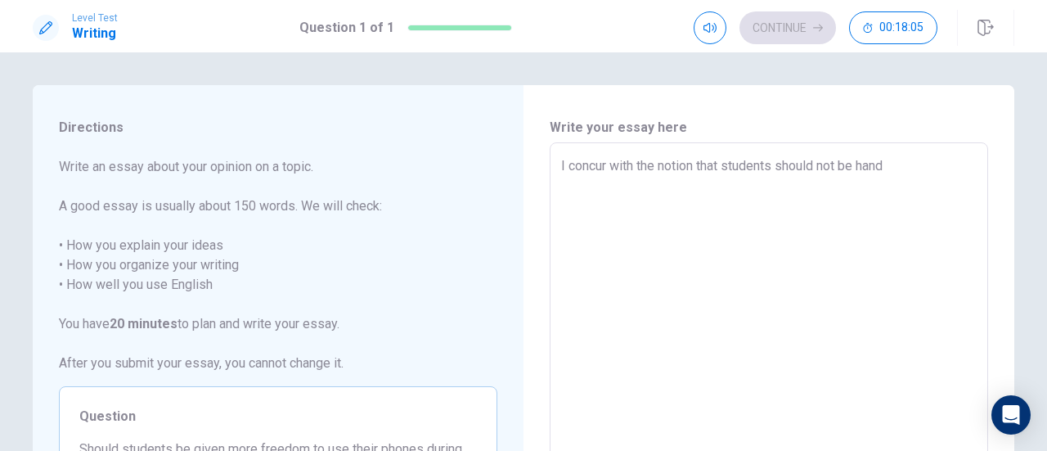
type textarea "x"
type textarea "I concur with the notion that students should not be hande"
type textarea "x"
type textarea "I concur with the notion that students should not be handed"
type textarea "x"
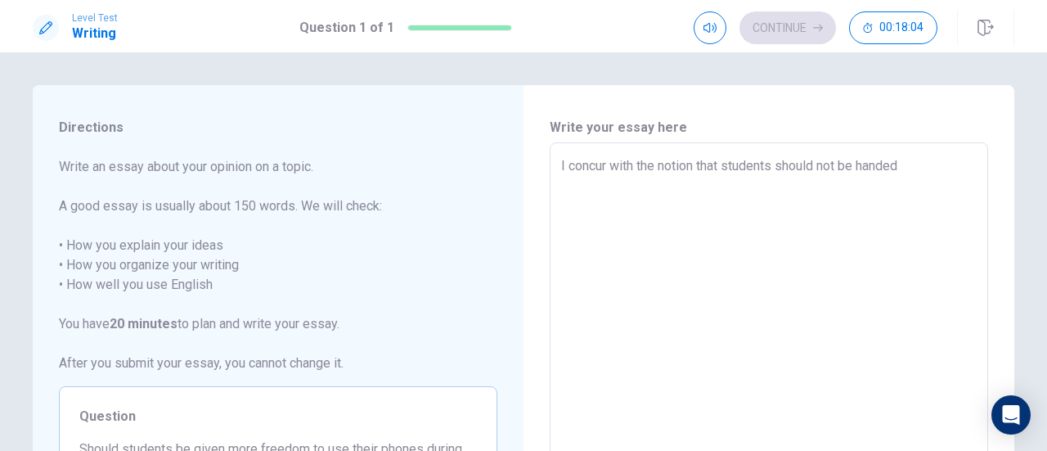
type textarea "I concur with the notion that students should not be handed"
type textarea "x"
type textarea "I concur with the notion that students should not be handed c"
type textarea "x"
type textarea "I concur with the notion that students should not be handed ca"
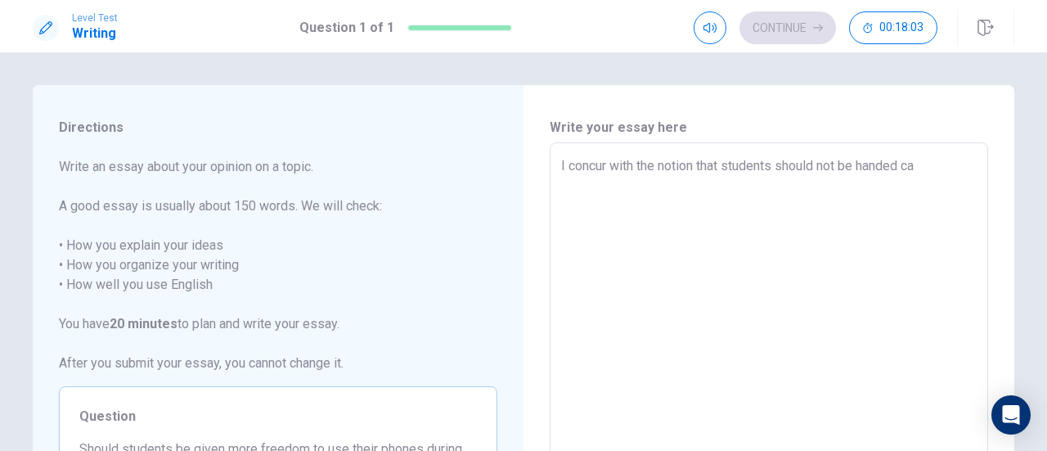
type textarea "x"
type textarea "I concur with the notion that students should not be handed car"
type textarea "x"
type textarea "I concur with the notion that students should not be handed cart"
type textarea "x"
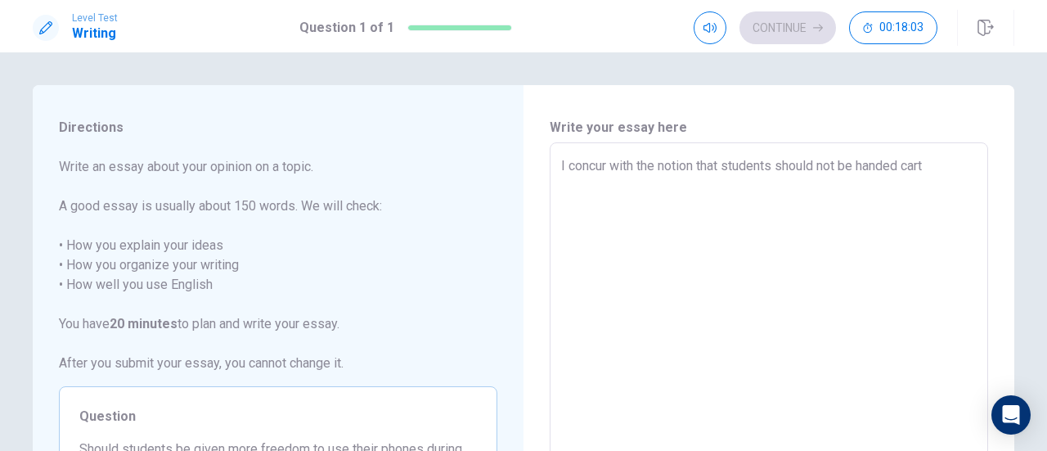
type textarea "I concur with the notion that students should not be handed carte"
type textarea "x"
type textarea "I concur with the notion that students should not be handed carte"
type textarea "x"
type textarea "I concur with the notion that students should not be handed carte b"
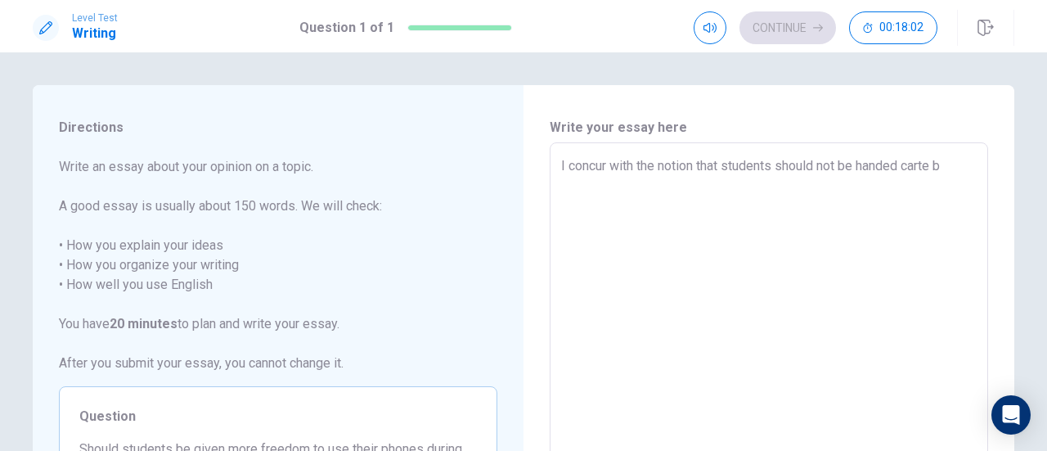
type textarea "x"
type textarea "I concur with the notion that students should not be handed [PERSON_NAME]"
type textarea "x"
type textarea "I concur with the notion that students should not be handed carte bla"
type textarea "x"
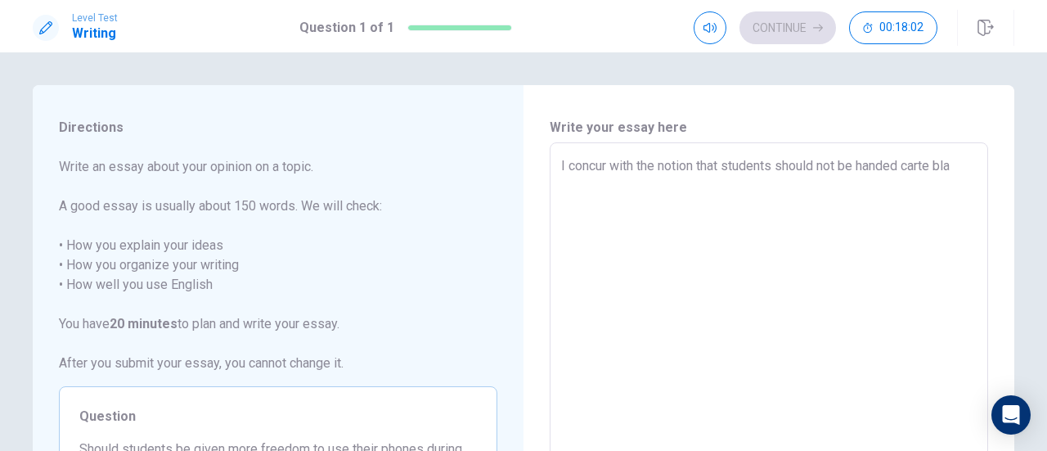
type textarea "I concur with the notion that students should not be handed carte blan"
type textarea "x"
type textarea "I concur with the notion that students should not be handed carte blanc"
type textarea "x"
type textarea "I concur with the notion that students should not be handed [PERSON_NAME]"
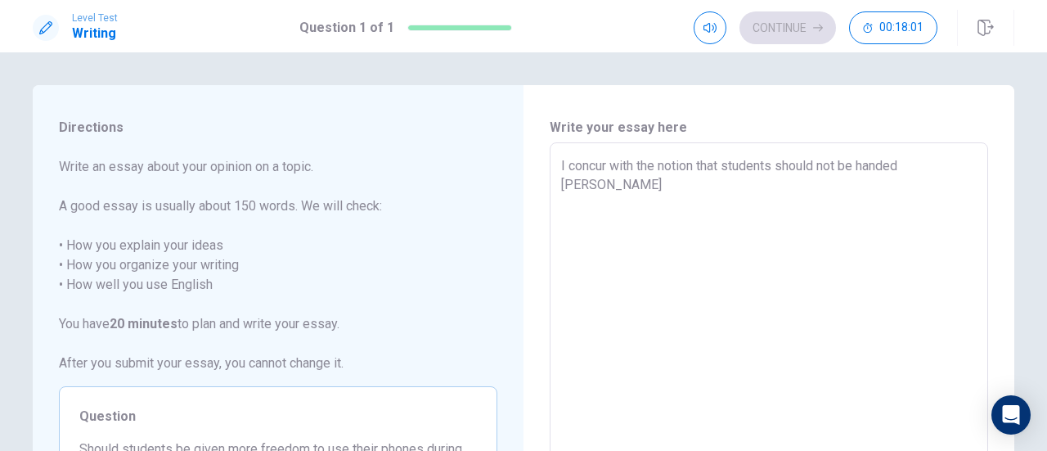
type textarea "x"
type textarea "I concur with the notion that students should not be handed [PERSON_NAME]"
type textarea "x"
type textarea "I concur with the notion that students should not be handed [PERSON_NAME]"
type textarea "x"
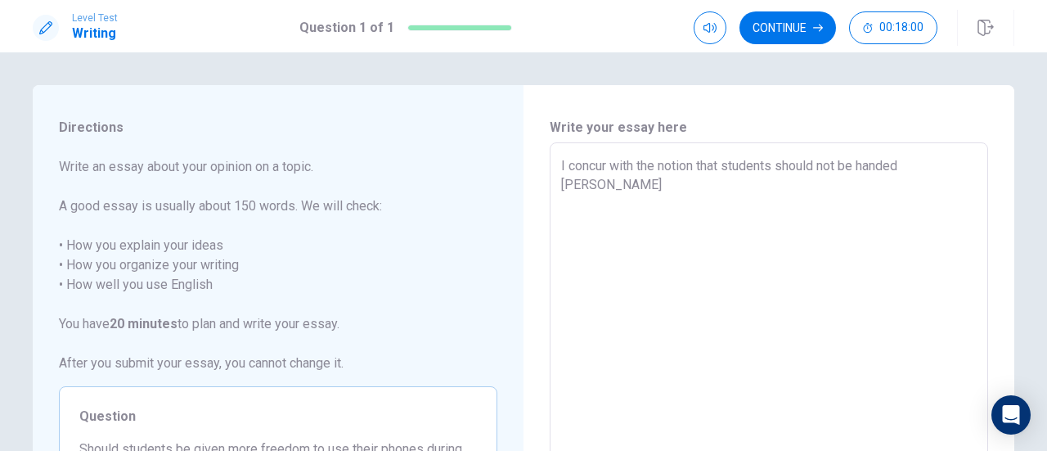
type textarea "I concur with the notion that students should not be handed [PERSON_NAME] t"
type textarea "x"
type textarea "I concur with the notion that students should not be handed [PERSON_NAME] to"
type textarea "x"
type textarea "I concur with the notion that students should not be handed [PERSON_NAME] to"
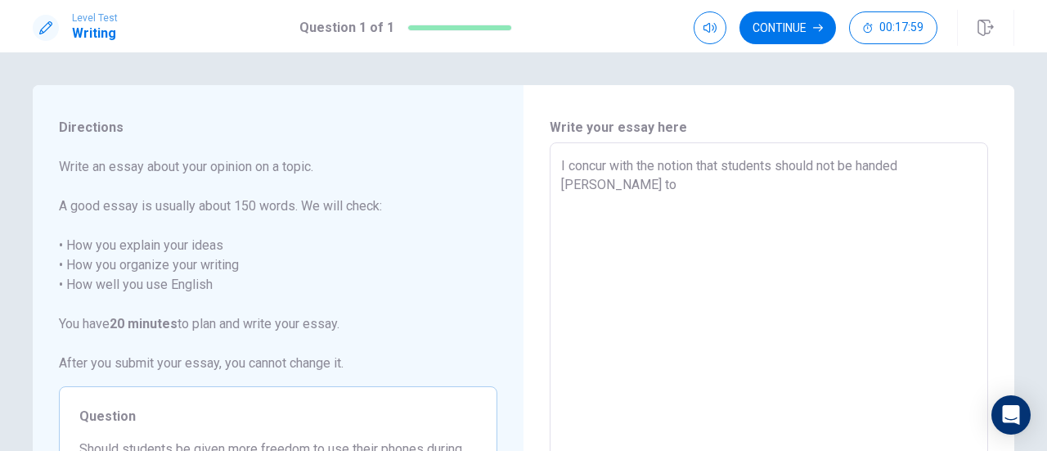
type textarea "x"
type textarea "I concur with the notion that students should not be handed [PERSON_NAME] to u"
type textarea "x"
type textarea "I concur with the notion that students should not be handed [PERSON_NAME] to us"
type textarea "x"
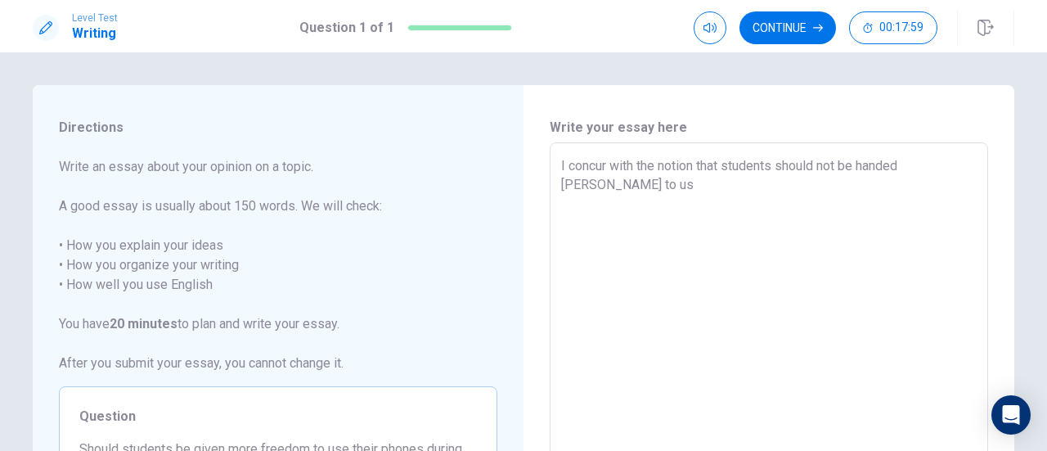
type textarea "I concur with the notion that students should not be handed [PERSON_NAME] to use"
type textarea "x"
type textarea "I concur with the notion that students should not be handed [PERSON_NAME] to use"
type textarea "x"
type textarea "I concur with the notion that students should not be handed [PERSON_NAME] to us…"
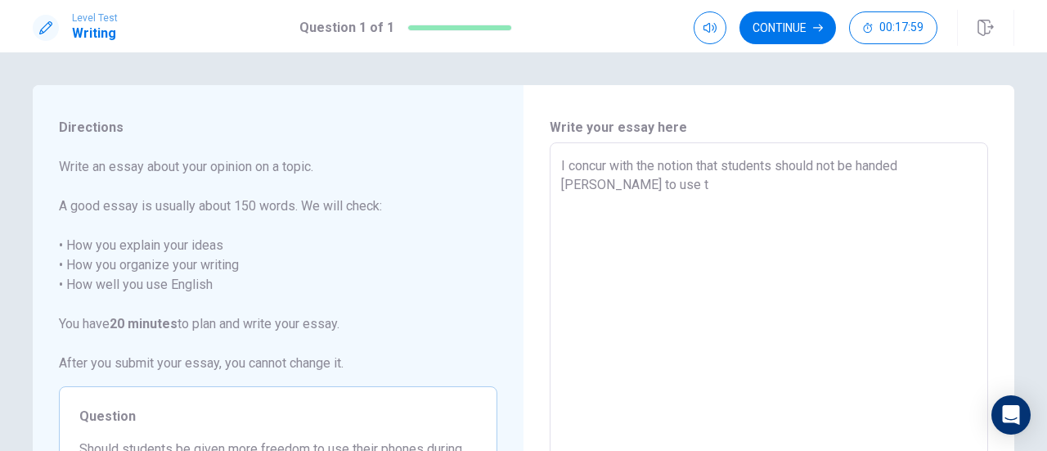
type textarea "x"
type textarea "I concur with the notion that students should not be handed [PERSON_NAME] to us…"
type textarea "x"
type textarea "I concur with the notion that students should not be handed [PERSON_NAME] to us…"
type textarea "x"
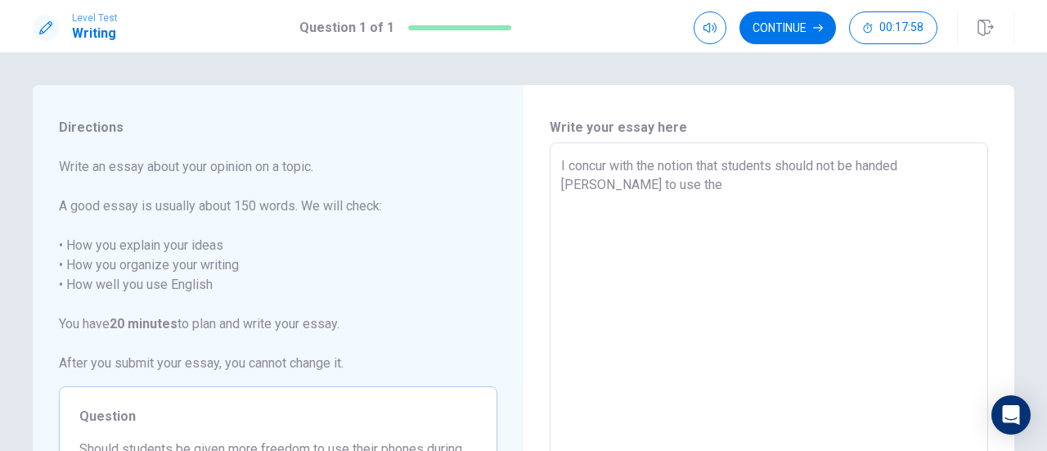
type textarea "I concur with the notion that students should not be handed [PERSON_NAME] to us…"
type textarea "x"
type textarea "I concur with the notion that students should not be handed [PERSON_NAME] to us…"
type textarea "x"
type textarea "I concur with the notion that students should not be handed [PERSON_NAME] to us…"
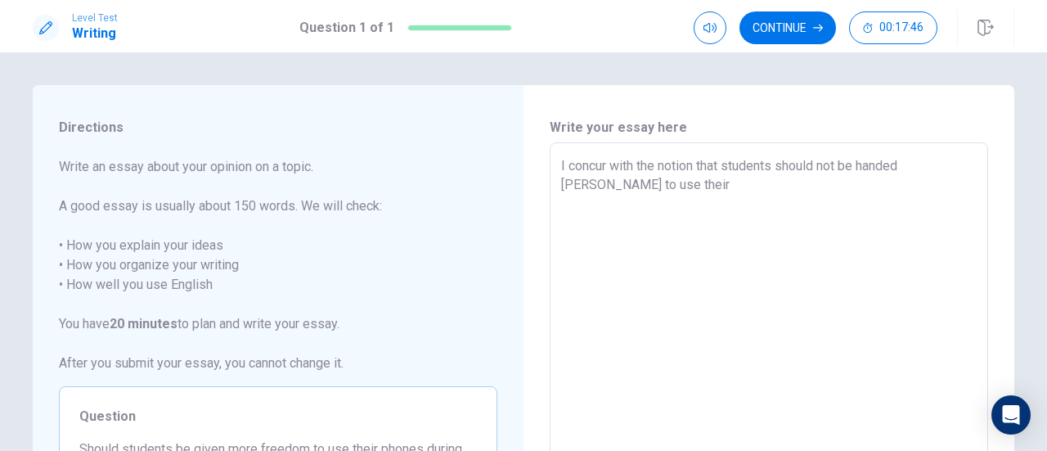
type textarea "x"
type textarea "I concur with the notion that students should not be handed [PERSON_NAME] to us…"
type textarea "x"
type textarea "I concur with the notion that students should not be handed [PERSON_NAME] to us…"
type textarea "x"
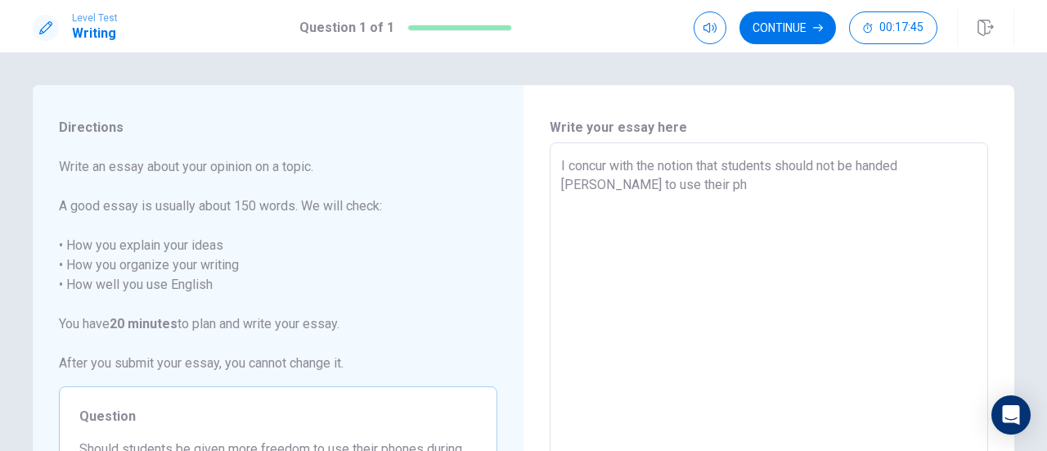
type textarea "I concur with the notion that students should not be handed [PERSON_NAME] to us…"
type textarea "x"
type textarea "I concur with the notion that students should not be handed [PERSON_NAME] to us…"
type textarea "x"
type textarea "I concur with the notion that students should not be handed [PERSON_NAME] to us…"
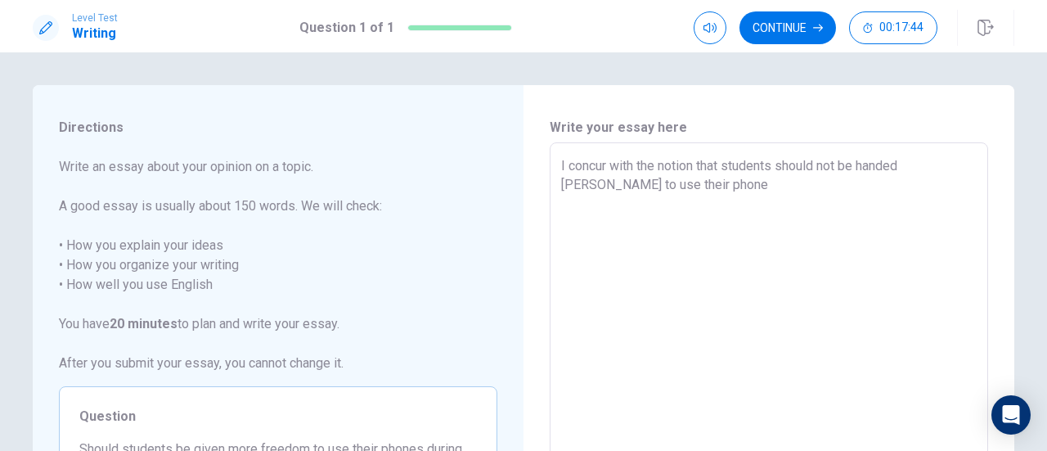
type textarea "x"
type textarea "I concur with the notion that students should not be handed [PERSON_NAME] to us…"
type textarea "x"
type textarea "I concur with the notion that students should not be handed [PERSON_NAME] to us…"
type textarea "x"
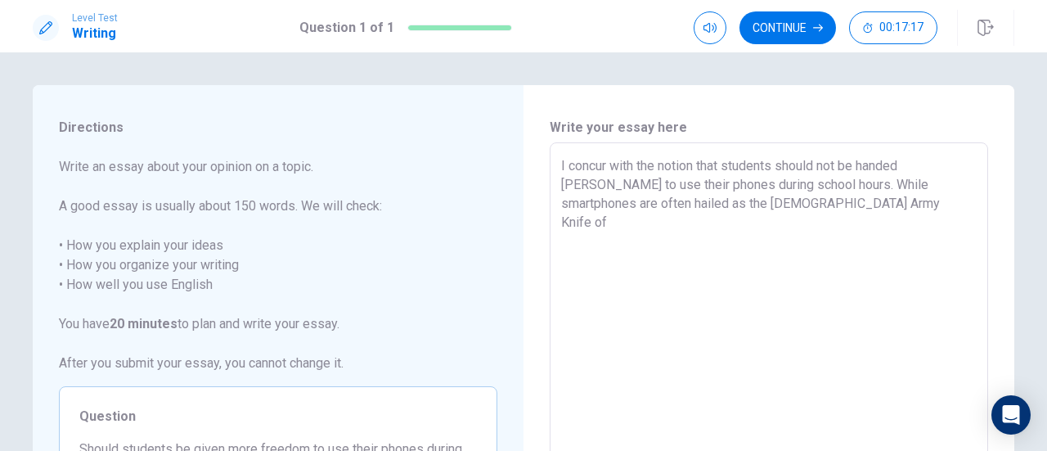
click at [688, 205] on textarea "I concur with the notion that students should not be handed [PERSON_NAME] to us…" at bounding box center [769, 368] width 416 height 425
click at [794, 199] on textarea "I concur with the notion that students should not be handed [PERSON_NAME] to us…" at bounding box center [769, 368] width 416 height 425
click at [826, 200] on textarea "I concur with the notion that students should not be handed [PERSON_NAME] to us…" at bounding box center [769, 368] width 416 height 425
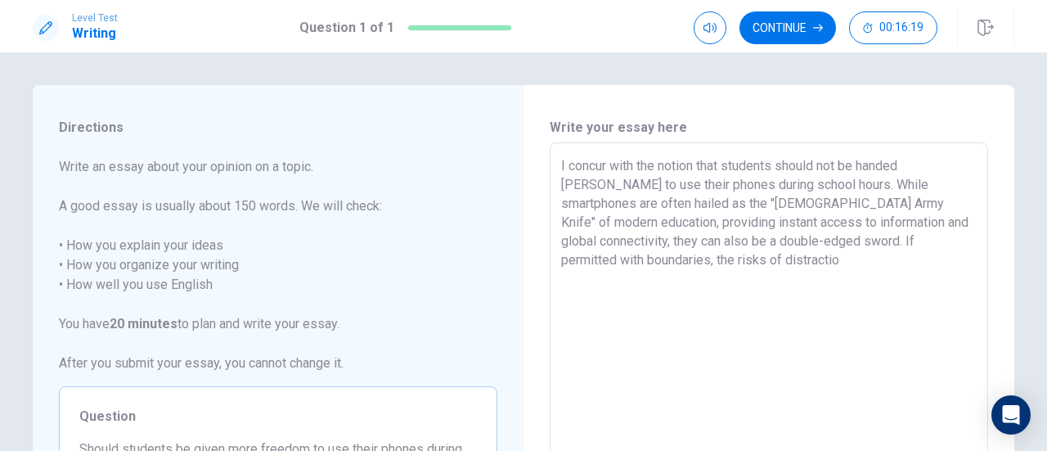
click at [707, 253] on textarea "I concur with the notion that students should not be handed [PERSON_NAME] to us…" at bounding box center [769, 368] width 416 height 425
click at [702, 260] on textarea "I concur with the notion that students should not be handed [PERSON_NAME] to us…" at bounding box center [769, 368] width 416 height 425
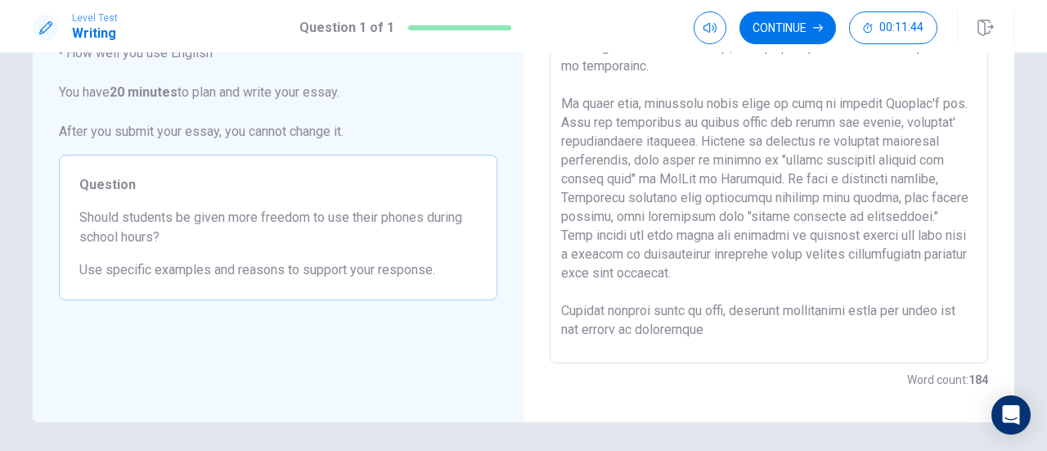
scroll to position [206, 0]
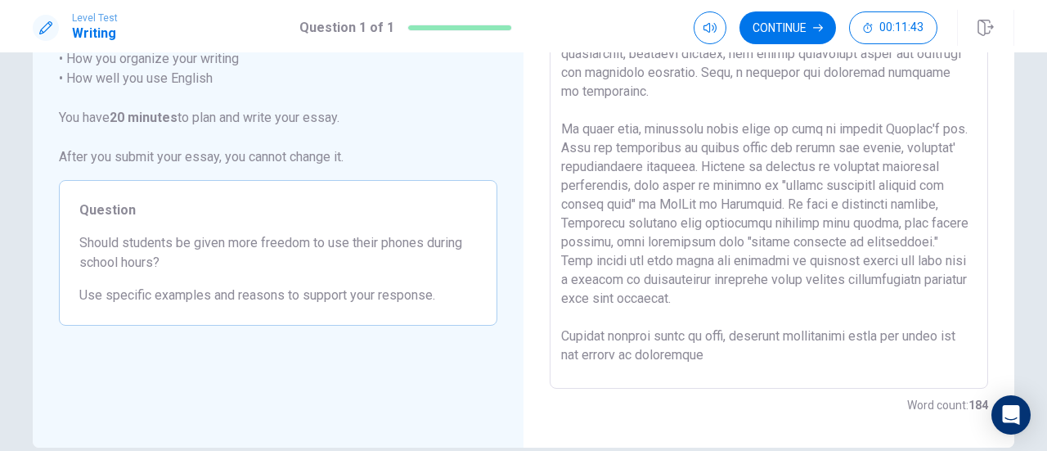
click at [771, 204] on textarea at bounding box center [769, 162] width 416 height 425
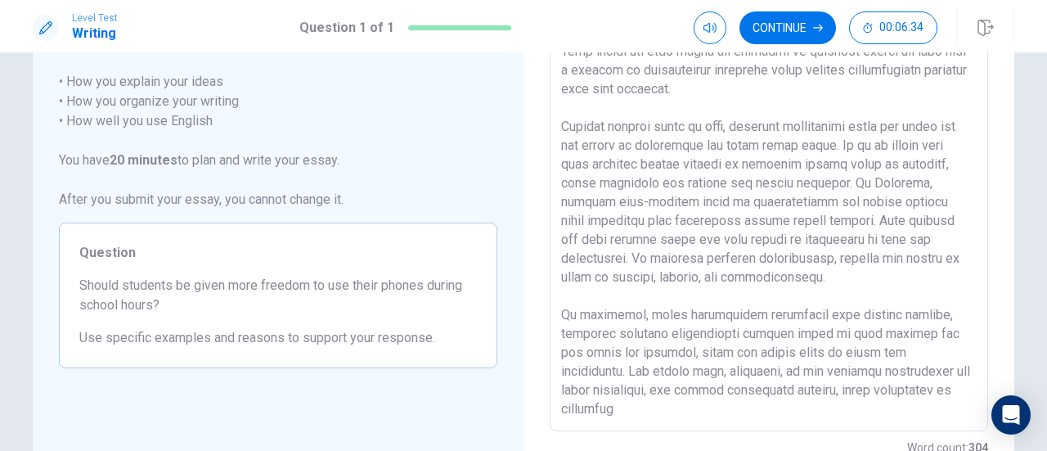
scroll to position [409, 0]
click at [685, 343] on textarea at bounding box center [769, 205] width 416 height 425
click at [671, 398] on textarea at bounding box center [769, 205] width 416 height 425
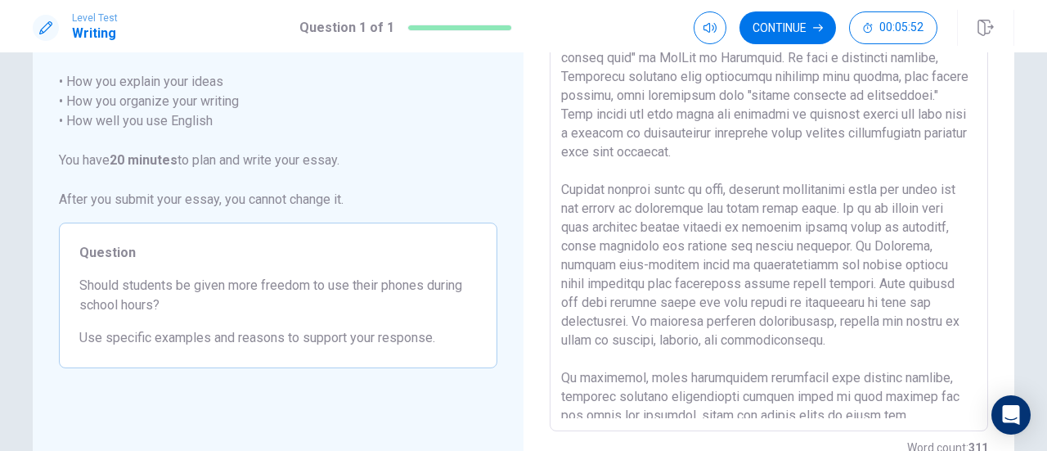
click at [878, 245] on textarea at bounding box center [769, 205] width 416 height 425
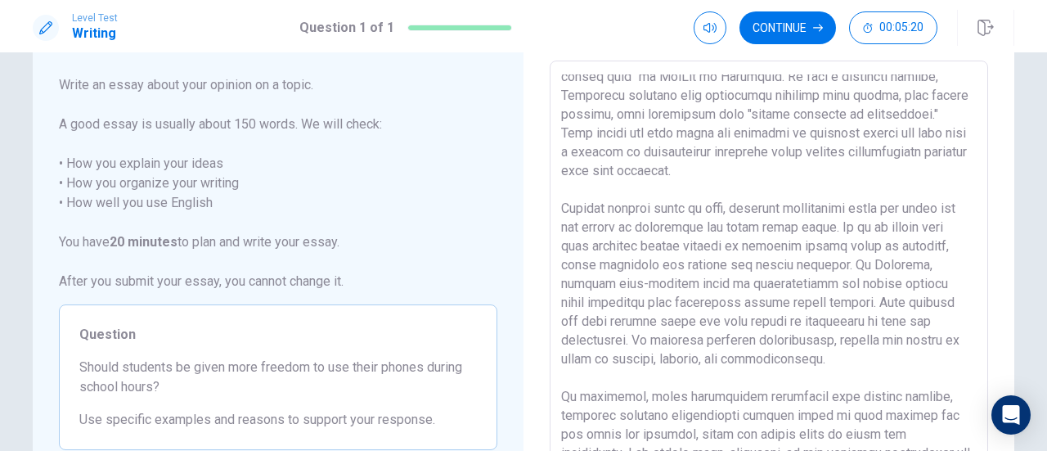
scroll to position [0, 0]
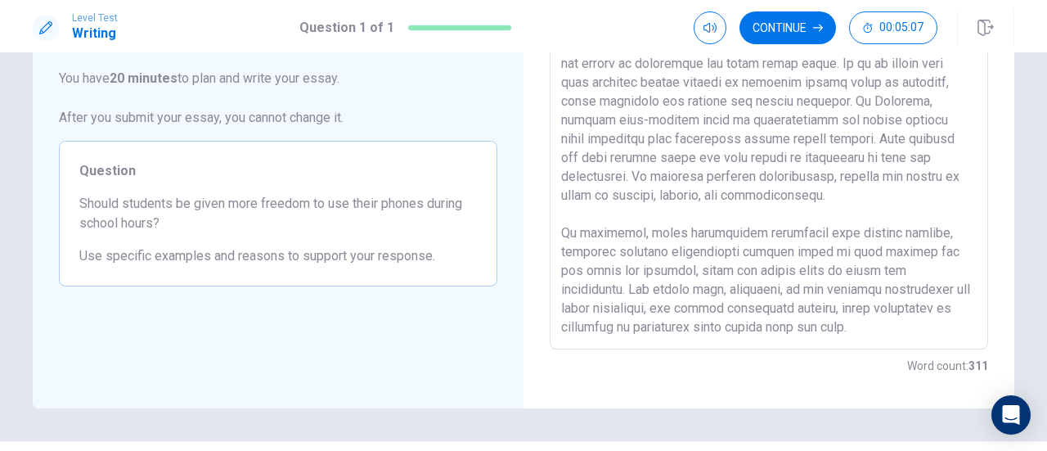
click at [883, 319] on textarea at bounding box center [769, 123] width 416 height 425
click at [878, 308] on textarea at bounding box center [769, 123] width 416 height 425
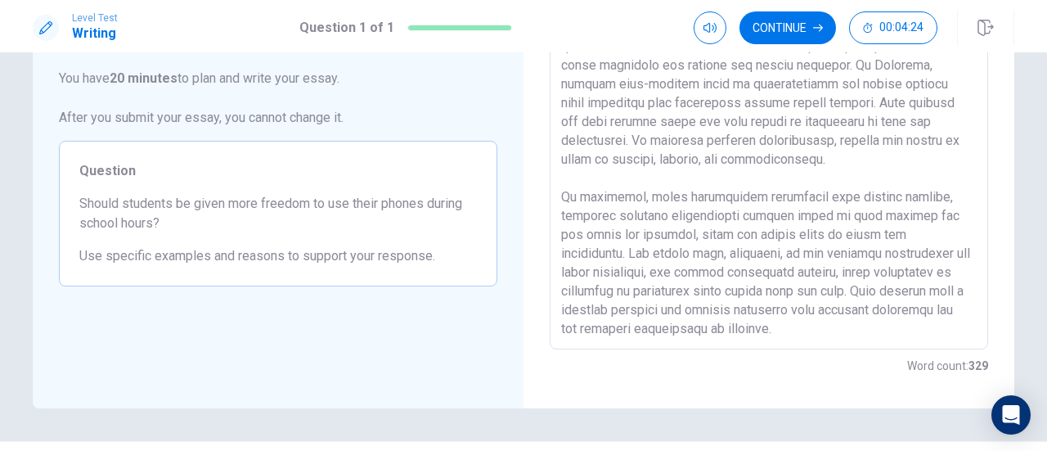
scroll to position [206, 0]
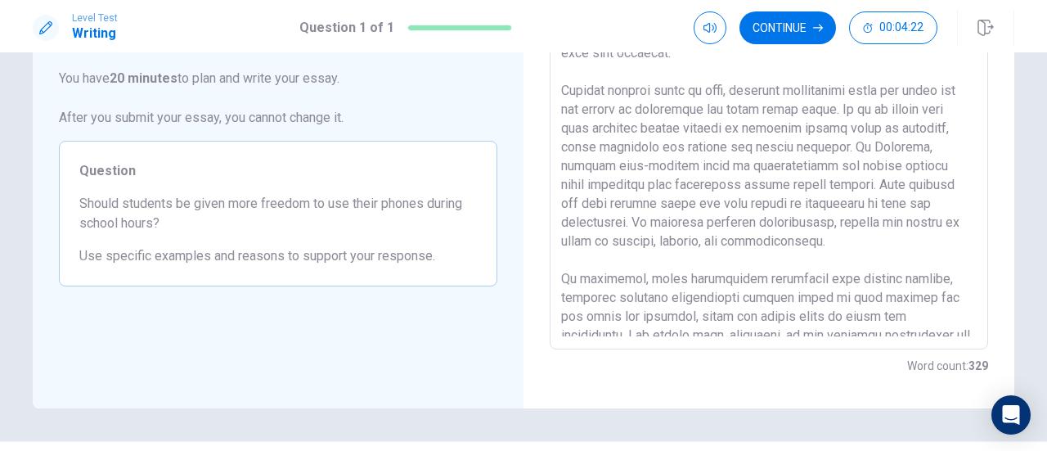
click at [879, 148] on textarea at bounding box center [769, 123] width 416 height 425
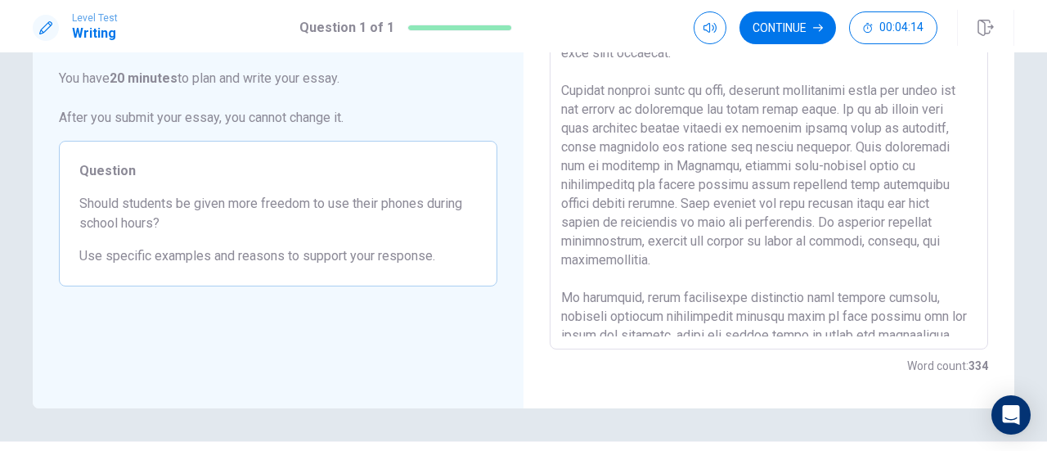
click at [813, 165] on textarea at bounding box center [769, 123] width 416 height 425
click at [807, 163] on textarea at bounding box center [769, 123] width 416 height 425
click at [843, 165] on textarea at bounding box center [769, 123] width 416 height 425
drag, startPoint x: 735, startPoint y: 169, endPoint x: 882, endPoint y: 145, distance: 149.3
click at [882, 145] on textarea at bounding box center [769, 123] width 416 height 425
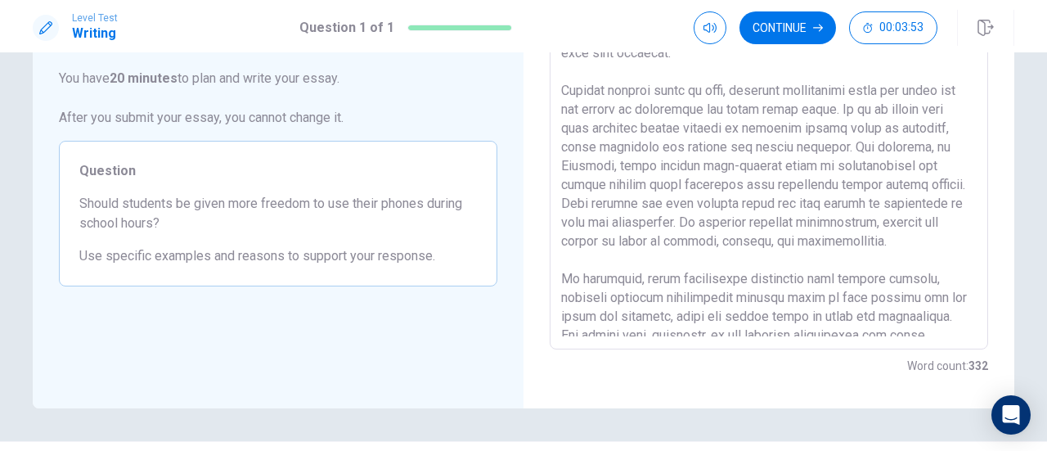
drag, startPoint x: 664, startPoint y: 164, endPoint x: 628, endPoint y: 164, distance: 36.0
click at [628, 164] on textarea at bounding box center [769, 123] width 416 height 425
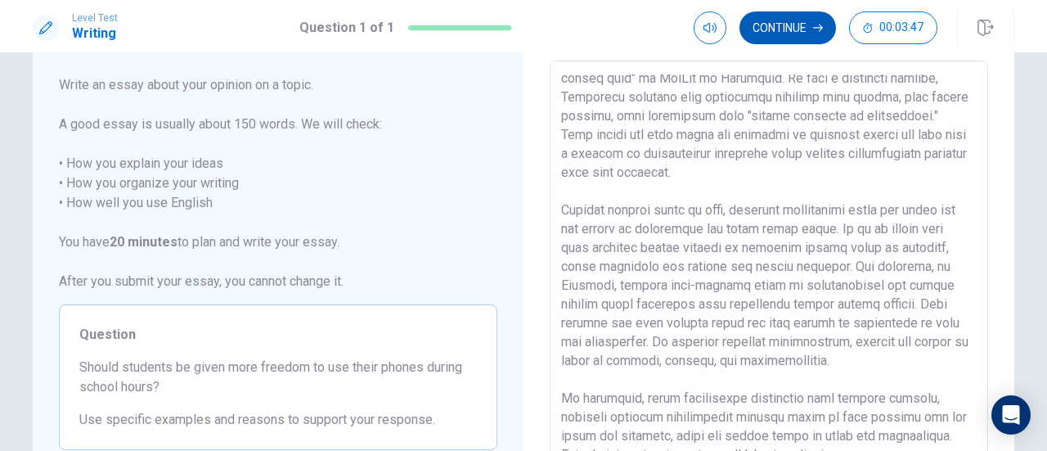
scroll to position [308, 0]
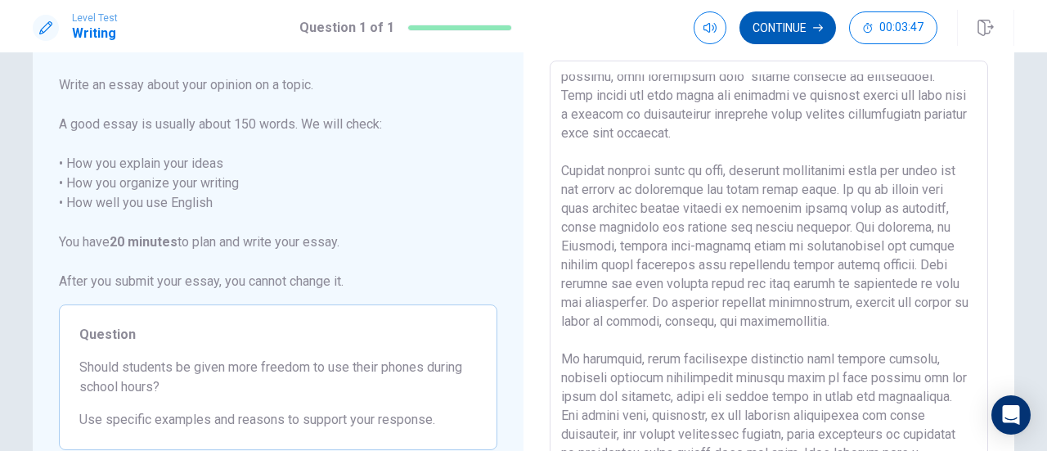
click at [800, 30] on button "Continue" at bounding box center [788, 27] width 97 height 33
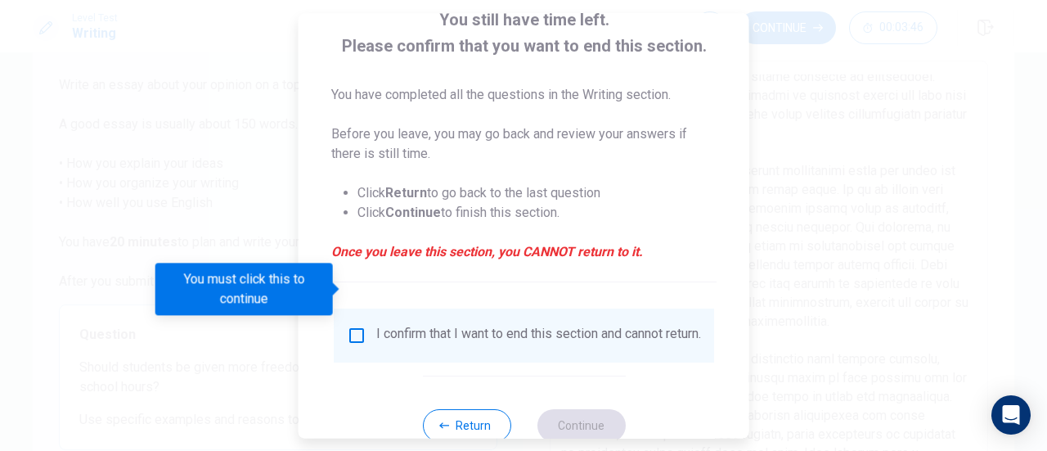
scroll to position [159, 0]
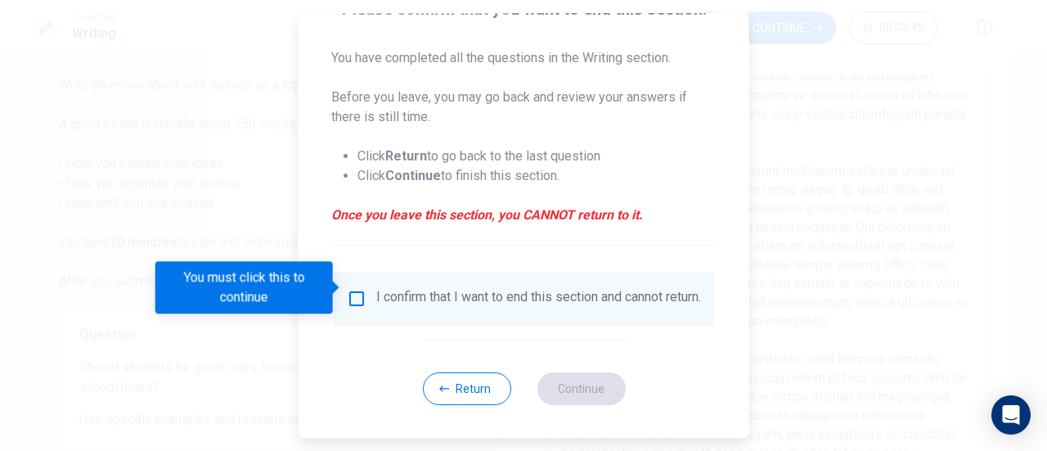
click at [363, 291] on div "I confirm that I want to end this section and cannot return." at bounding box center [524, 299] width 354 height 20
click at [360, 289] on input "You must click this to continue" at bounding box center [357, 299] width 20 height 20
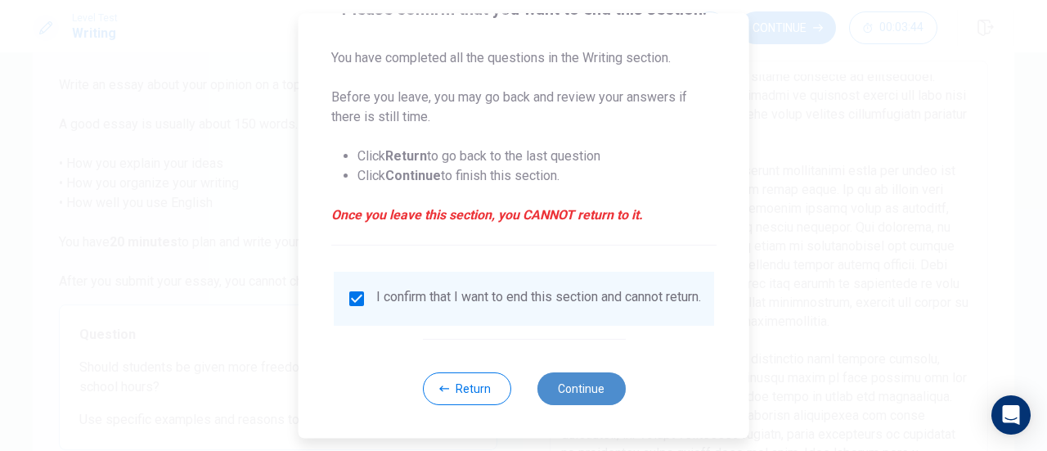
click at [559, 397] on button "Continue" at bounding box center [581, 388] width 88 height 33
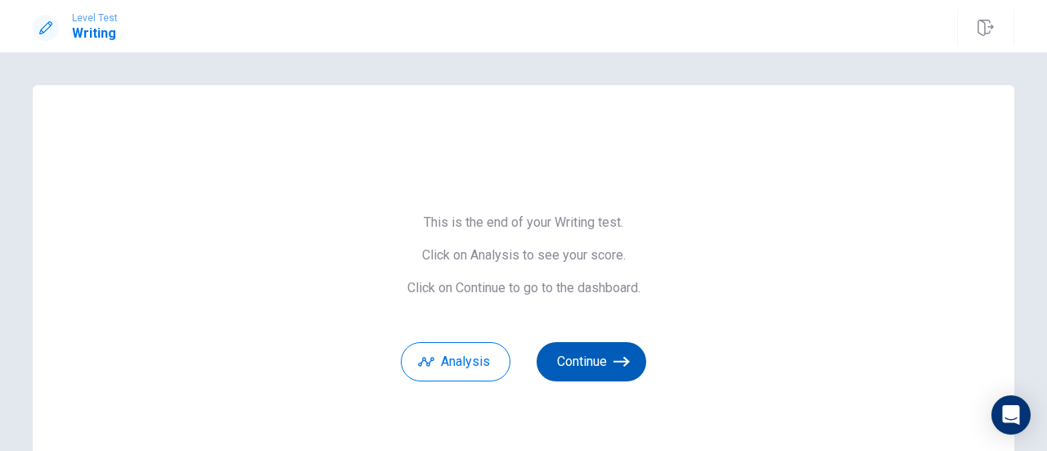
click at [558, 366] on button "Continue" at bounding box center [592, 361] width 110 height 39
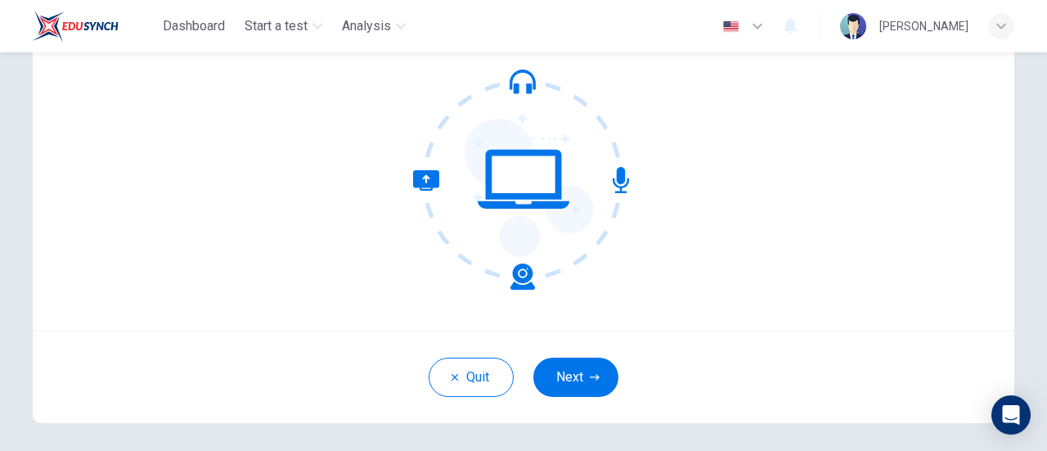
scroll to position [230, 0]
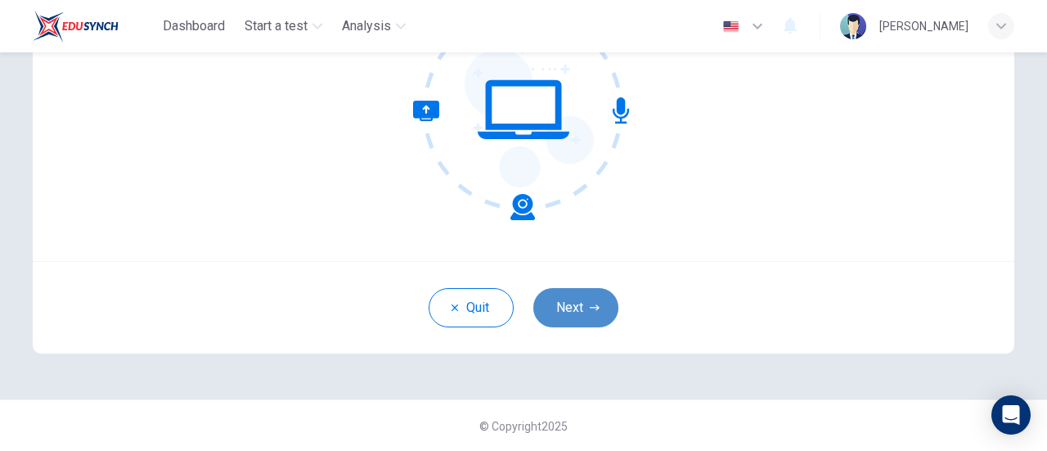
click at [576, 308] on button "Next" at bounding box center [575, 307] width 85 height 39
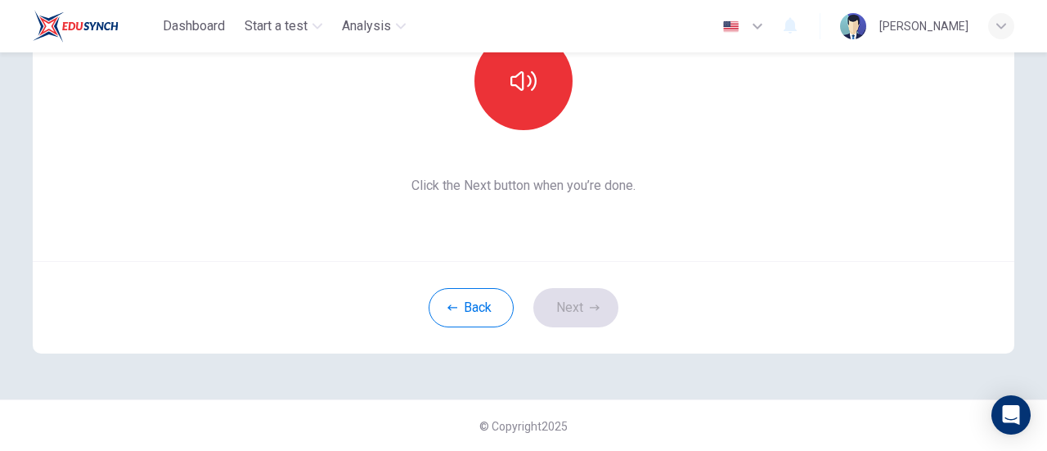
scroll to position [148, 0]
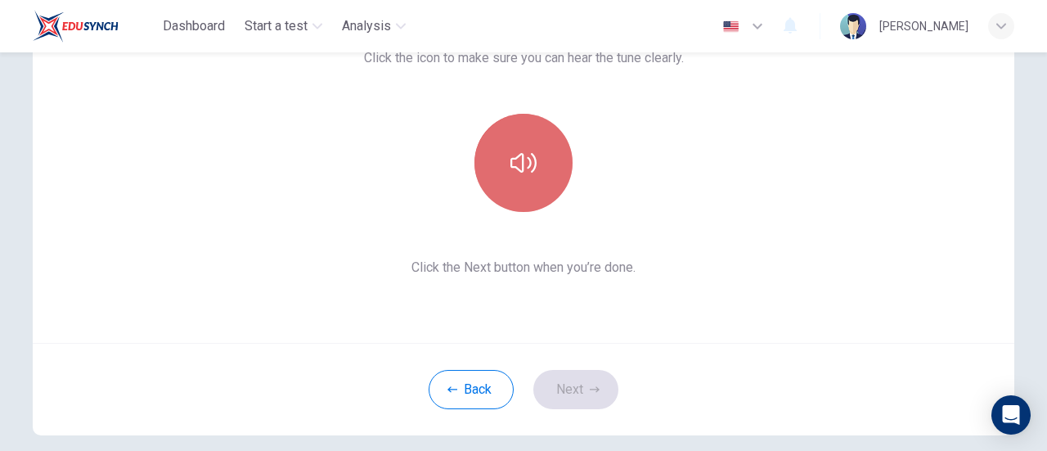
click at [524, 178] on button "button" at bounding box center [523, 163] width 98 height 98
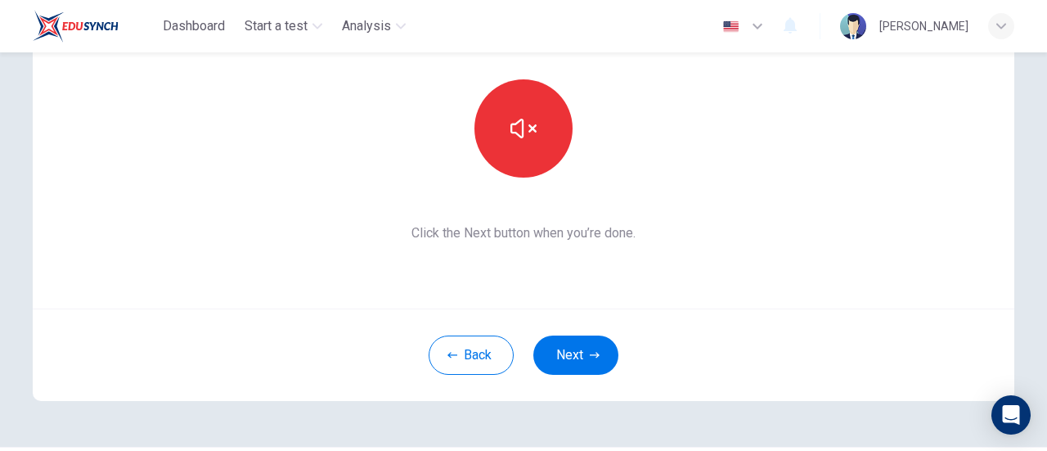
scroll to position [230, 0]
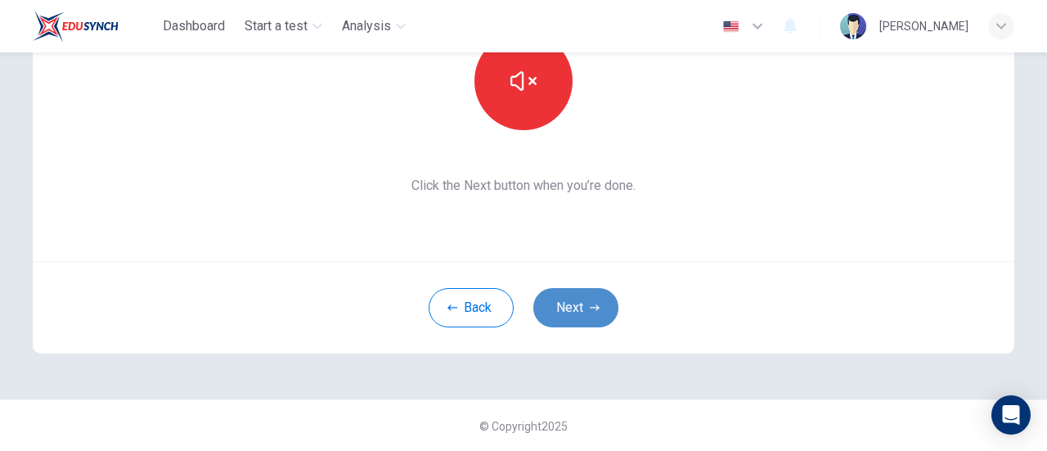
click at [563, 316] on button "Next" at bounding box center [575, 307] width 85 height 39
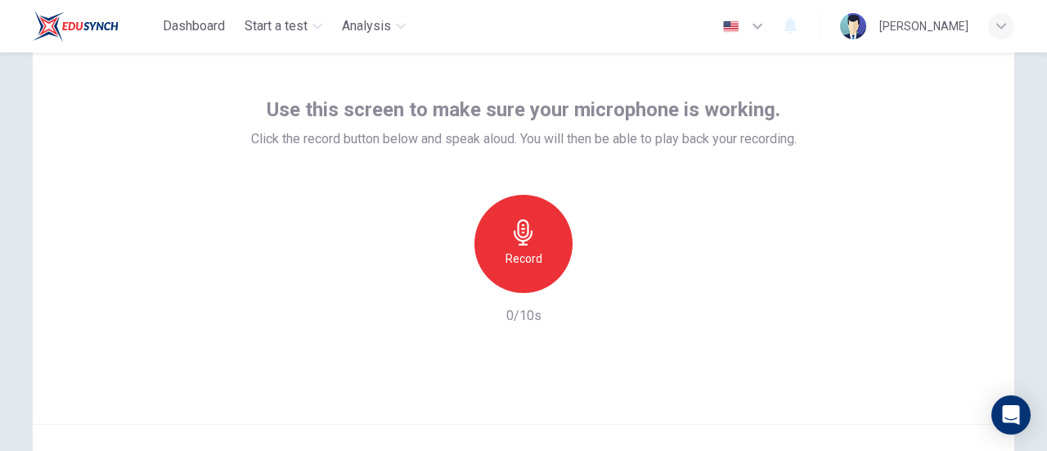
scroll to position [66, 0]
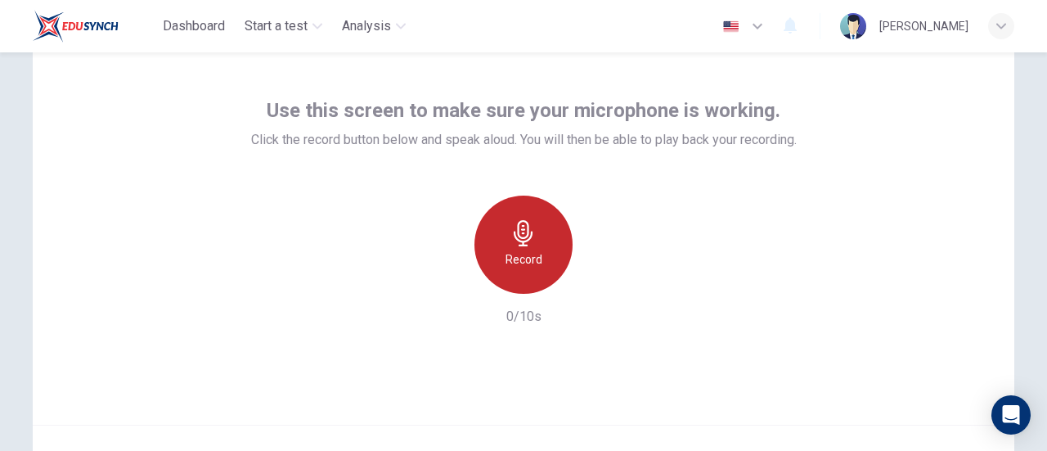
click at [538, 235] on div "Record" at bounding box center [523, 245] width 98 height 98
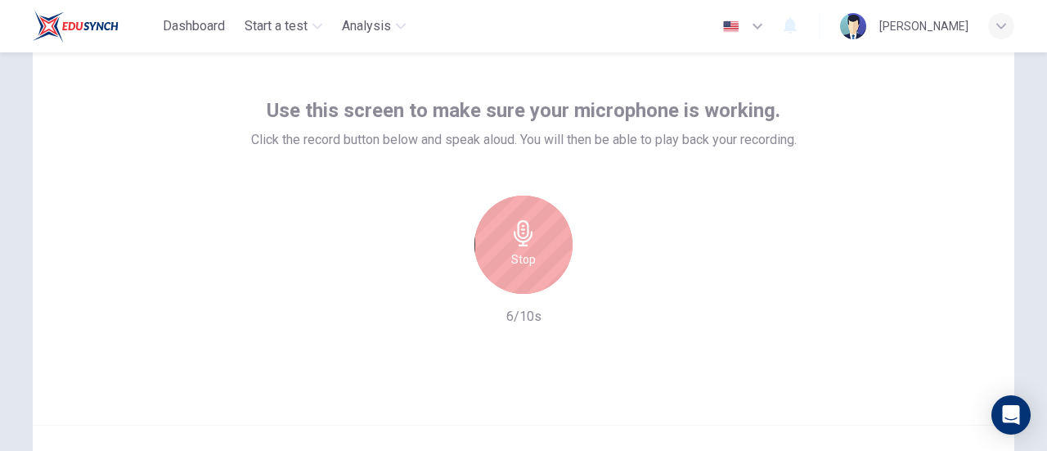
click at [523, 248] on div "Stop" at bounding box center [523, 245] width 98 height 98
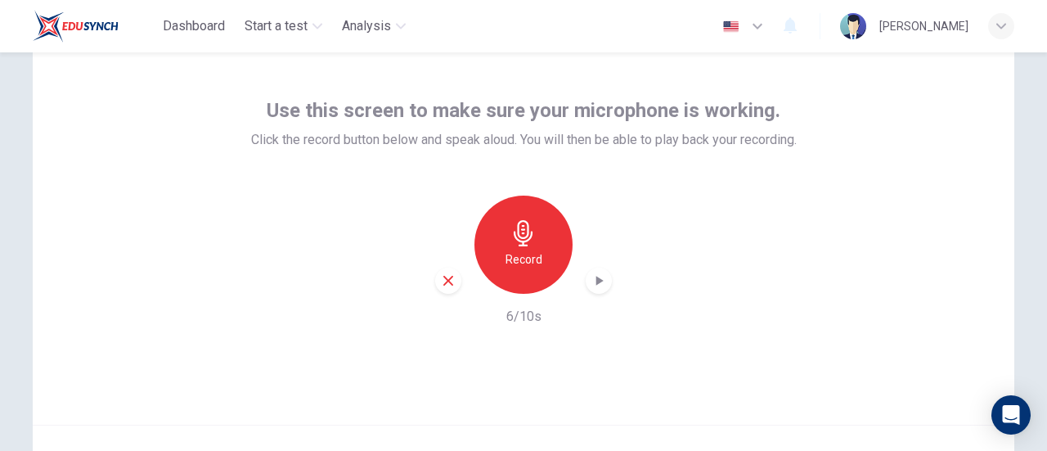
click at [600, 284] on icon "button" at bounding box center [599, 280] width 16 height 16
click at [524, 257] on h6 "Record" at bounding box center [524, 260] width 37 height 20
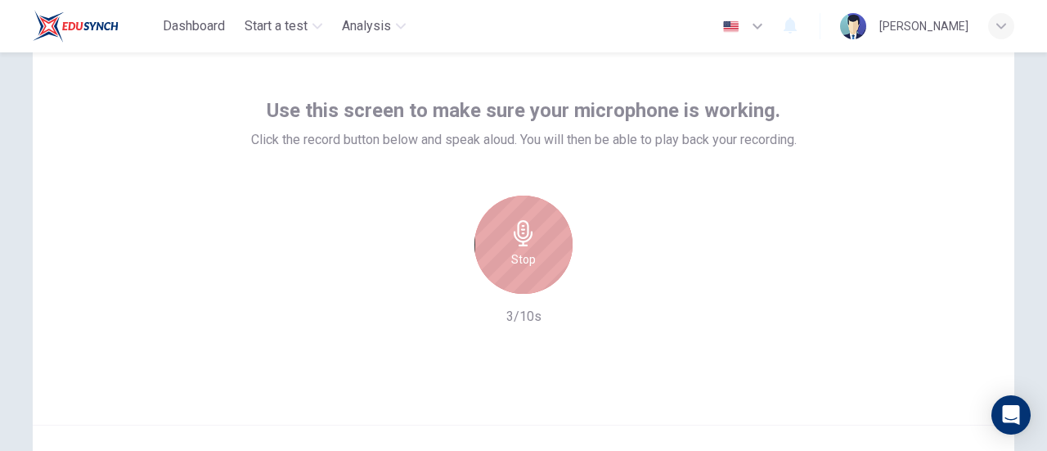
click at [526, 233] on icon "button" at bounding box center [523, 233] width 26 height 26
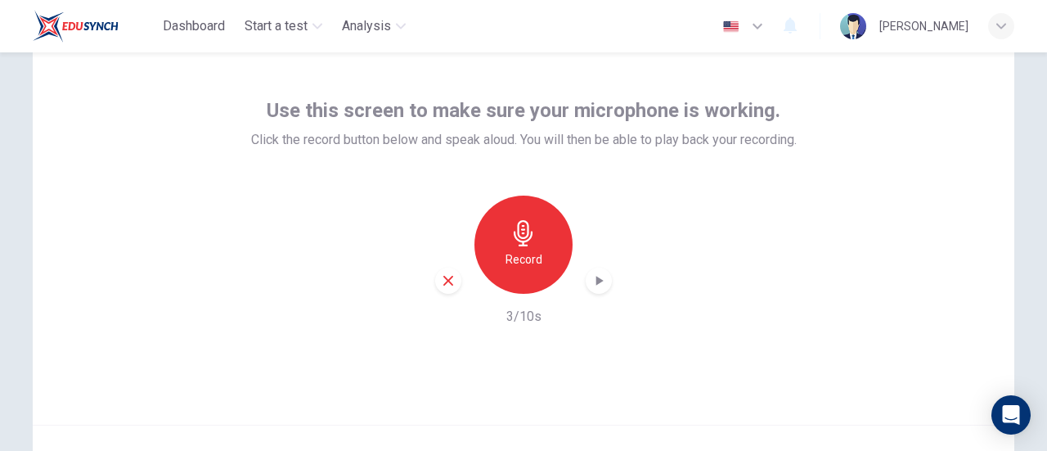
click at [593, 272] on icon "button" at bounding box center [599, 280] width 16 height 16
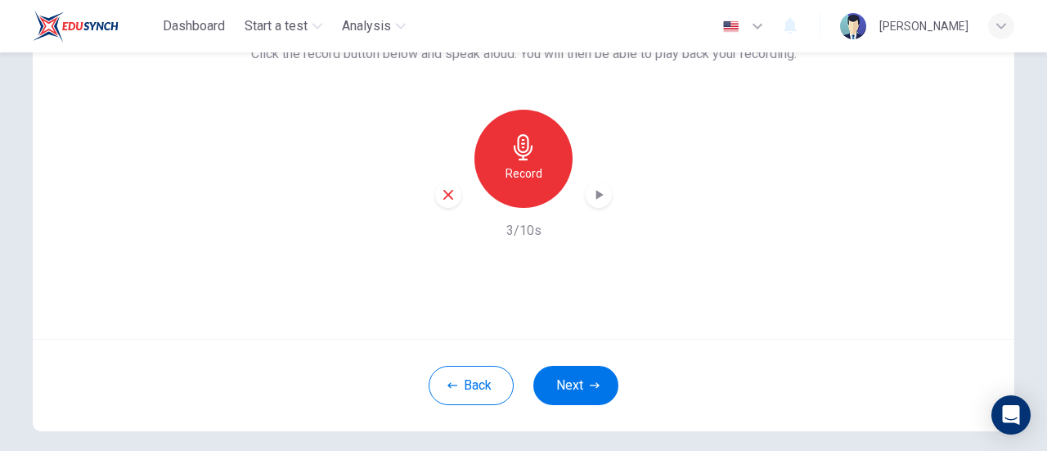
scroll to position [230, 0]
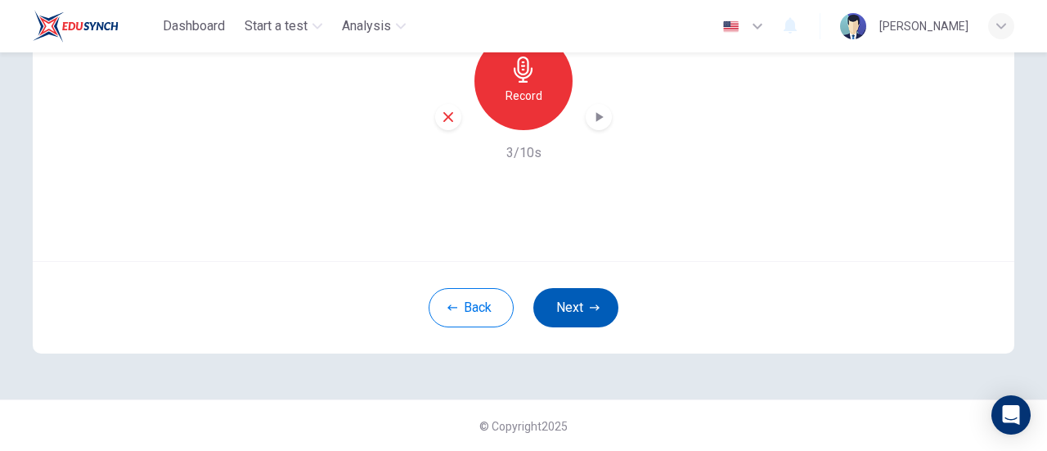
click at [591, 298] on button "Next" at bounding box center [575, 307] width 85 height 39
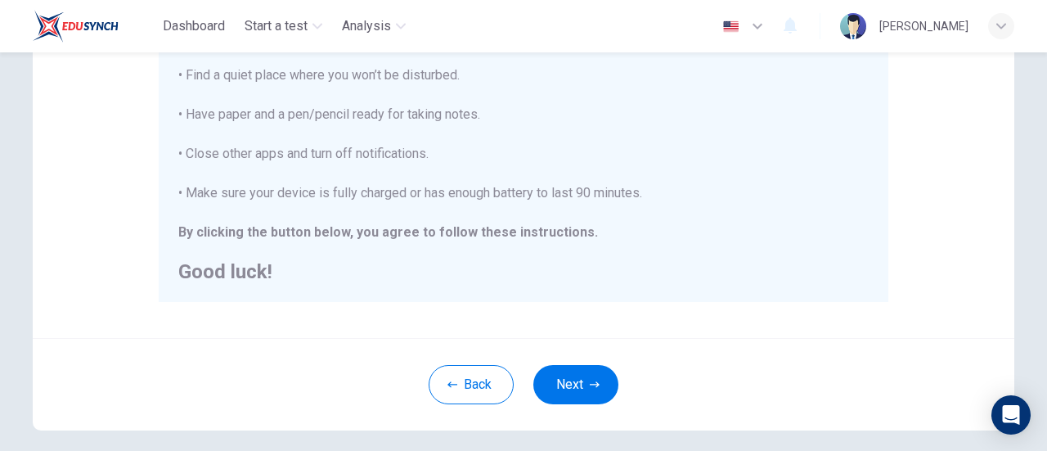
scroll to position [458, 0]
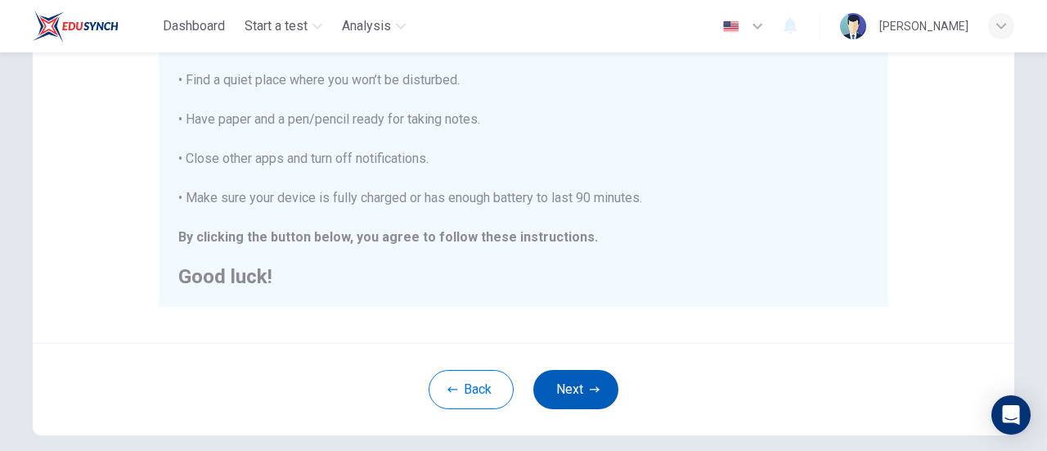
click at [583, 382] on button "Next" at bounding box center [575, 389] width 85 height 39
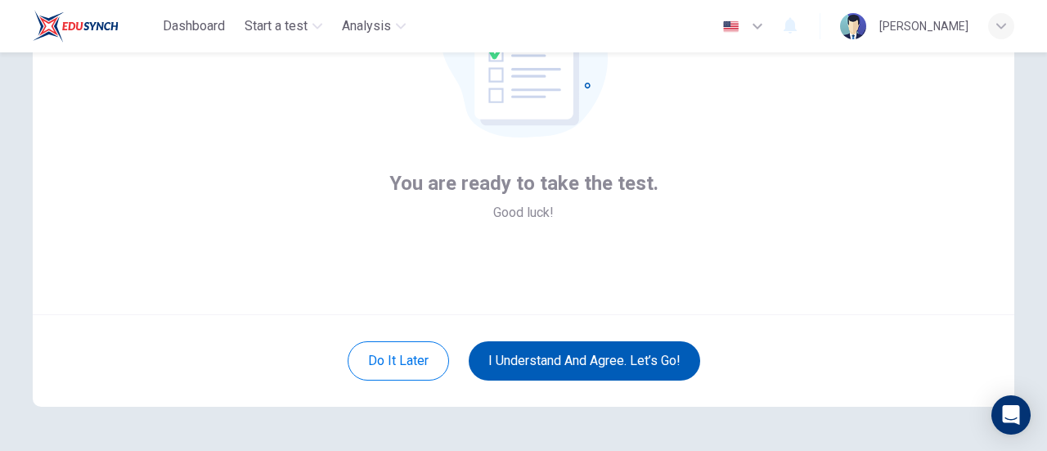
scroll to position [230, 0]
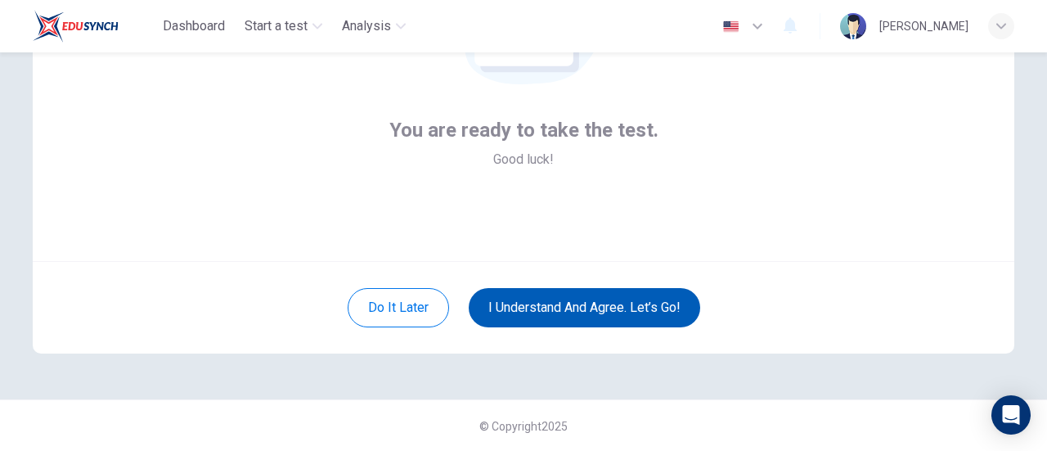
click at [623, 305] on button "I understand and agree. Let’s go!" at bounding box center [585, 307] width 232 height 39
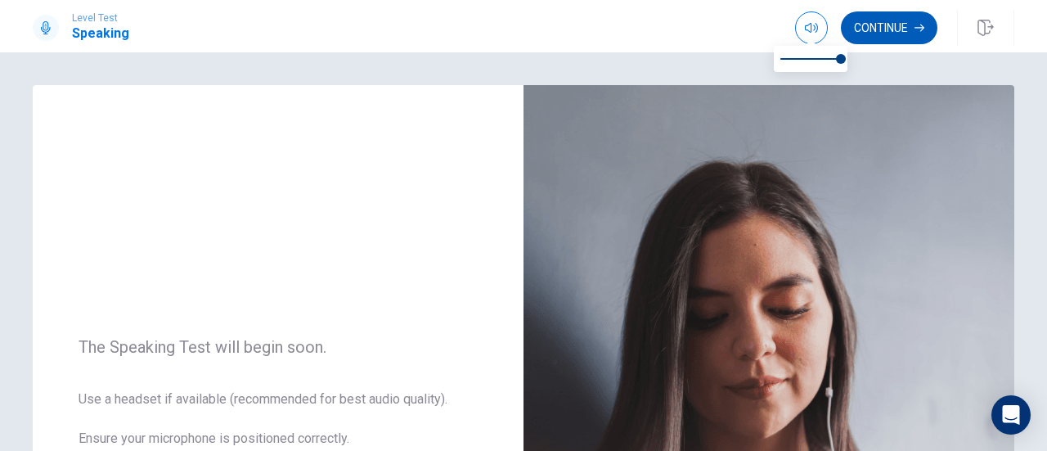
click at [867, 28] on button "Continue" at bounding box center [889, 27] width 97 height 33
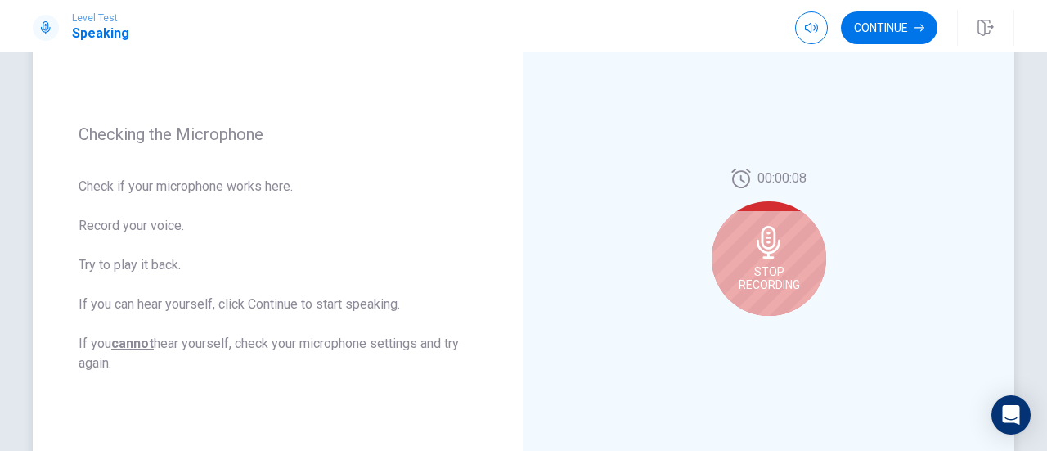
scroll to position [164, 0]
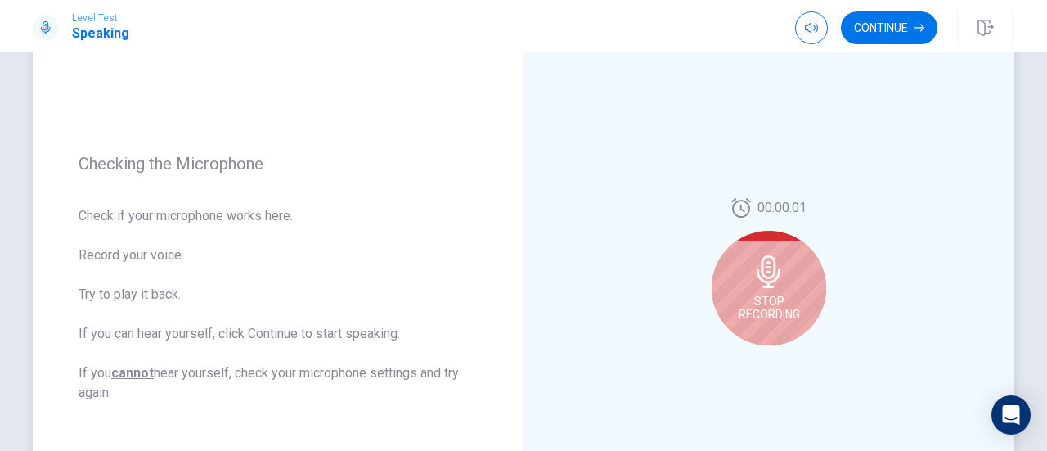
click at [780, 291] on div "Stop Recording" at bounding box center [769, 288] width 115 height 115
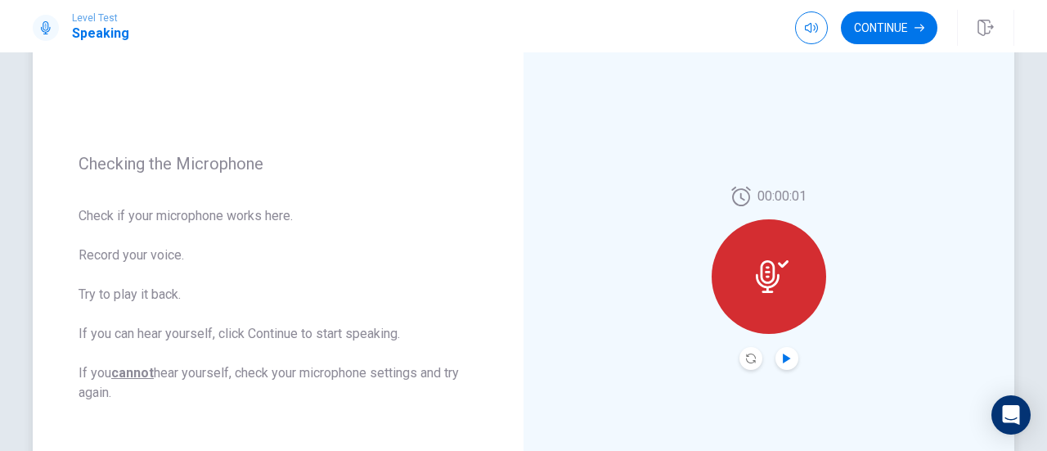
click at [785, 356] on icon "Play Audio" at bounding box center [787, 358] width 10 height 10
click at [792, 351] on button "Play Audio" at bounding box center [786, 358] width 23 height 23
click at [874, 28] on button "Continue" at bounding box center [889, 27] width 97 height 33
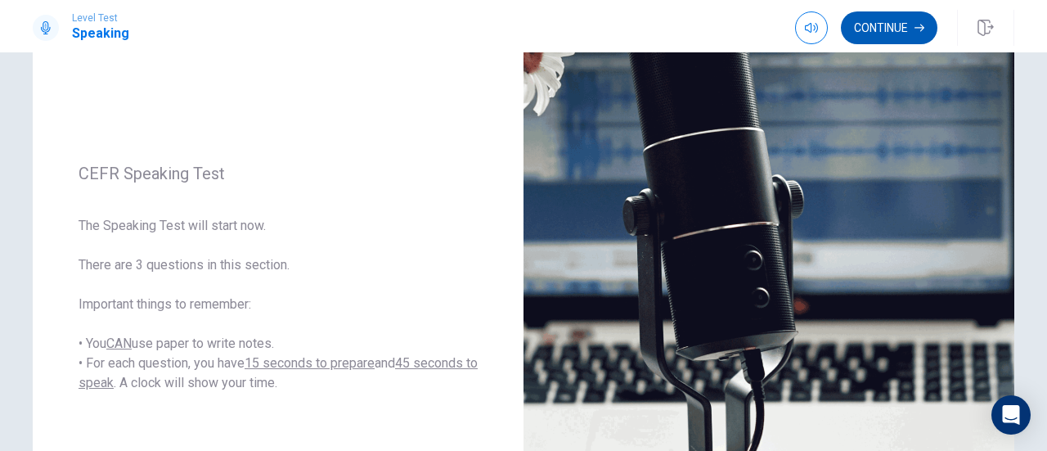
click at [897, 30] on button "Continue" at bounding box center [889, 27] width 97 height 33
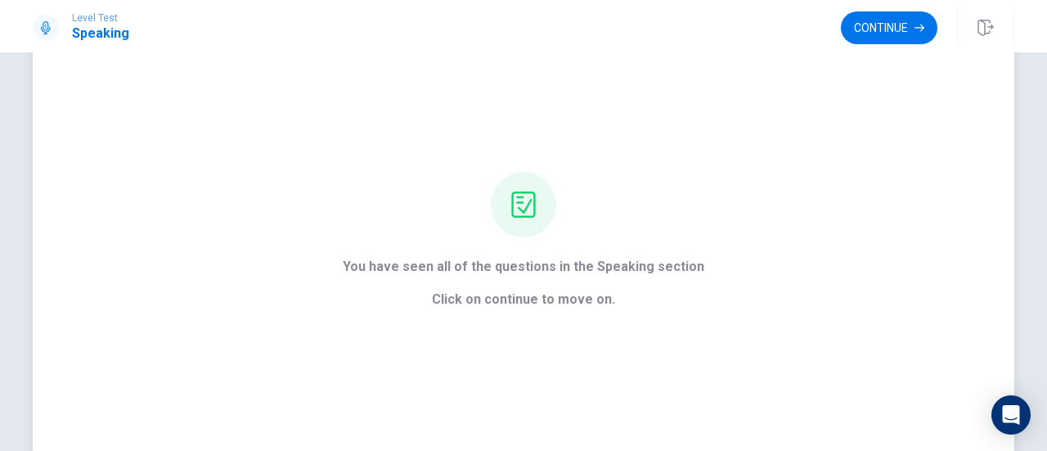
scroll to position [0, 0]
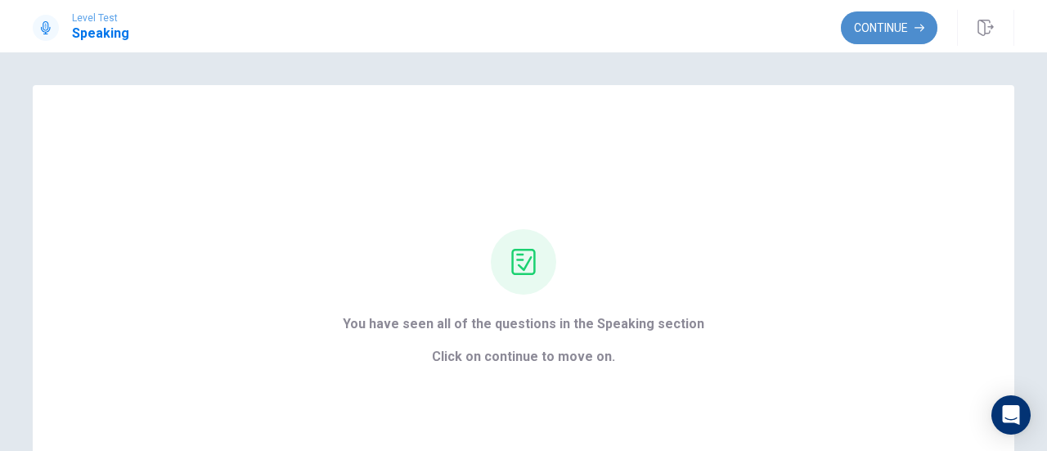
click at [895, 27] on button "Continue" at bounding box center [889, 27] width 97 height 33
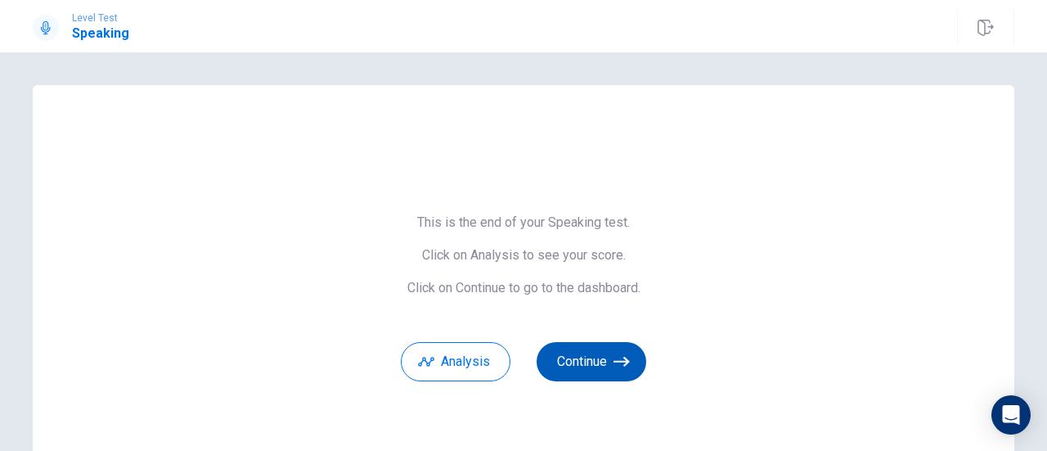
click at [605, 364] on button "Continue" at bounding box center [592, 361] width 110 height 39
